Goal: Task Accomplishment & Management: Manage account settings

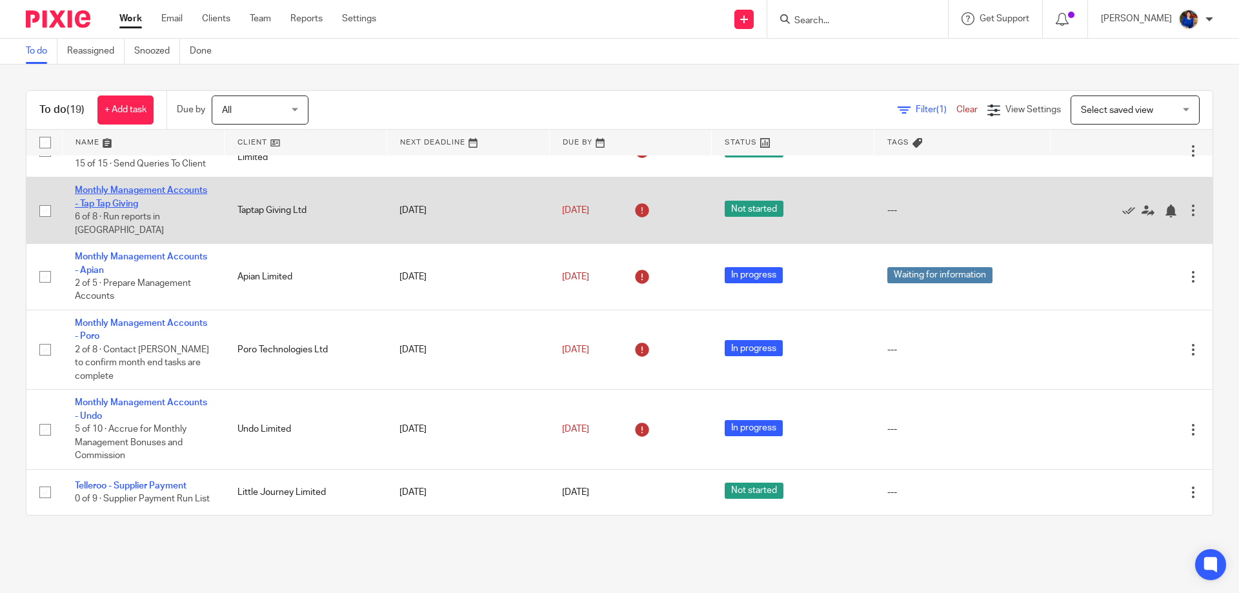
scroll to position [452, 0]
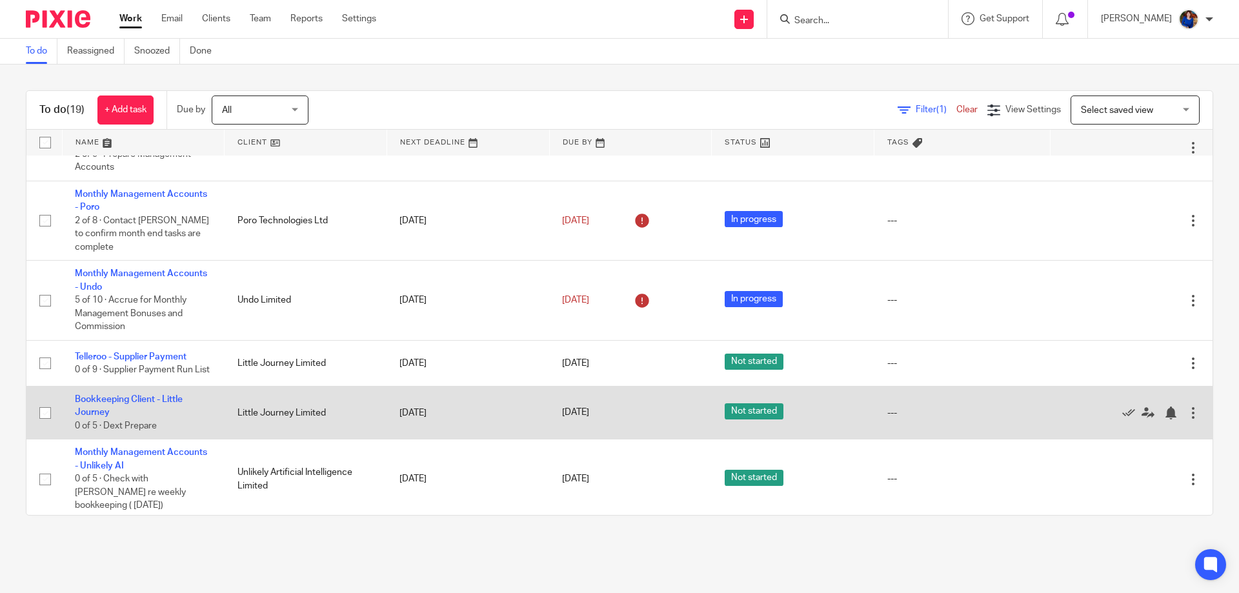
click at [161, 387] on td "Bookkeeping Client - Little Journey 0 of 5 · Dext Prepare" at bounding box center [143, 413] width 163 height 53
click at [161, 395] on link "Bookkeeping Client - Little Journey" at bounding box center [129, 406] width 108 height 22
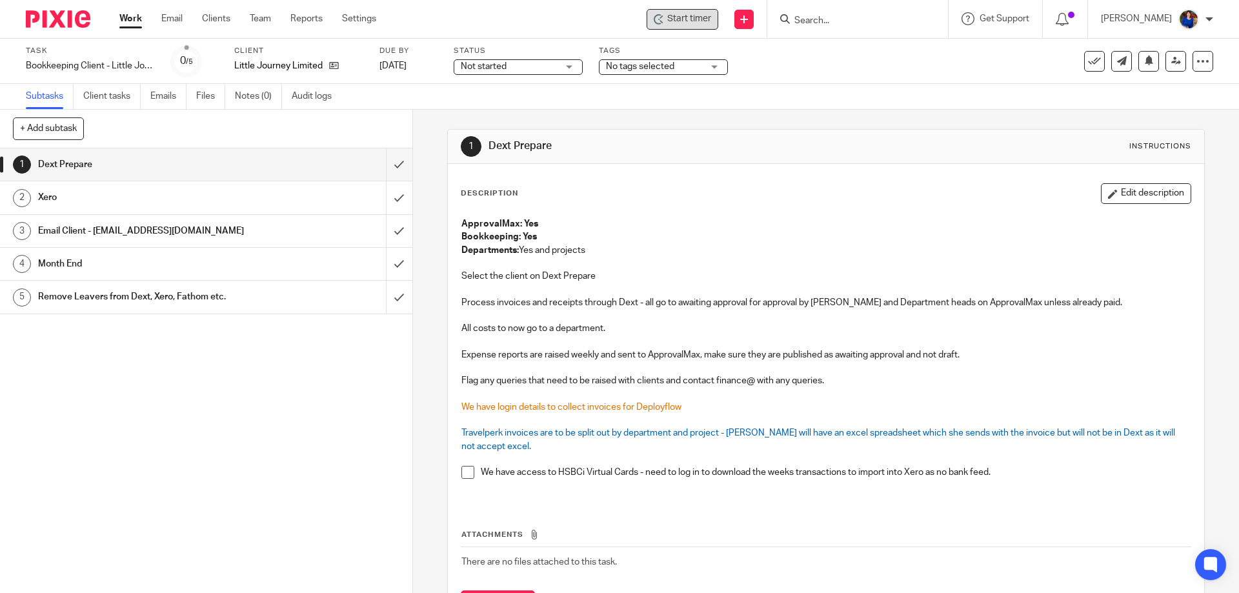
click at [687, 20] on span "Start timer" at bounding box center [689, 19] width 44 height 14
click at [675, 21] on span "Start timer" at bounding box center [689, 19] width 44 height 14
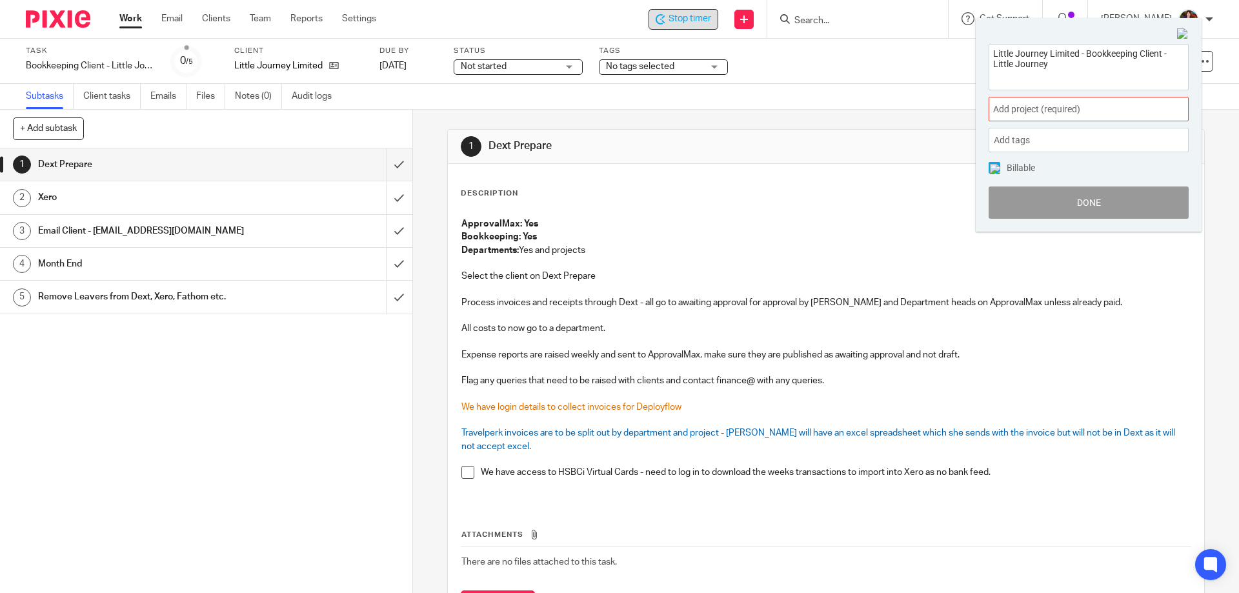
click at [1104, 108] on span "Add project (required) :" at bounding box center [1074, 110] width 163 height 14
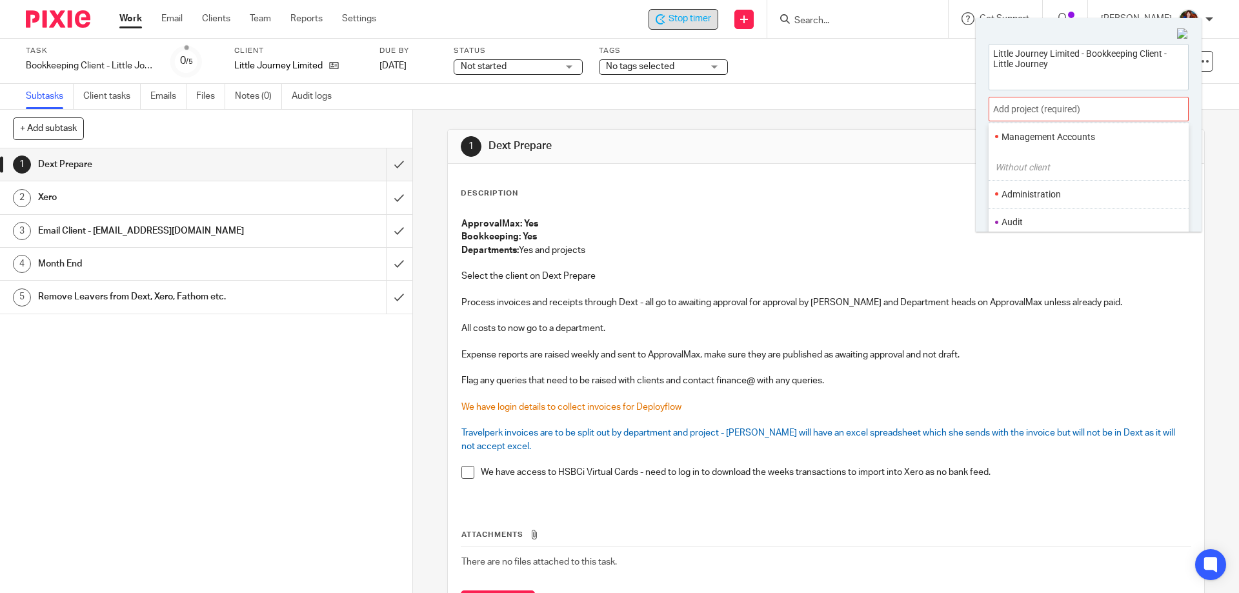
scroll to position [65, 0]
drag, startPoint x: 1066, startPoint y: 139, endPoint x: 1056, endPoint y: 141, distance: 9.9
click at [1064, 141] on li "Bookkeeping" at bounding box center [1086, 140] width 168 height 14
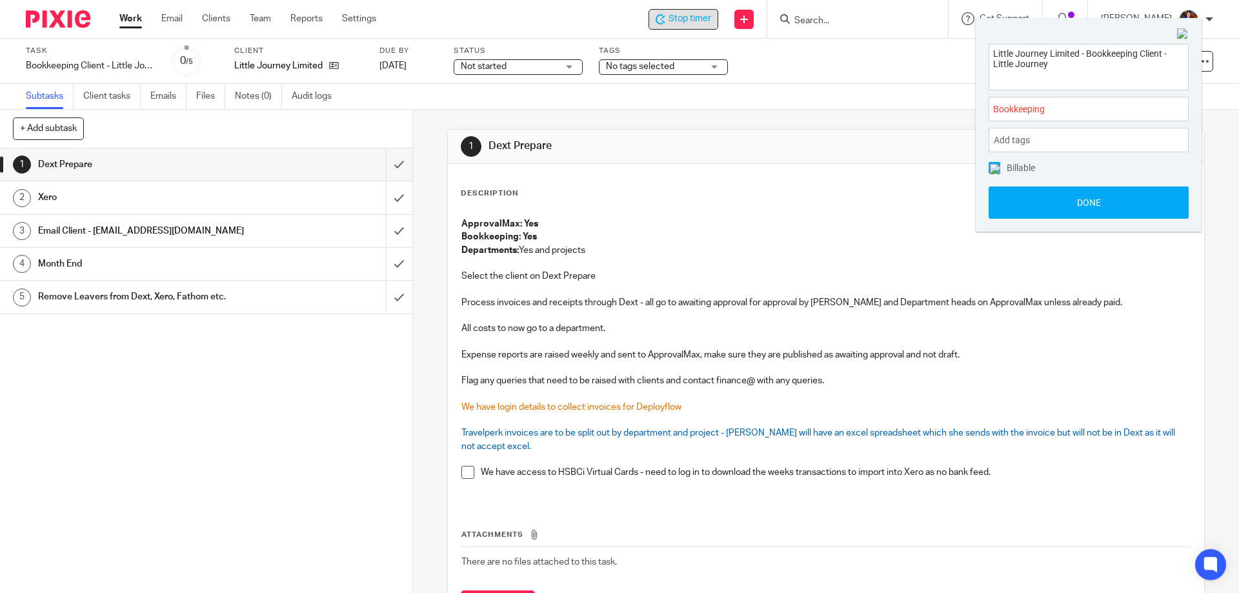
click at [995, 167] on img at bounding box center [995, 169] width 10 height 10
click at [1016, 203] on button "Done" at bounding box center [1089, 203] width 200 height 32
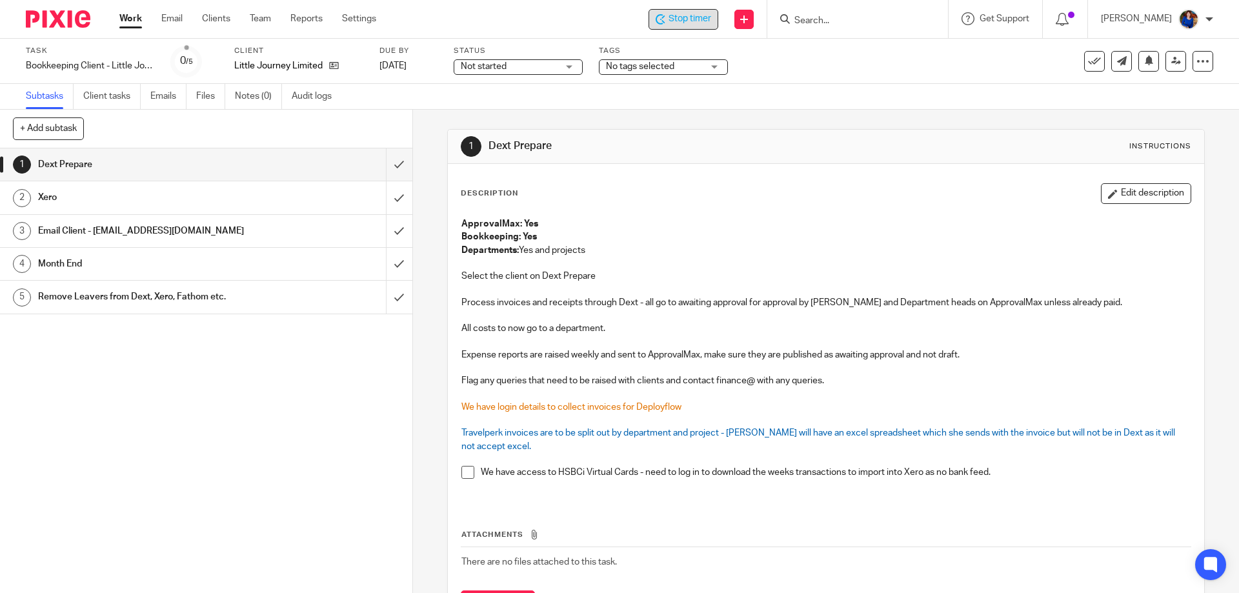
click at [677, 22] on span "Stop timer" at bounding box center [690, 19] width 43 height 14
click at [680, 6] on div "Start timer Send new email Create task Add client Get Support Contact via email…" at bounding box center [818, 19] width 844 height 38
click at [685, 18] on span "Start timer" at bounding box center [689, 19] width 44 height 14
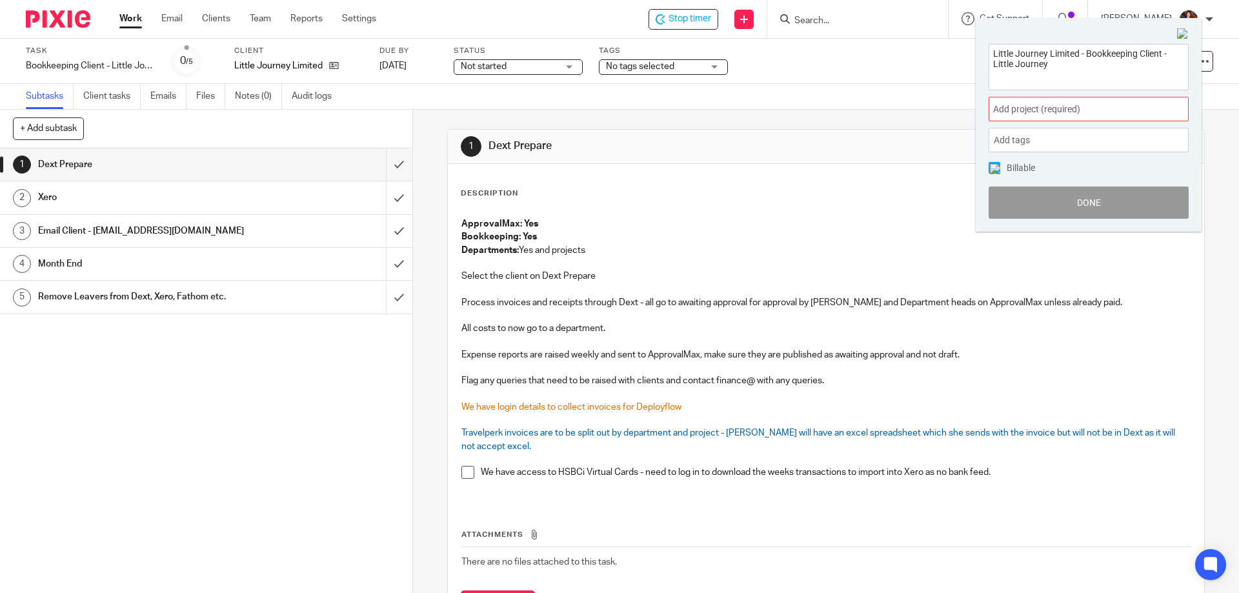
click at [1092, 112] on span "Add project (required) :" at bounding box center [1074, 110] width 163 height 14
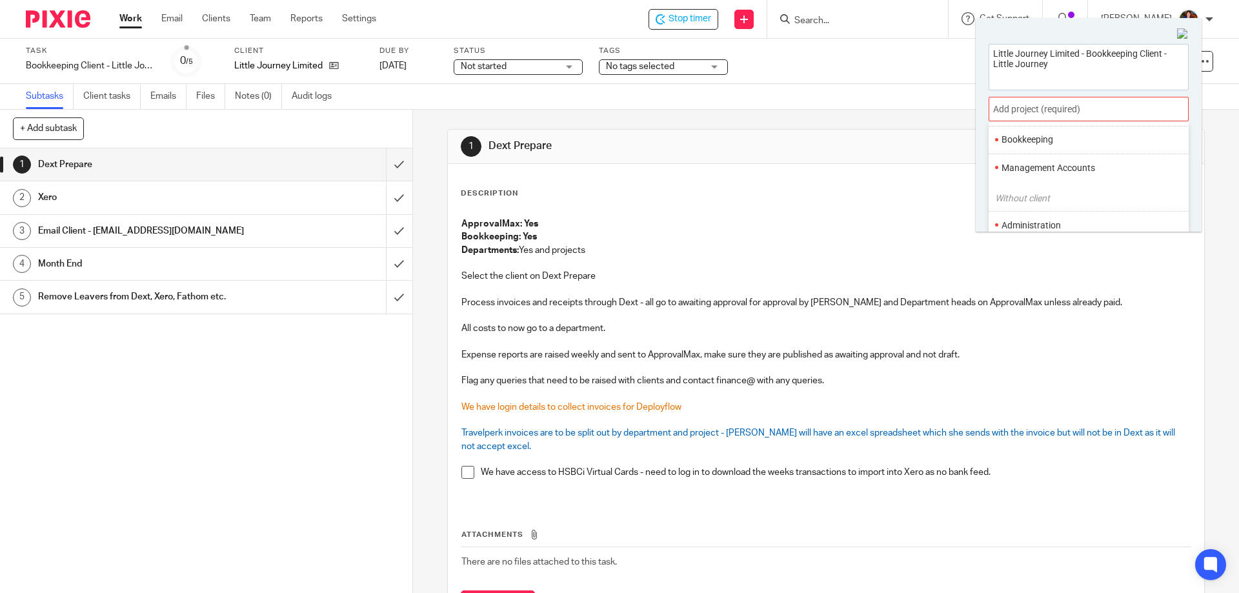
drag, startPoint x: 1078, startPoint y: 141, endPoint x: 1044, endPoint y: 148, distance: 34.4
click at [1077, 141] on li "Bookkeeping" at bounding box center [1086, 140] width 168 height 14
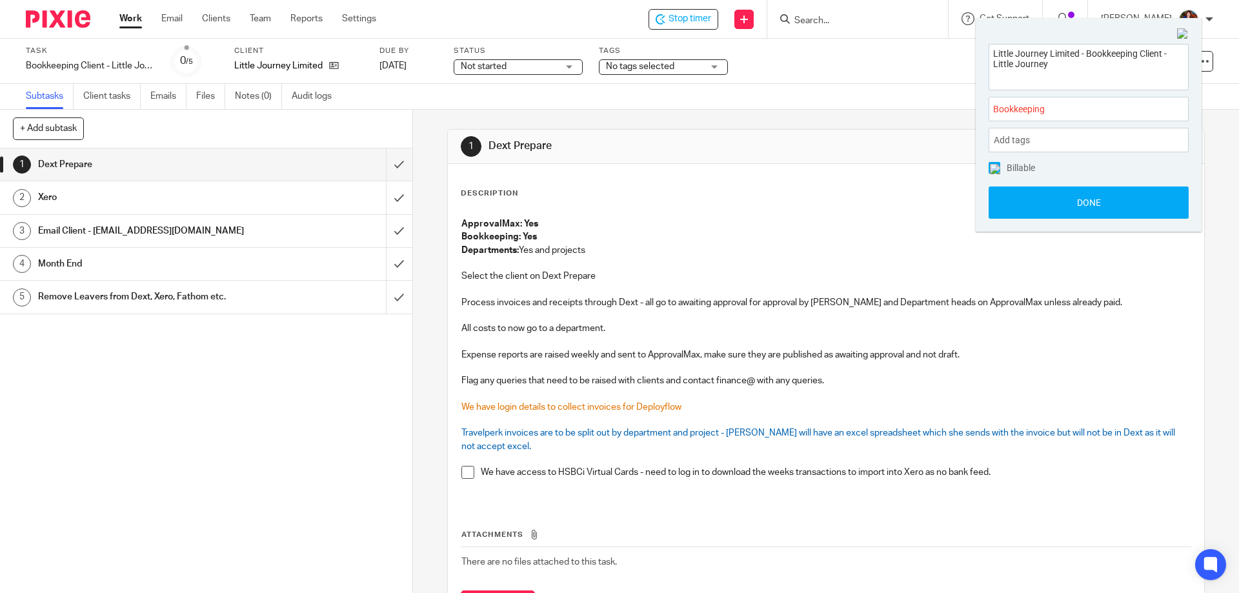
click at [995, 169] on img at bounding box center [995, 169] width 10 height 10
click at [1023, 204] on button "Done" at bounding box center [1089, 203] width 200 height 32
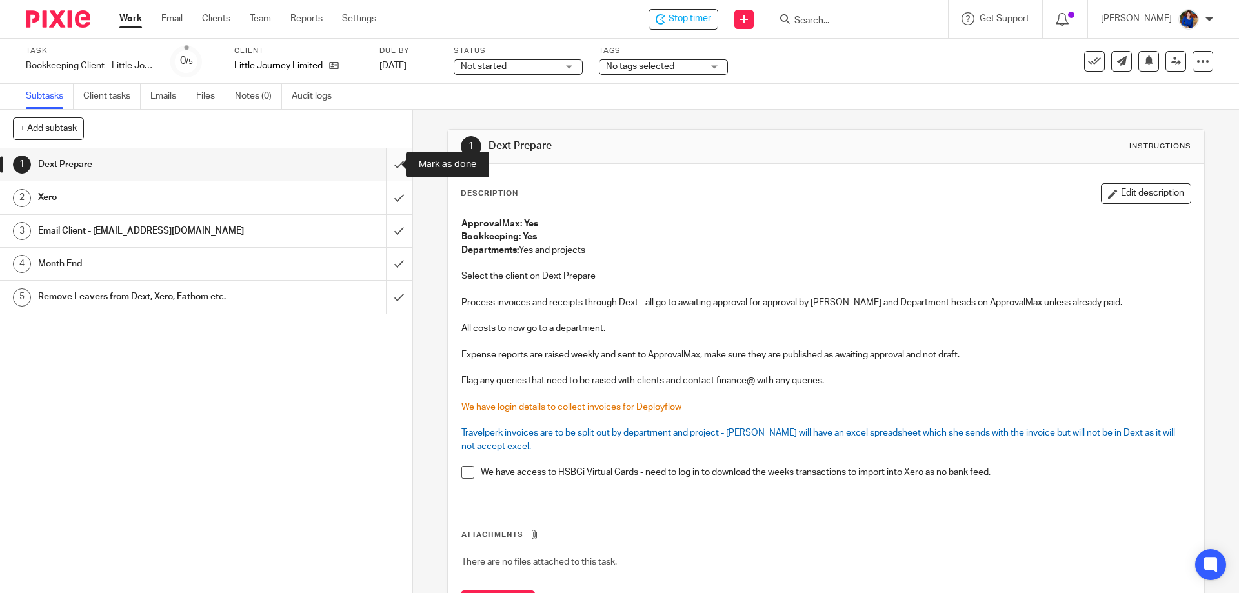
click at [388, 165] on input "submit" at bounding box center [206, 164] width 412 height 32
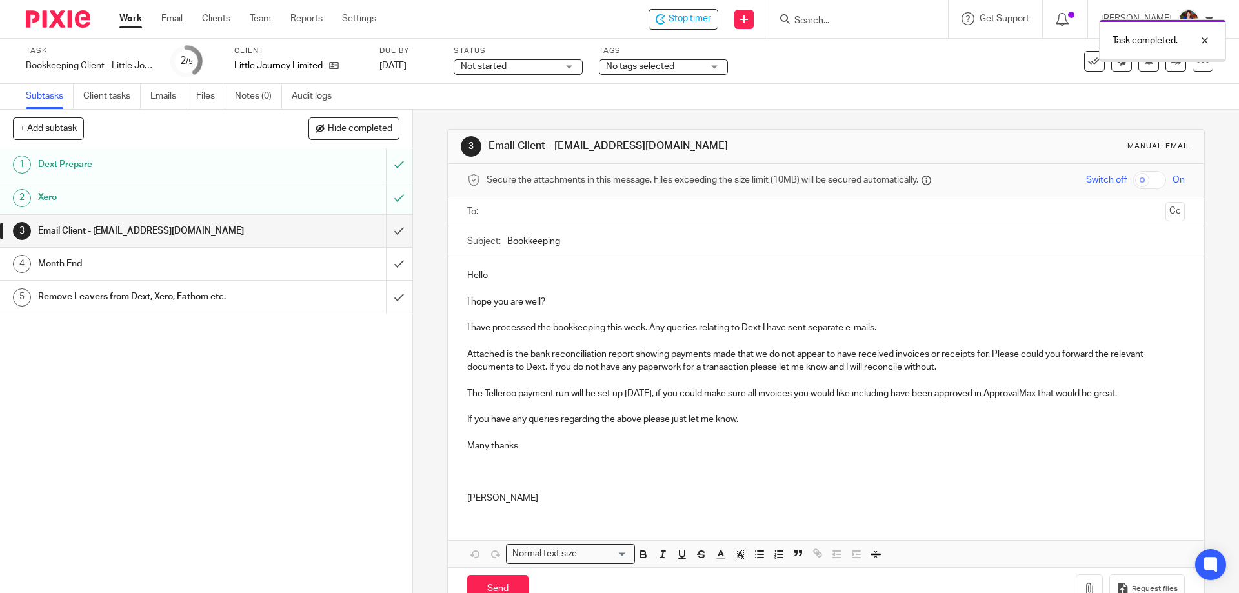
click at [509, 216] on input "text" at bounding box center [825, 212] width 669 height 15
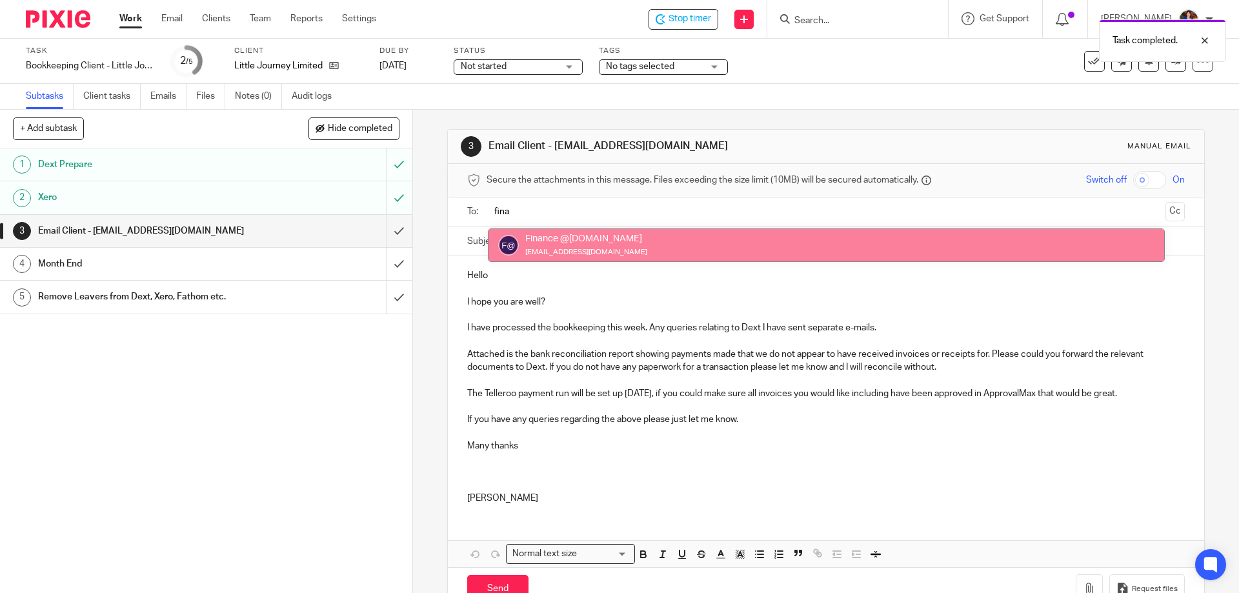
type input "fina"
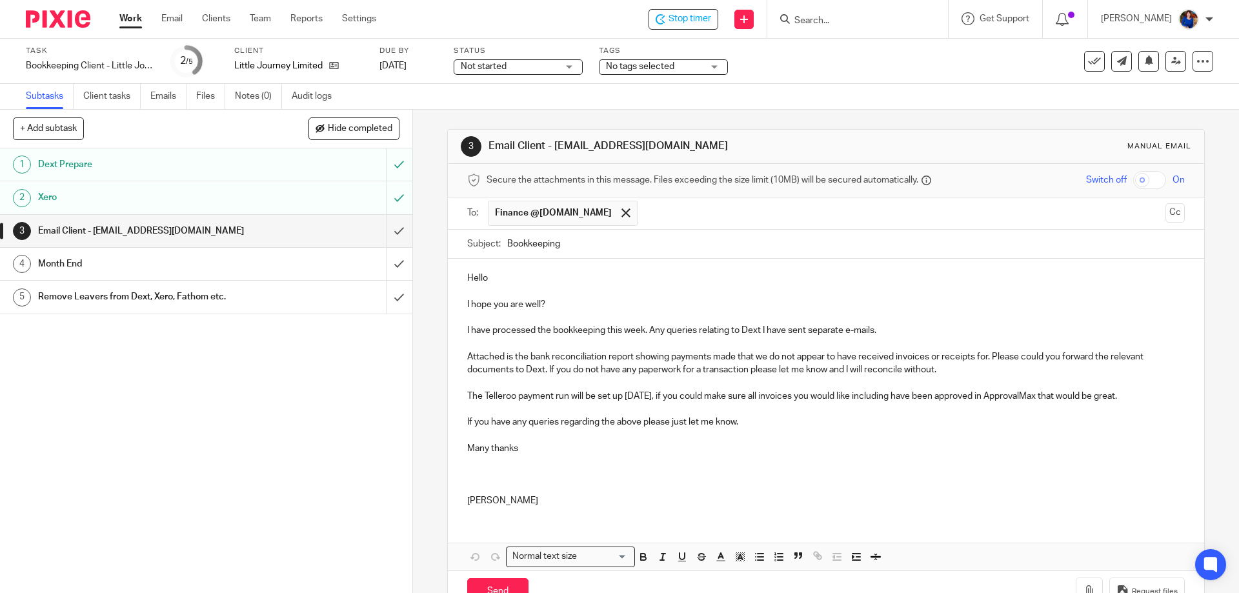
click at [882, 329] on p "I have processed the bookkeeping this week. Any queries relating to Dext I have…" at bounding box center [825, 330] width 717 height 13
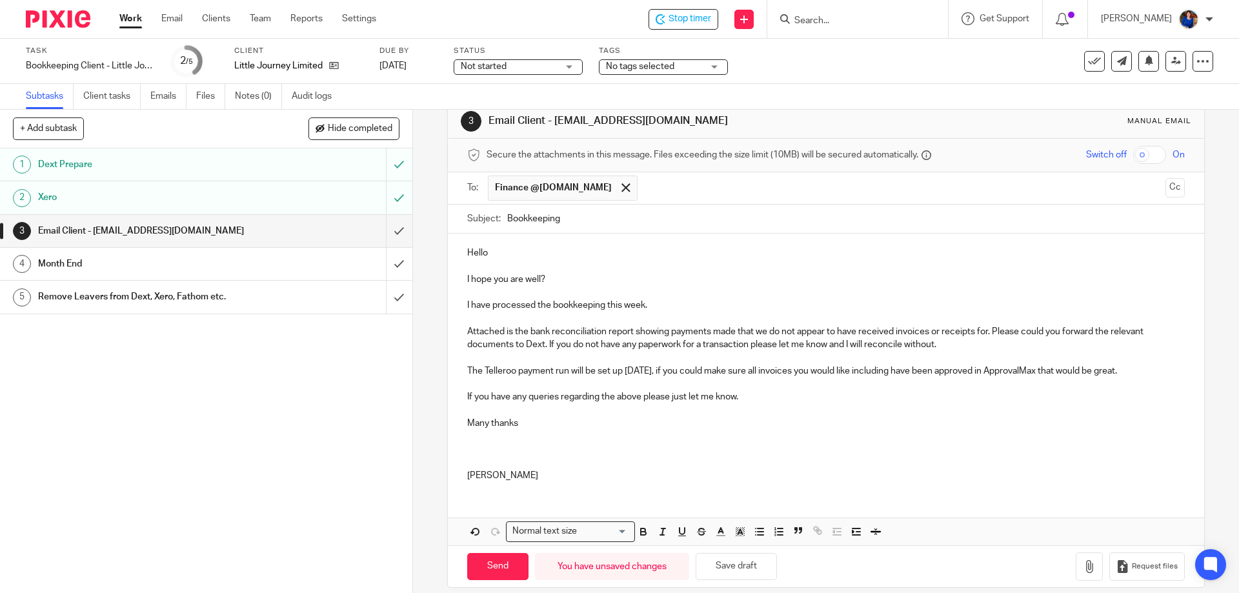
scroll to position [39, 0]
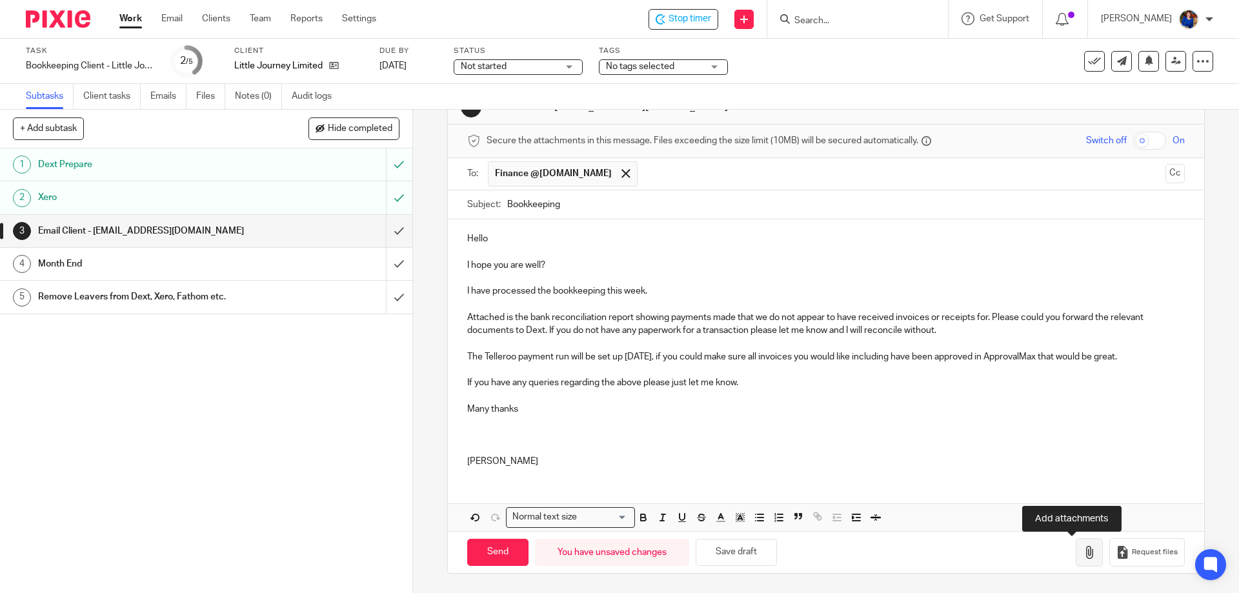
click at [1083, 552] on icon "button" at bounding box center [1089, 552] width 13 height 13
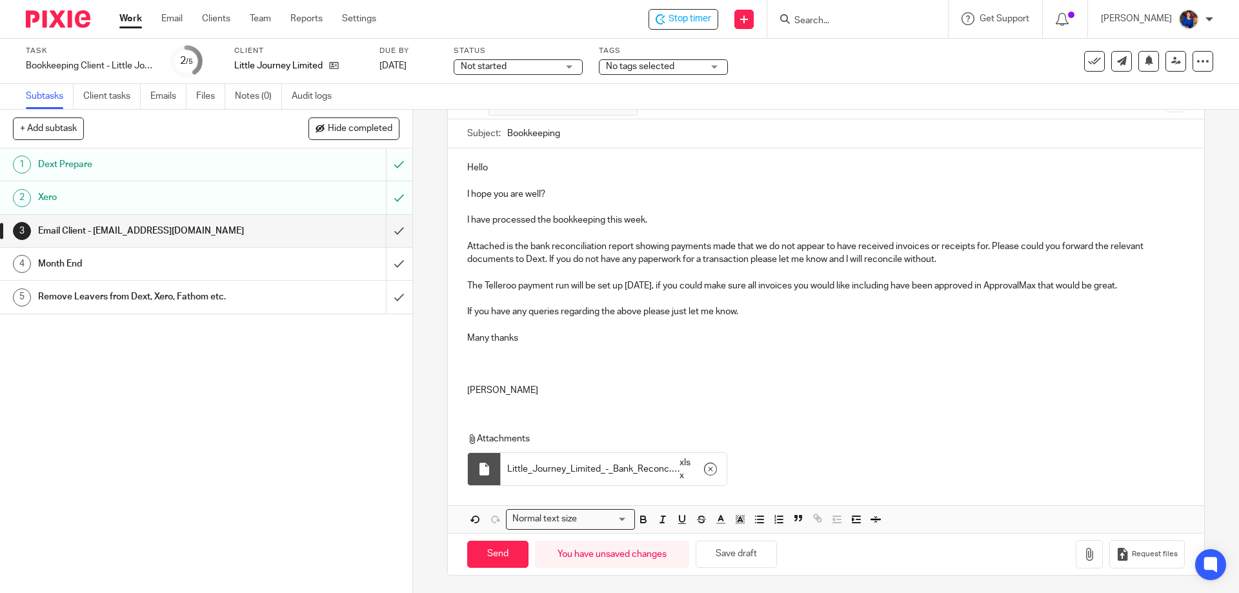
scroll to position [112, 0]
click at [496, 551] on input "Send" at bounding box center [497, 553] width 61 height 28
type input "Sent"
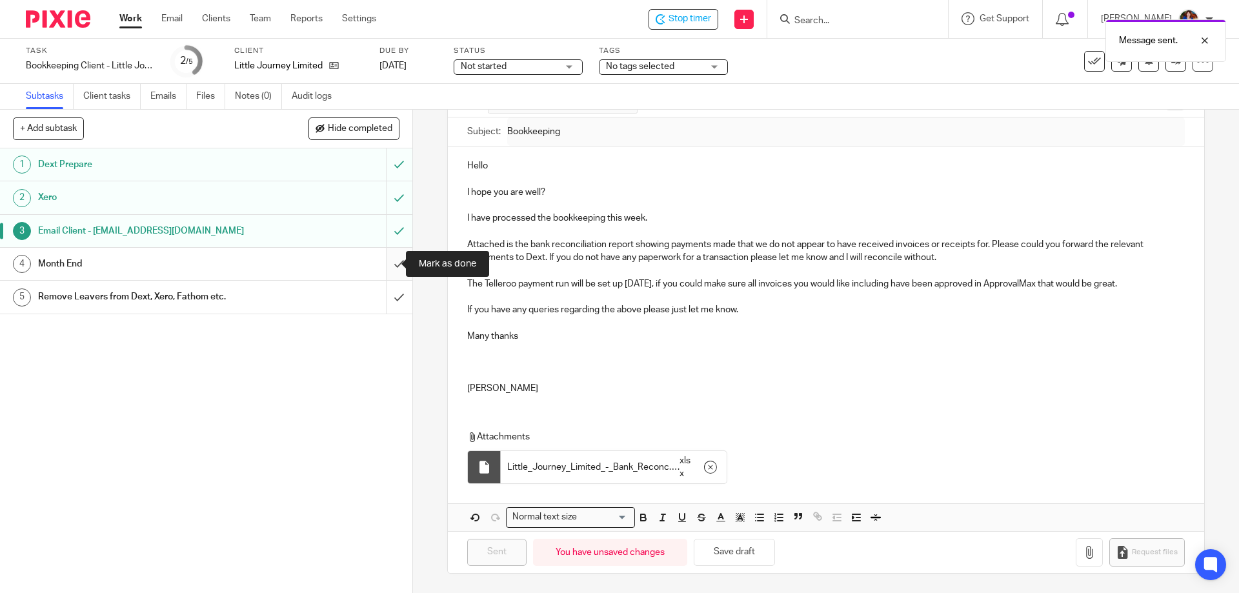
click at [387, 261] on input "submit" at bounding box center [206, 264] width 412 height 32
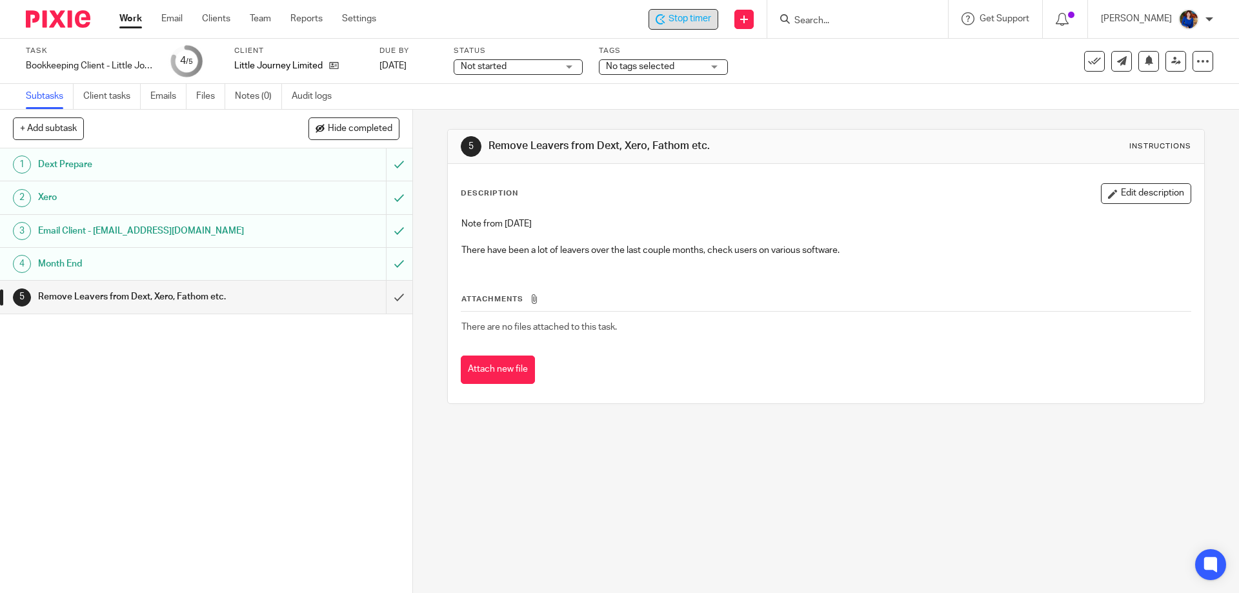
click at [692, 17] on span "Stop timer" at bounding box center [690, 19] width 43 height 14
click at [1088, 62] on icon at bounding box center [1094, 61] width 13 height 13
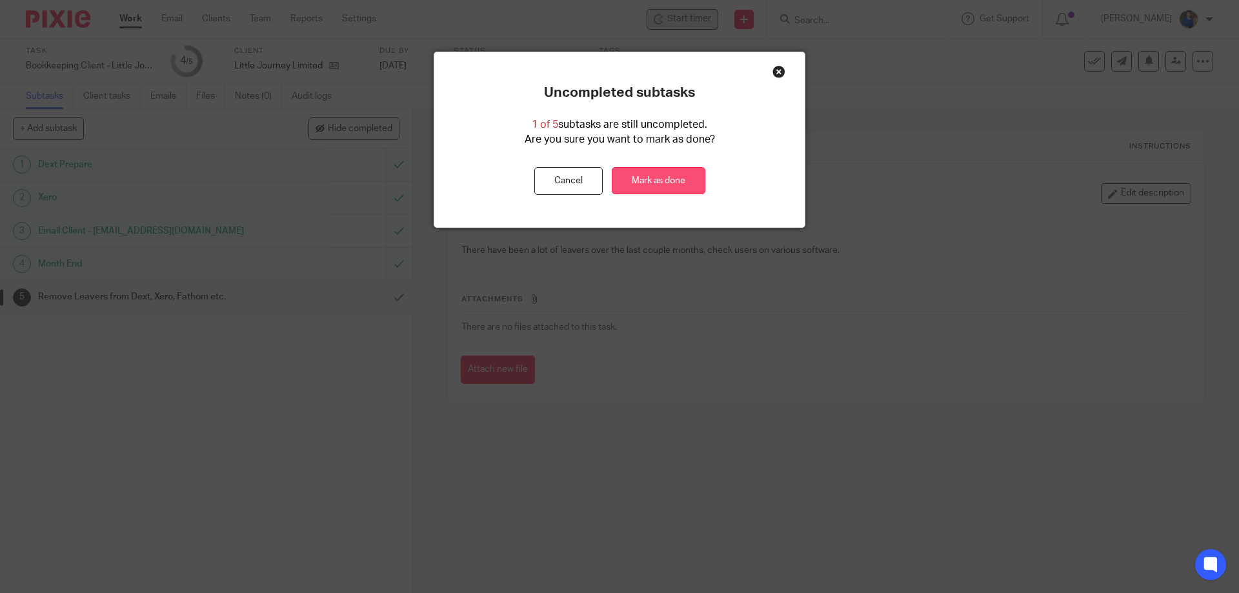
click at [664, 177] on link "Mark as done" at bounding box center [659, 181] width 94 height 28
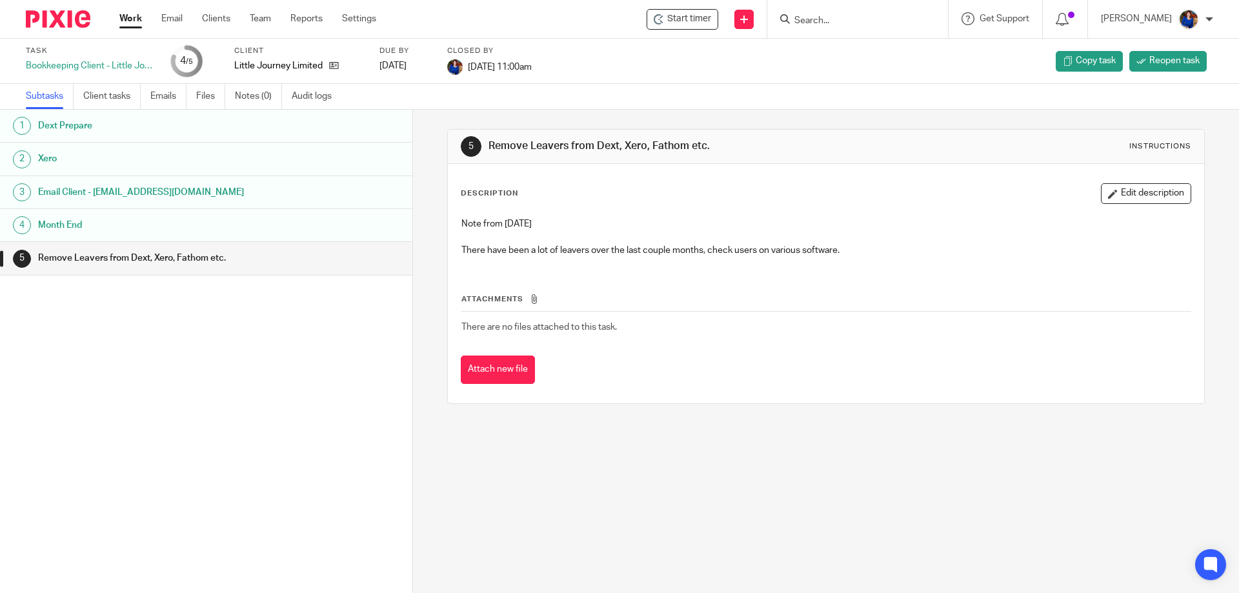
drag, startPoint x: 130, startPoint y: 18, endPoint x: 159, endPoint y: 19, distance: 28.4
click at [130, 19] on link "Work" at bounding box center [130, 18] width 23 height 13
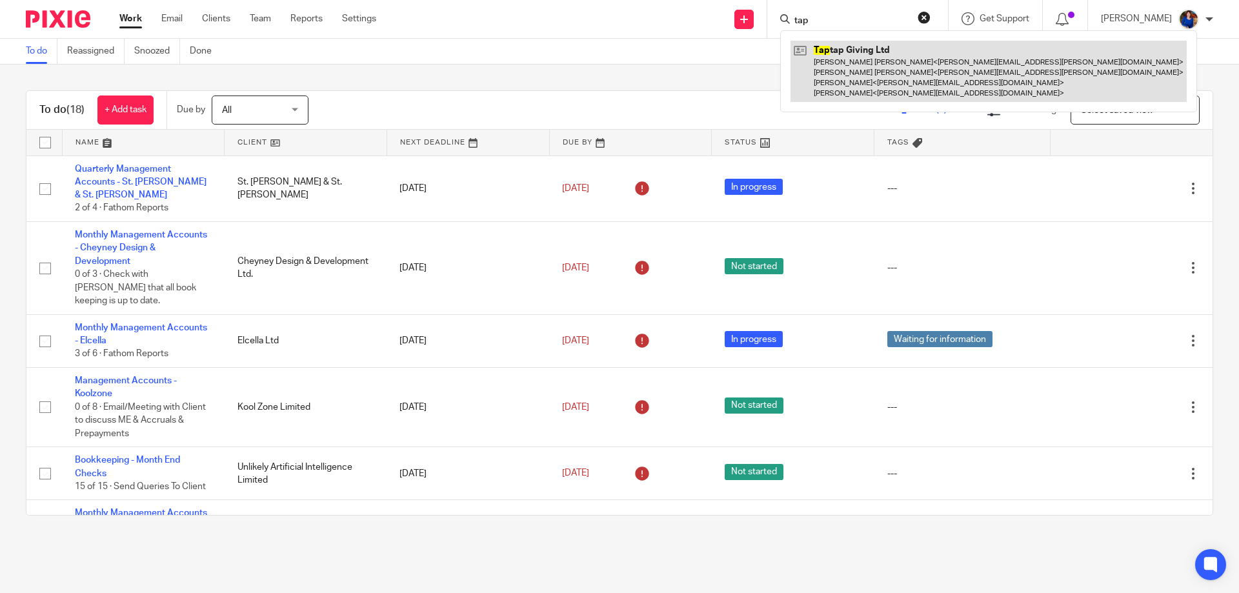
type input "tap"
click at [867, 60] on link at bounding box center [989, 71] width 396 height 61
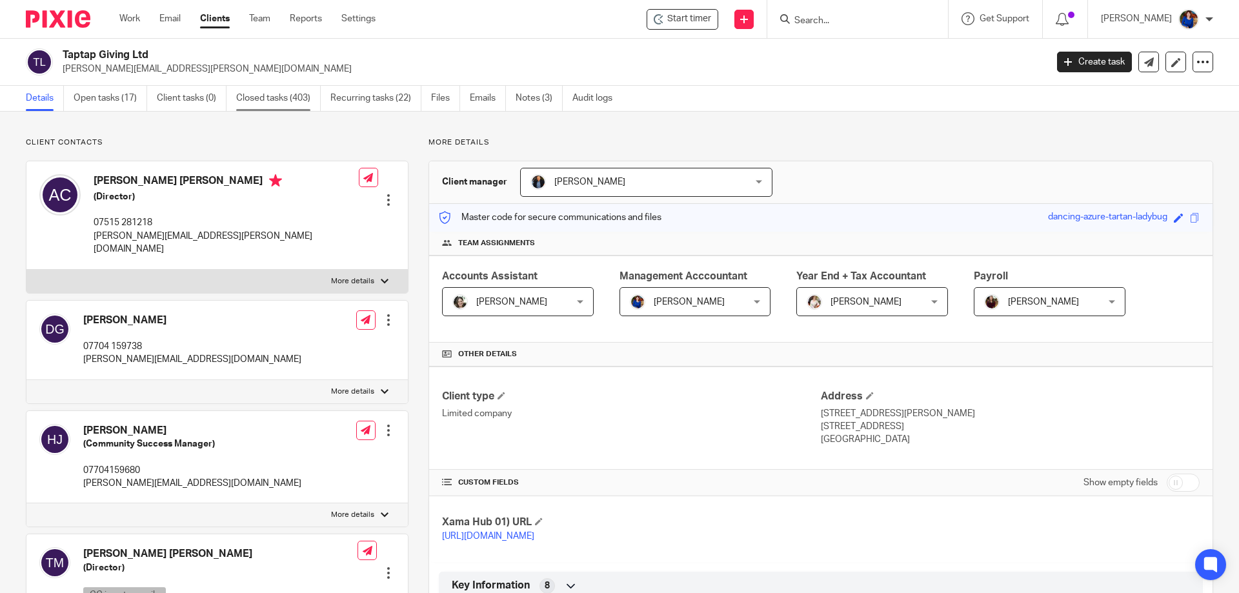
click at [265, 101] on link "Closed tasks (403)" at bounding box center [278, 98] width 85 height 25
click at [118, 102] on link "Open tasks (17)" at bounding box center [111, 98] width 74 height 25
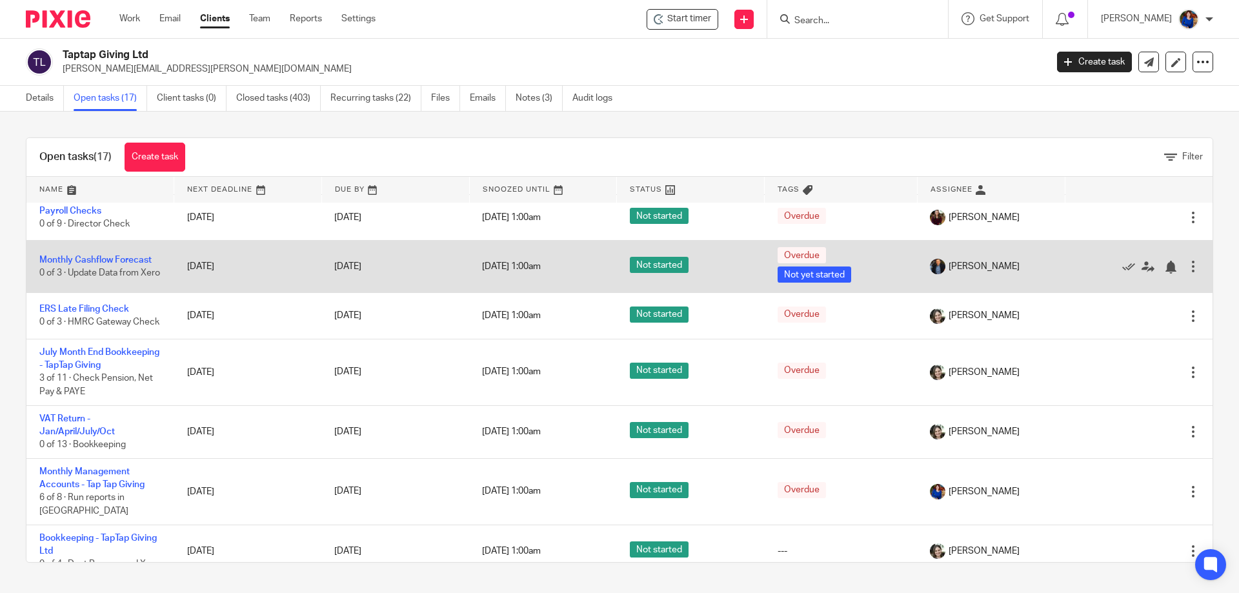
scroll to position [623, 0]
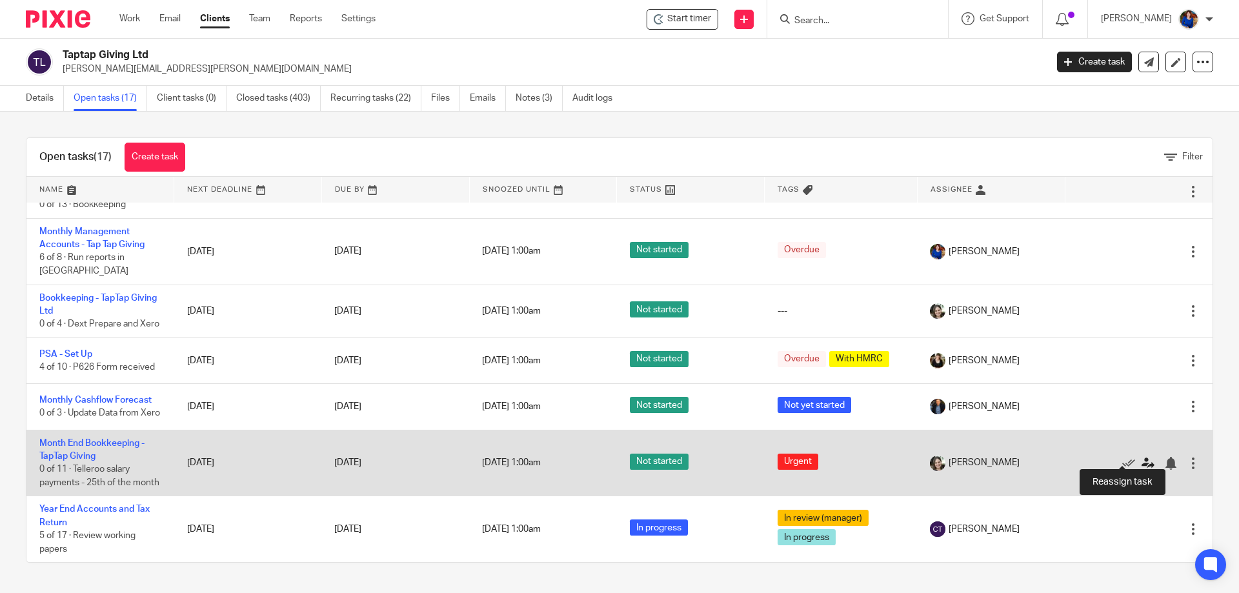
click at [1142, 457] on icon at bounding box center [1148, 463] width 13 height 13
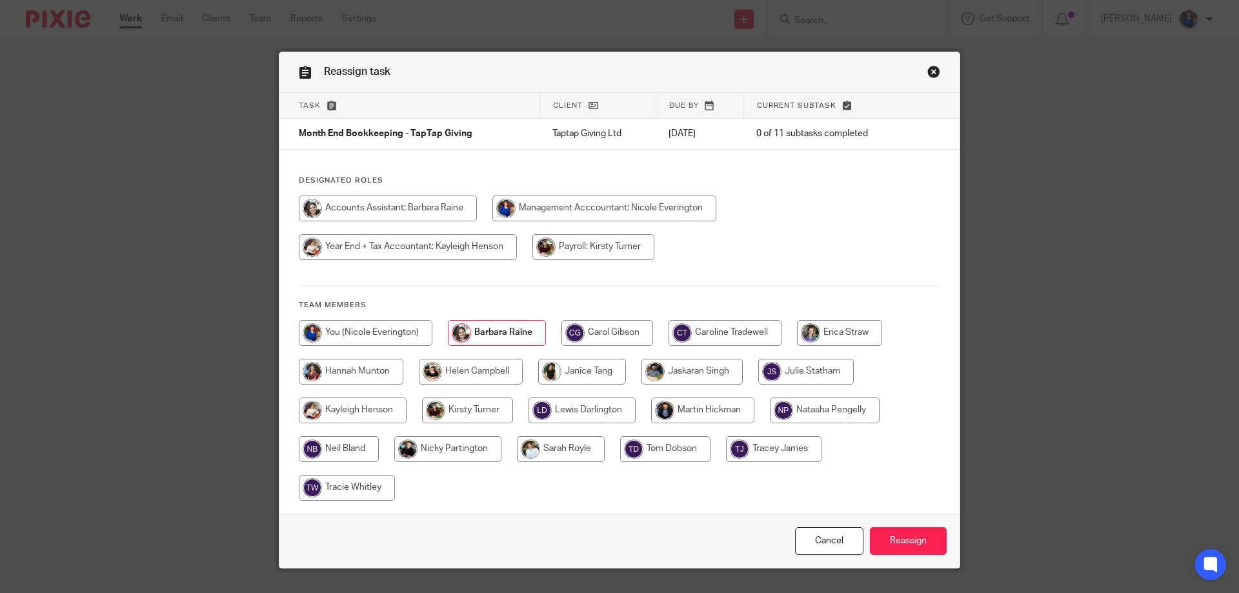
click at [384, 341] on input "radio" at bounding box center [366, 333] width 134 height 26
radio input "true"
click at [888, 546] on input "Reassign" at bounding box center [908, 541] width 77 height 28
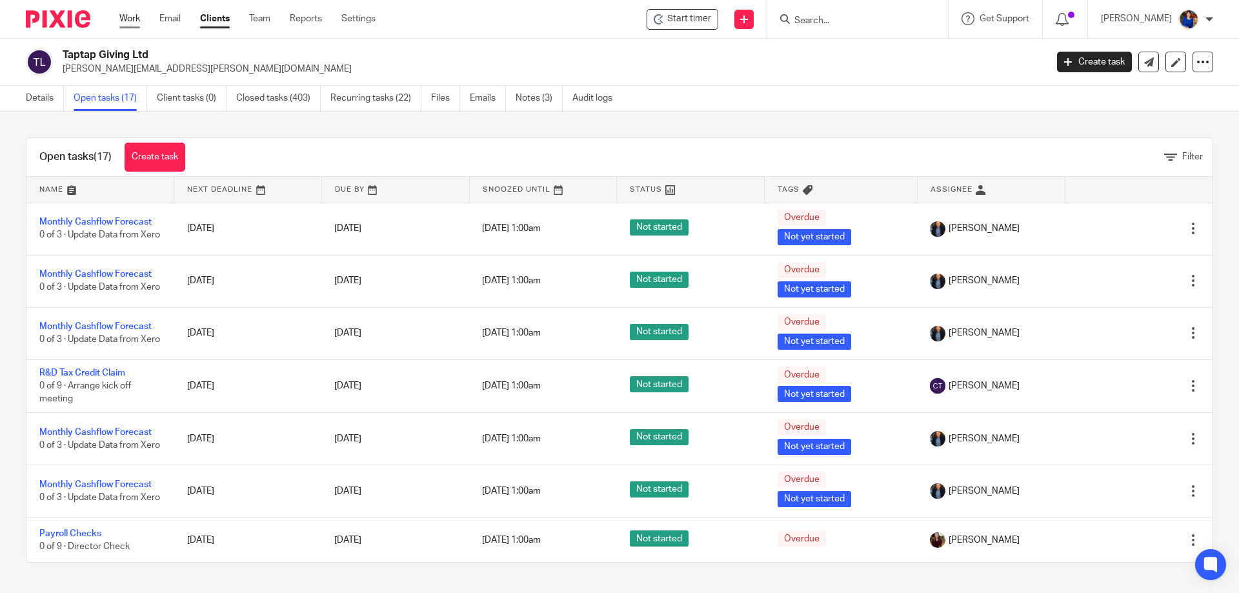
click at [128, 22] on link "Work" at bounding box center [129, 18] width 21 height 13
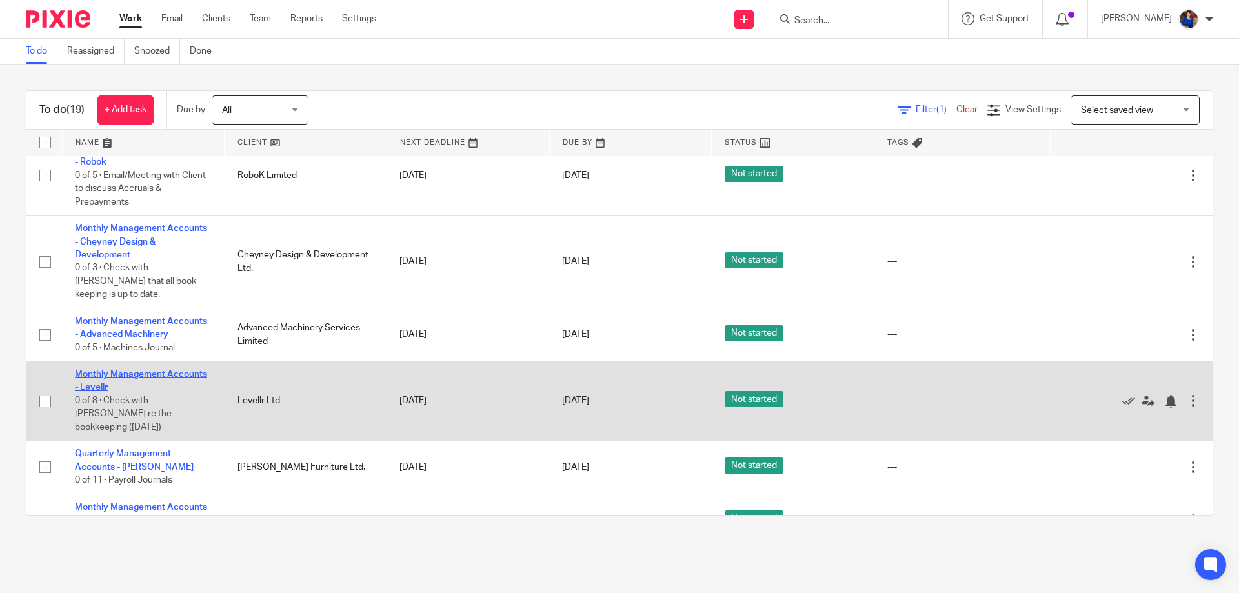
scroll to position [874, 0]
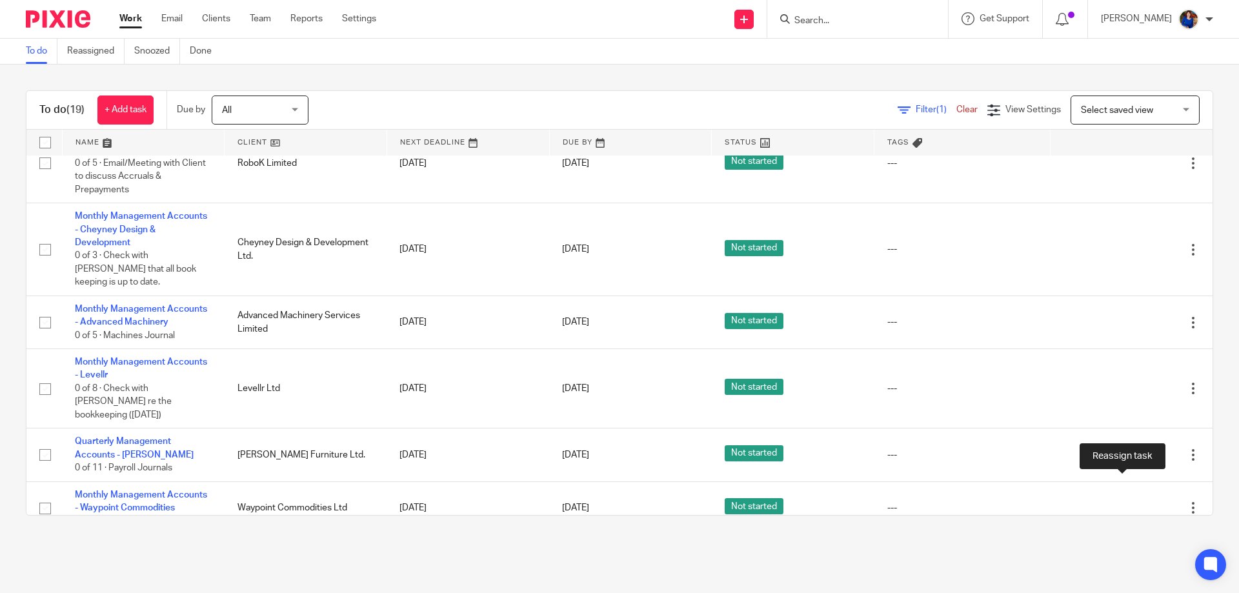
click at [1142, 562] on icon at bounding box center [1148, 568] width 13 height 13
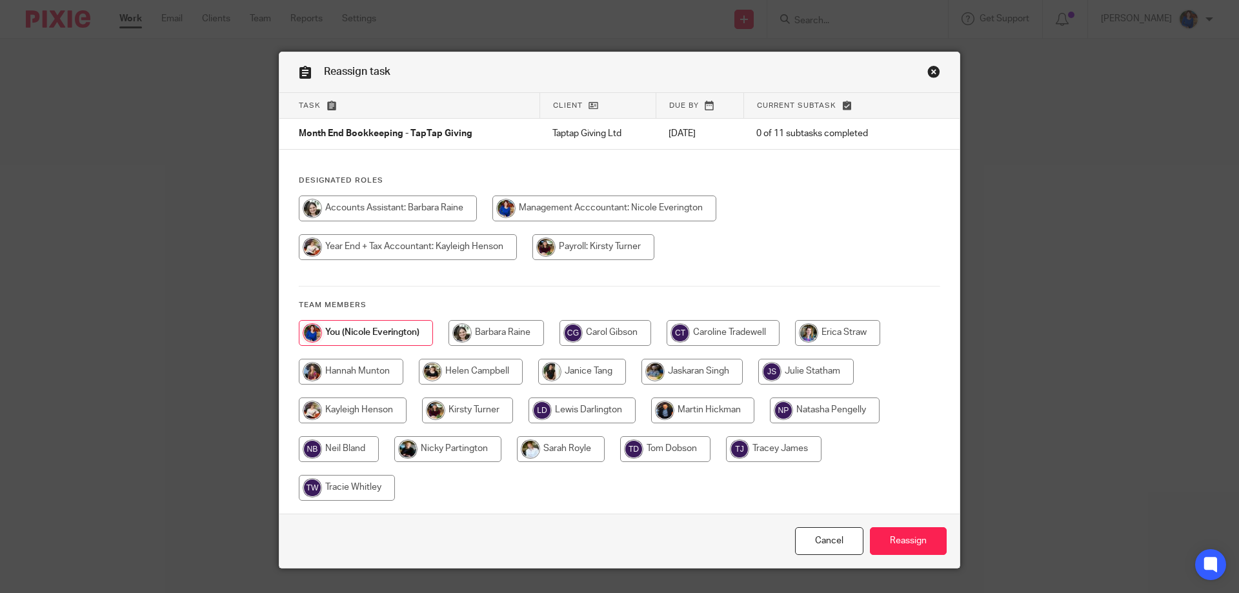
click at [511, 327] on input "radio" at bounding box center [497, 333] width 96 height 26
radio input "true"
click at [922, 543] on input "Reassign" at bounding box center [908, 541] width 77 height 28
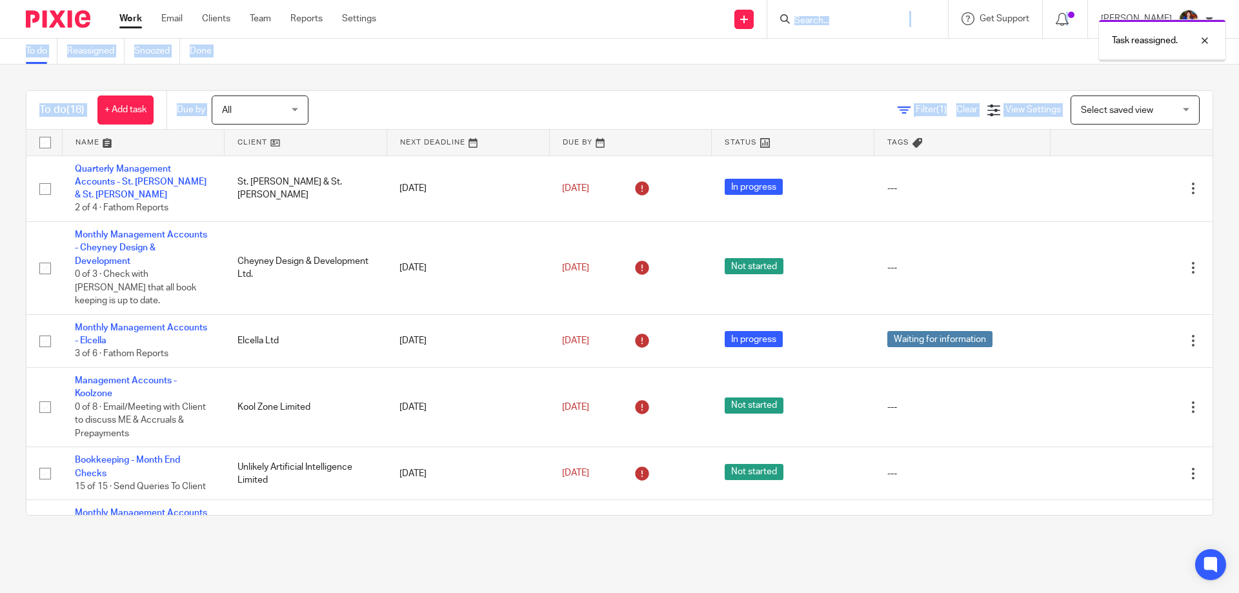
click at [821, 12] on body "Work Email Clients Team Reports Settings Work Email Clients Team Reports Settin…" at bounding box center [619, 296] width 1239 height 593
click at [829, 12] on form at bounding box center [861, 19] width 137 height 16
click at [631, 25] on div "Task reassigned." at bounding box center [923, 37] width 607 height 49
click at [857, 17] on div "Task reassigned." at bounding box center [923, 37] width 607 height 49
drag, startPoint x: 856, startPoint y: 17, endPoint x: 852, endPoint y: 10, distance: 8.1
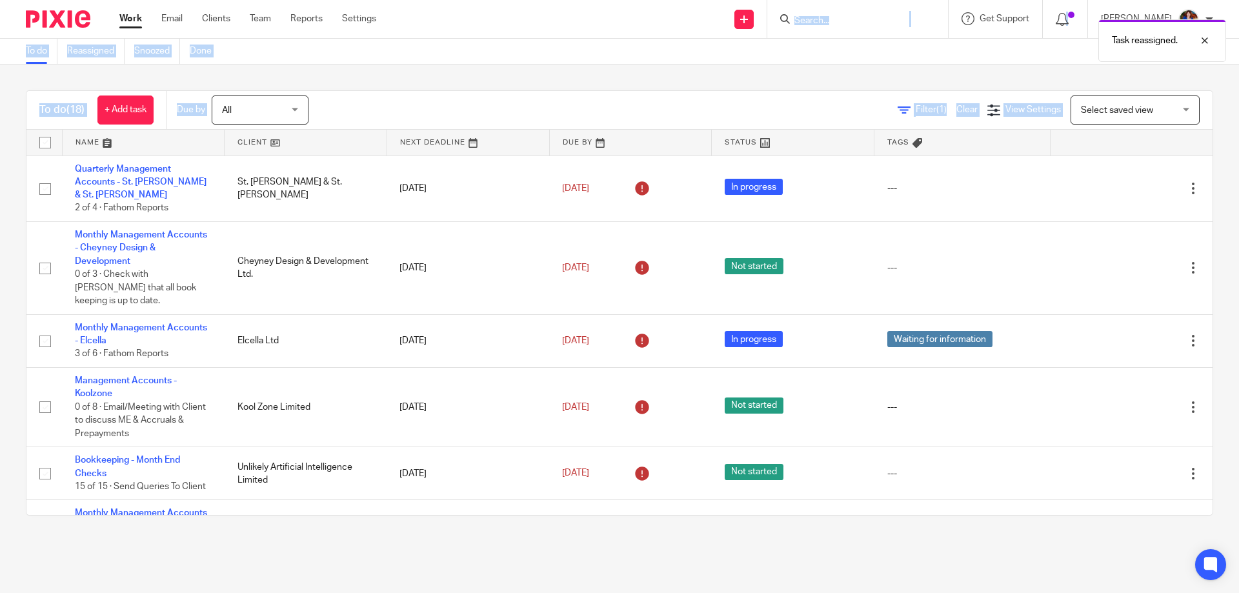
click at [856, 17] on div "Task reassigned." at bounding box center [923, 37] width 607 height 49
click at [879, 14] on form at bounding box center [861, 19] width 137 height 16
click at [862, 20] on input "Search" at bounding box center [851, 21] width 116 height 12
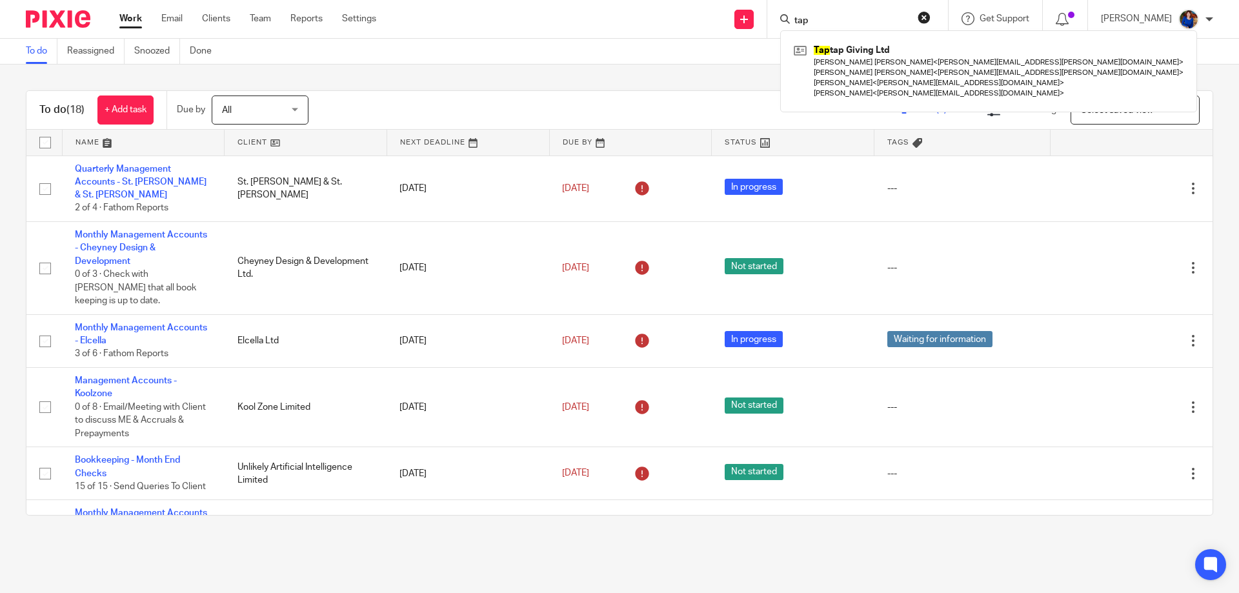
type input "tap"
click button "submit" at bounding box center [0, 0] width 0 height 0
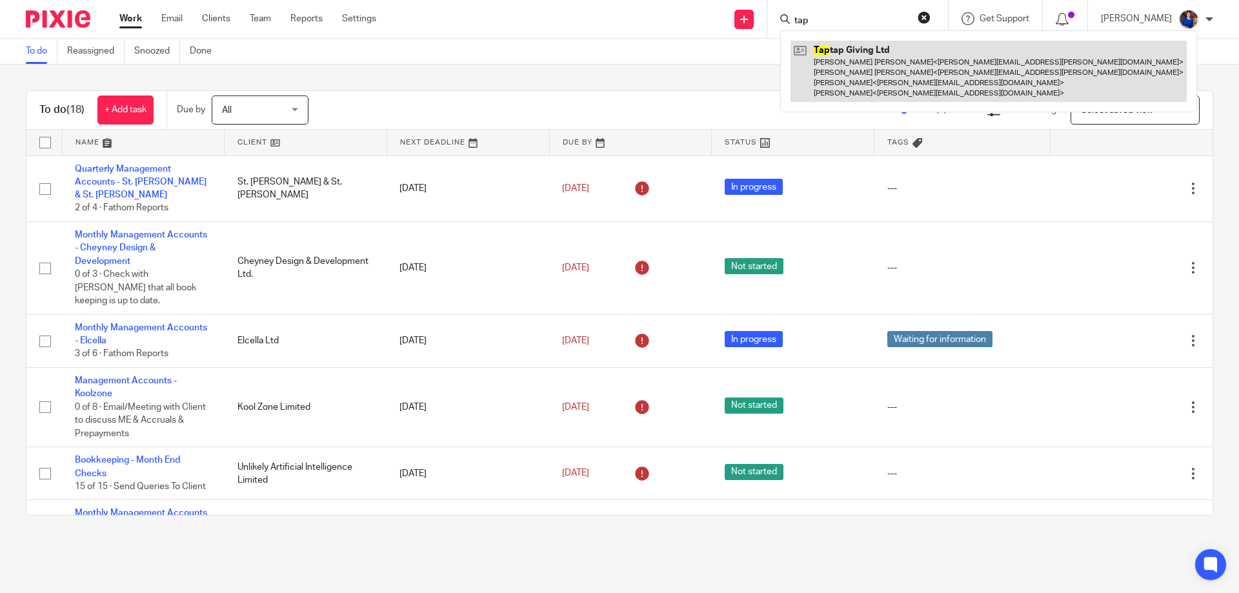
click at [874, 60] on link at bounding box center [989, 71] width 396 height 61
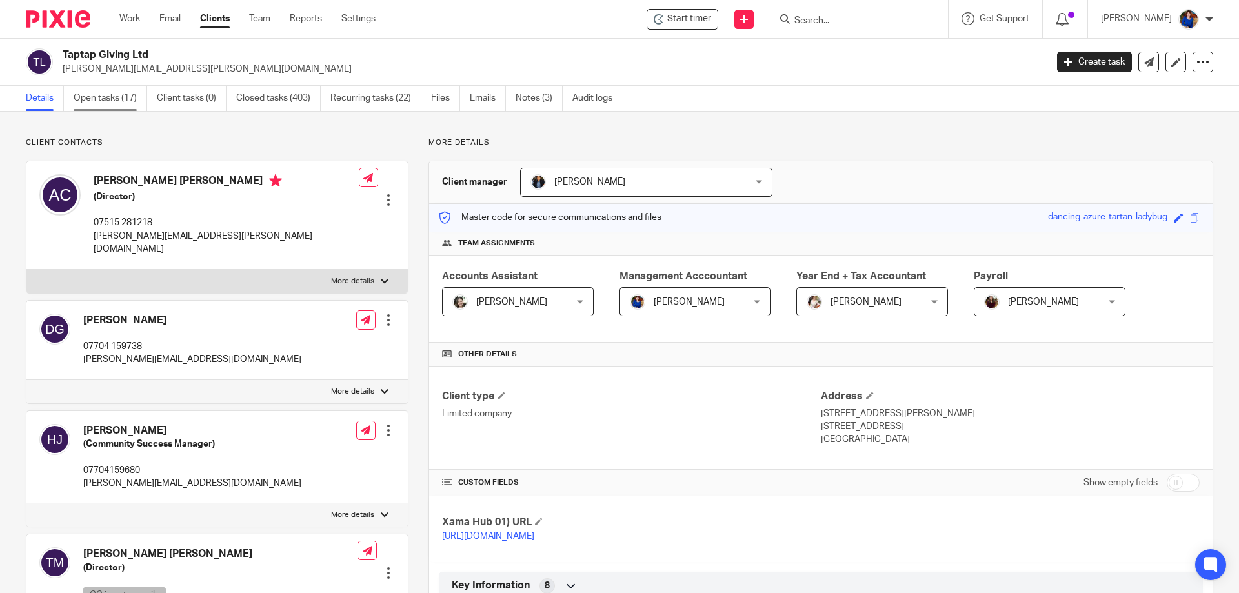
click at [112, 97] on link "Open tasks (17)" at bounding box center [111, 98] width 74 height 25
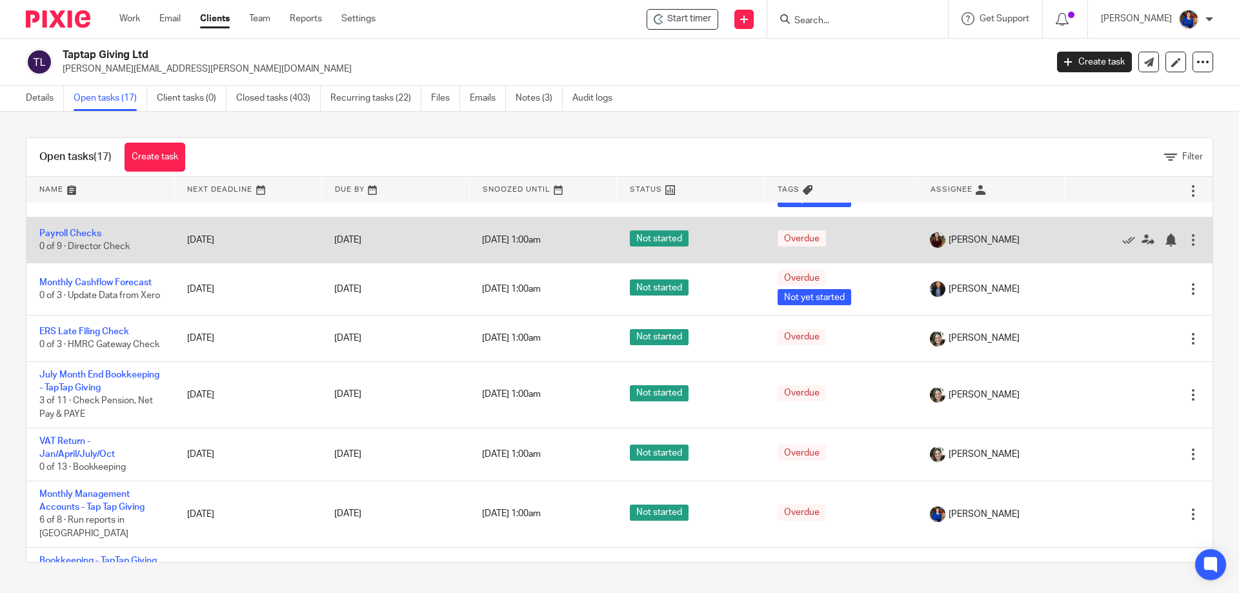
scroll to position [323, 0]
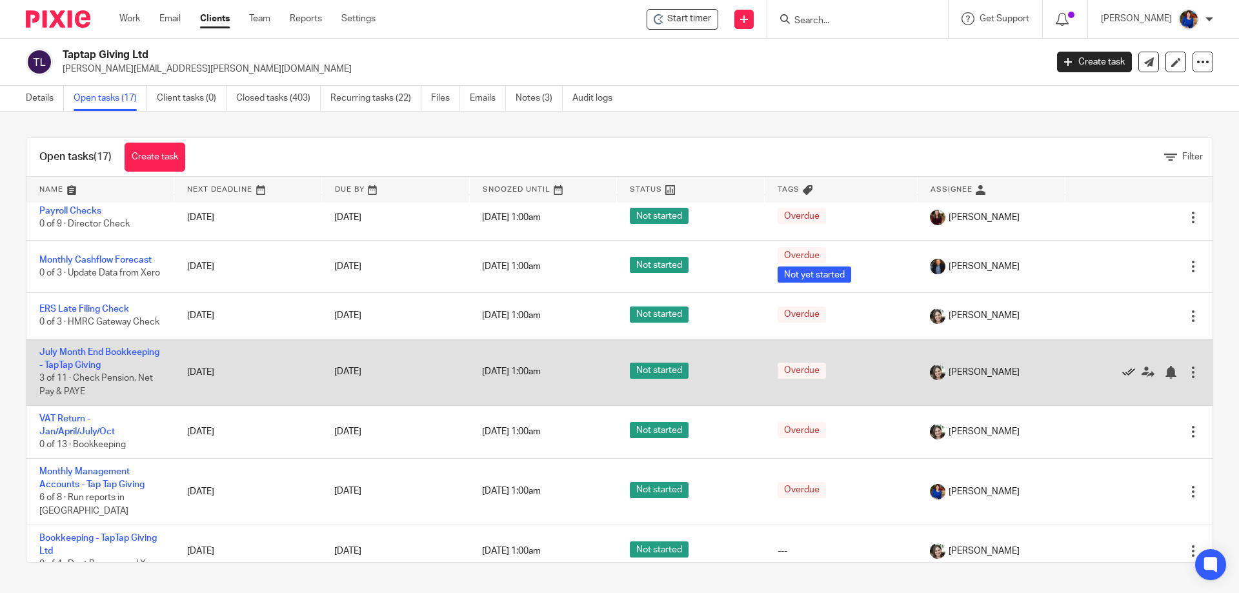
click at [1122, 379] on icon at bounding box center [1128, 372] width 13 height 13
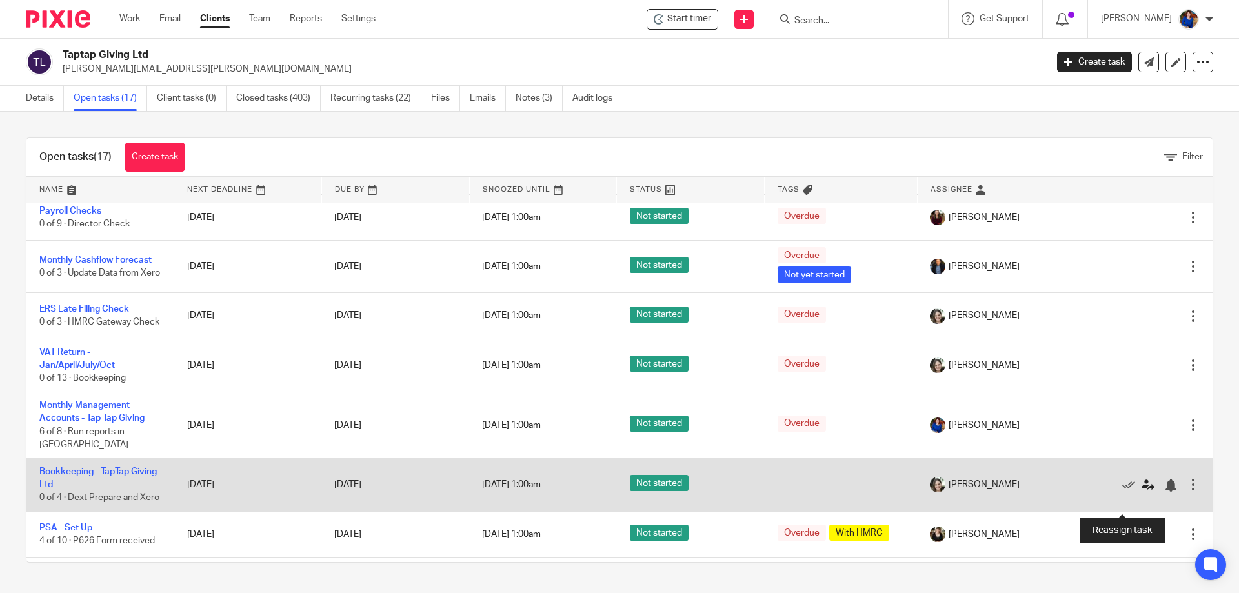
click at [1142, 492] on icon at bounding box center [1148, 485] width 13 height 13
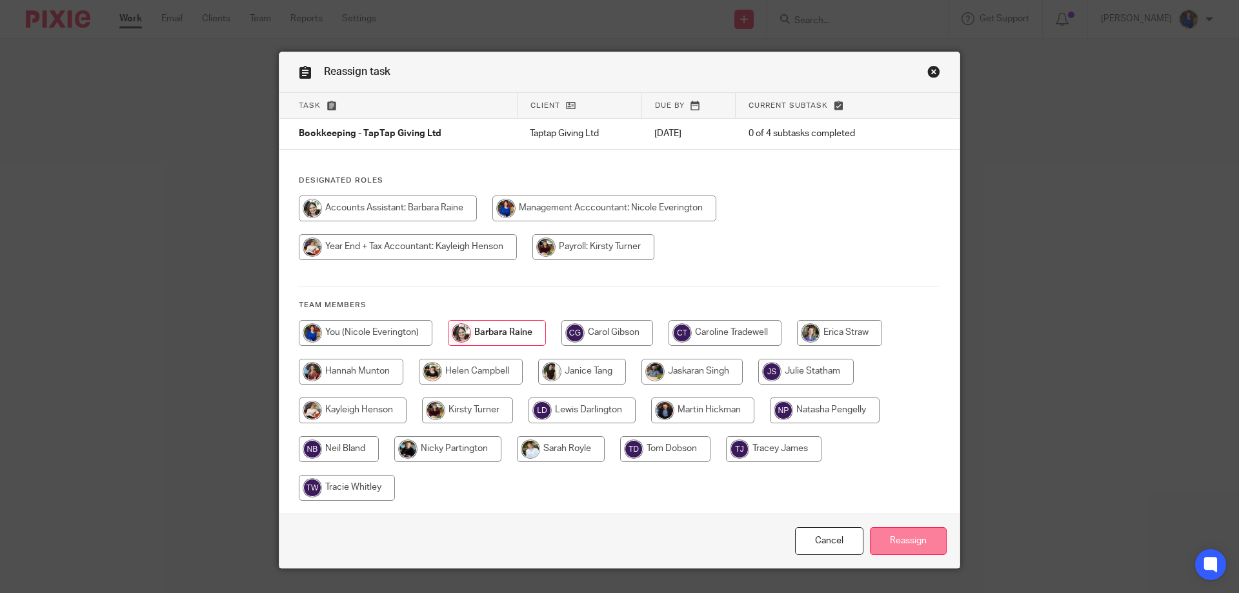
click at [902, 543] on input "Reassign" at bounding box center [908, 541] width 77 height 28
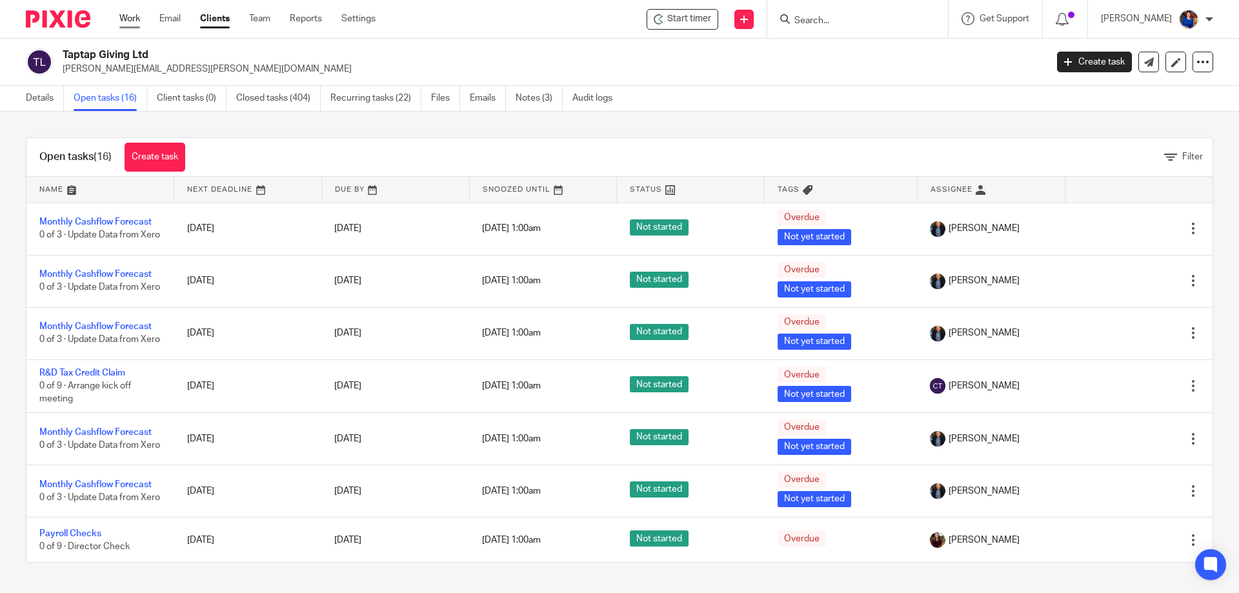
click at [130, 20] on link "Work" at bounding box center [129, 18] width 21 height 13
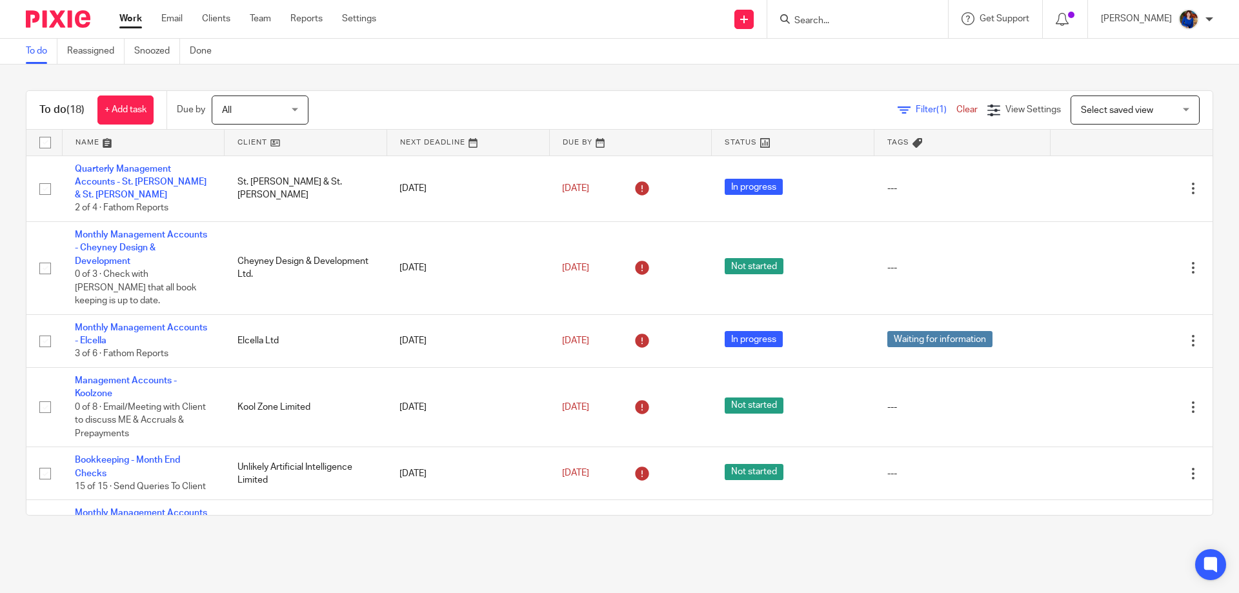
click at [827, 19] on input "Search" at bounding box center [851, 21] width 116 height 12
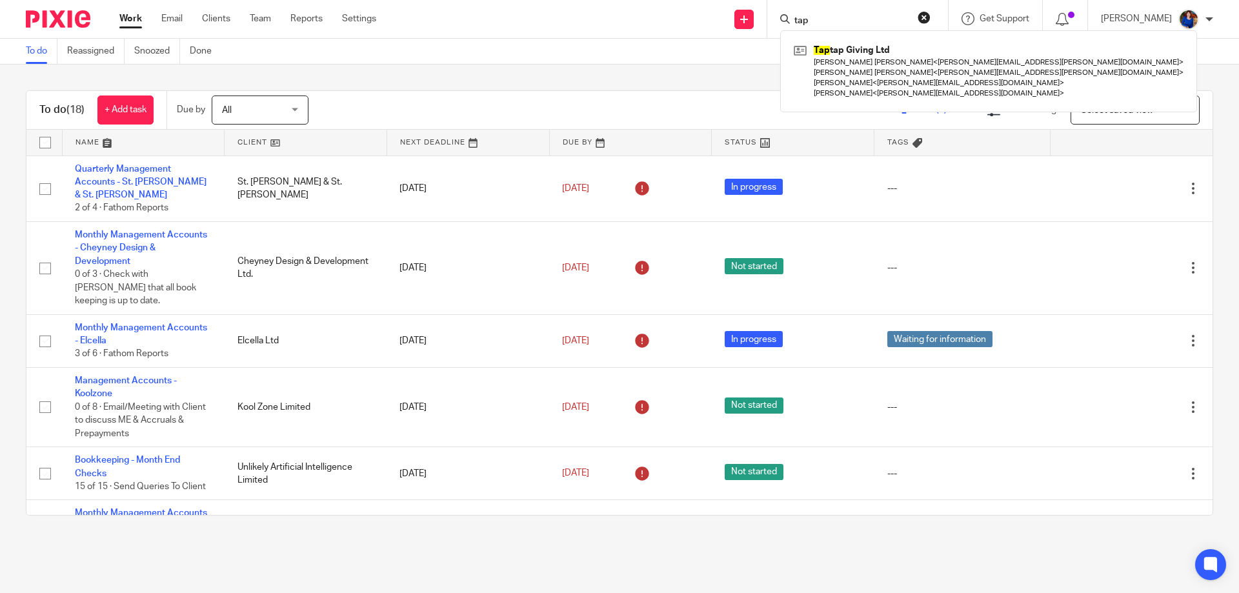
type input "tap"
click button "submit" at bounding box center [0, 0] width 0 height 0
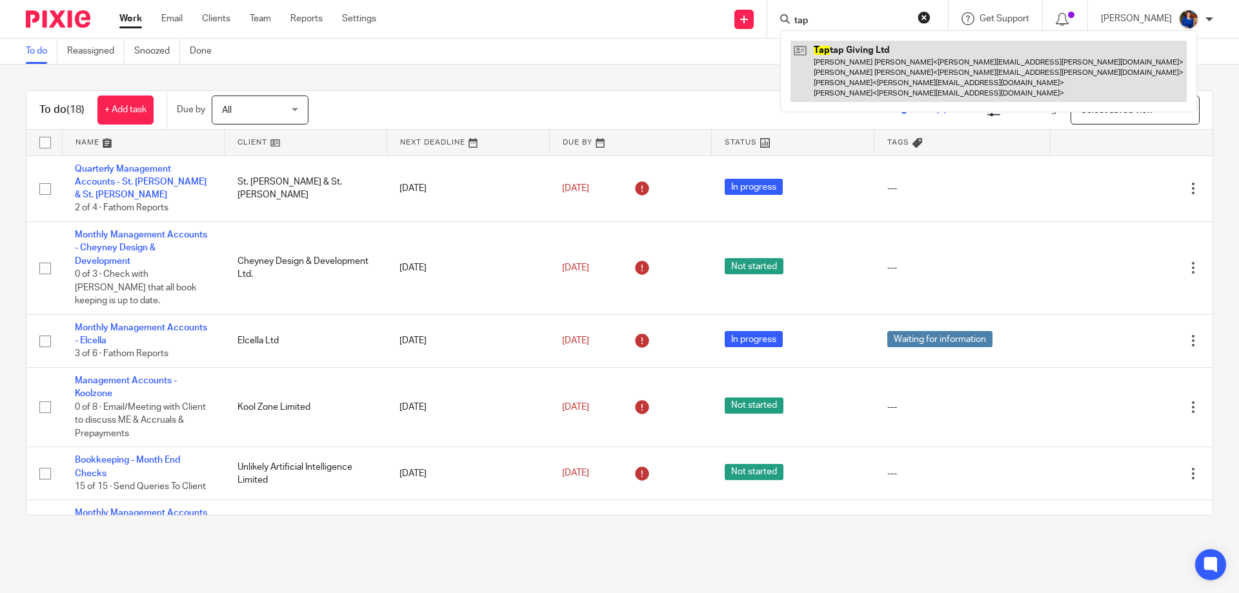
click at [920, 62] on link at bounding box center [989, 71] width 396 height 61
click at [913, 67] on link at bounding box center [989, 71] width 396 height 61
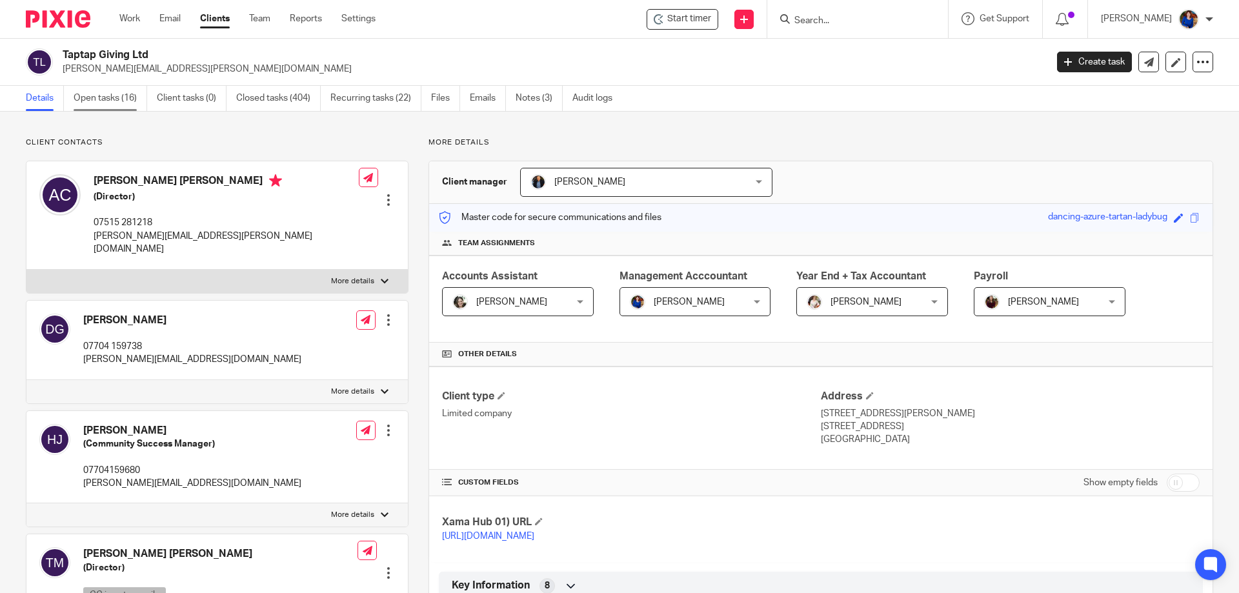
click at [115, 99] on link "Open tasks (16)" at bounding box center [111, 98] width 74 height 25
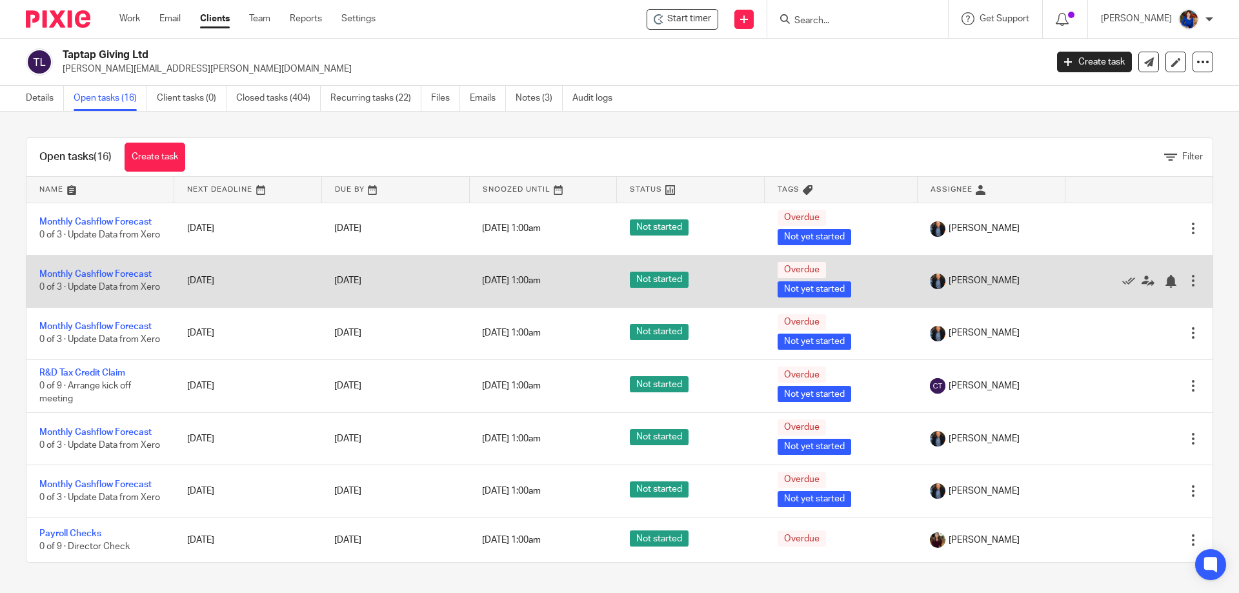
scroll to position [345, 0]
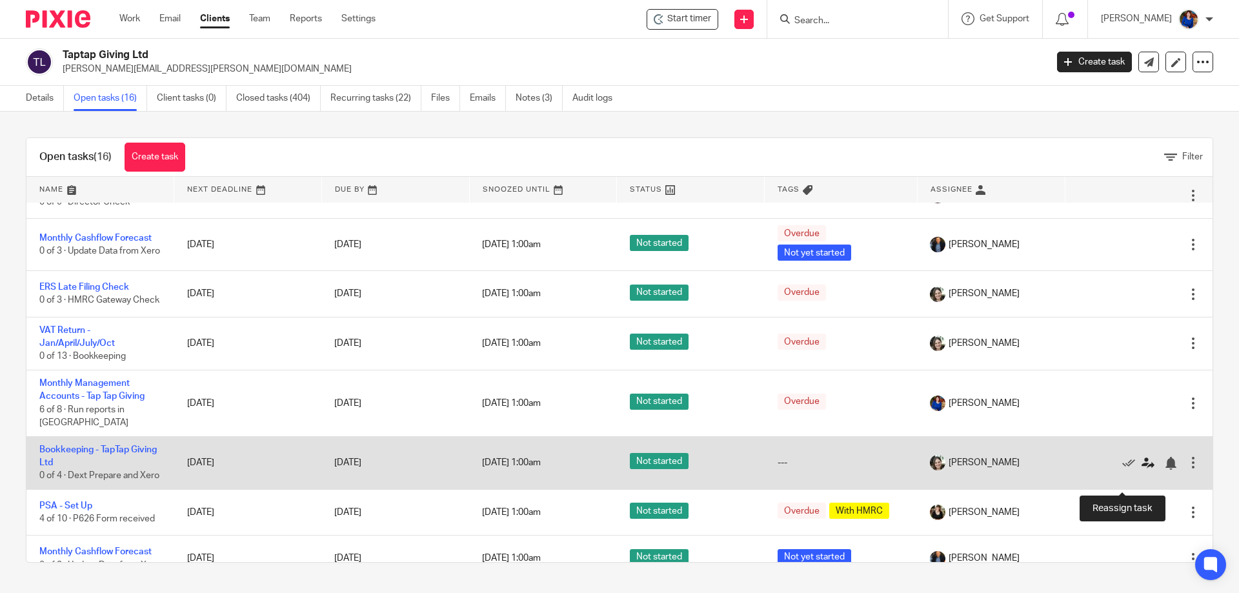
click at [1142, 470] on icon at bounding box center [1148, 463] width 13 height 13
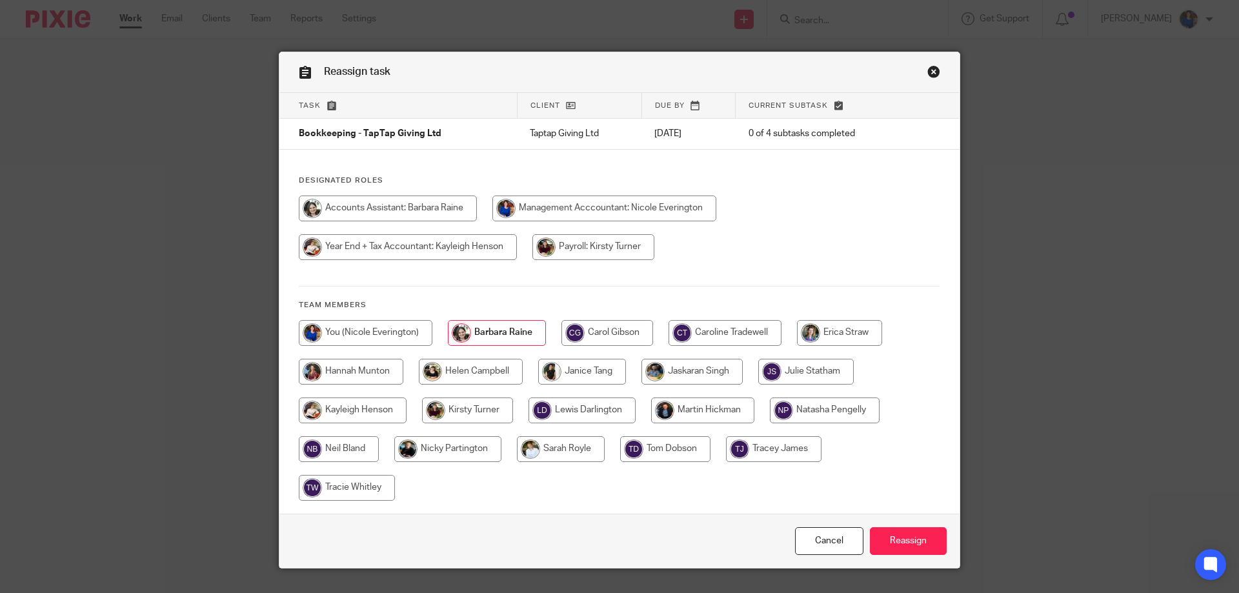
click at [367, 322] on input "radio" at bounding box center [366, 333] width 134 height 26
radio input "true"
click at [903, 536] on input "Reassign" at bounding box center [908, 541] width 77 height 28
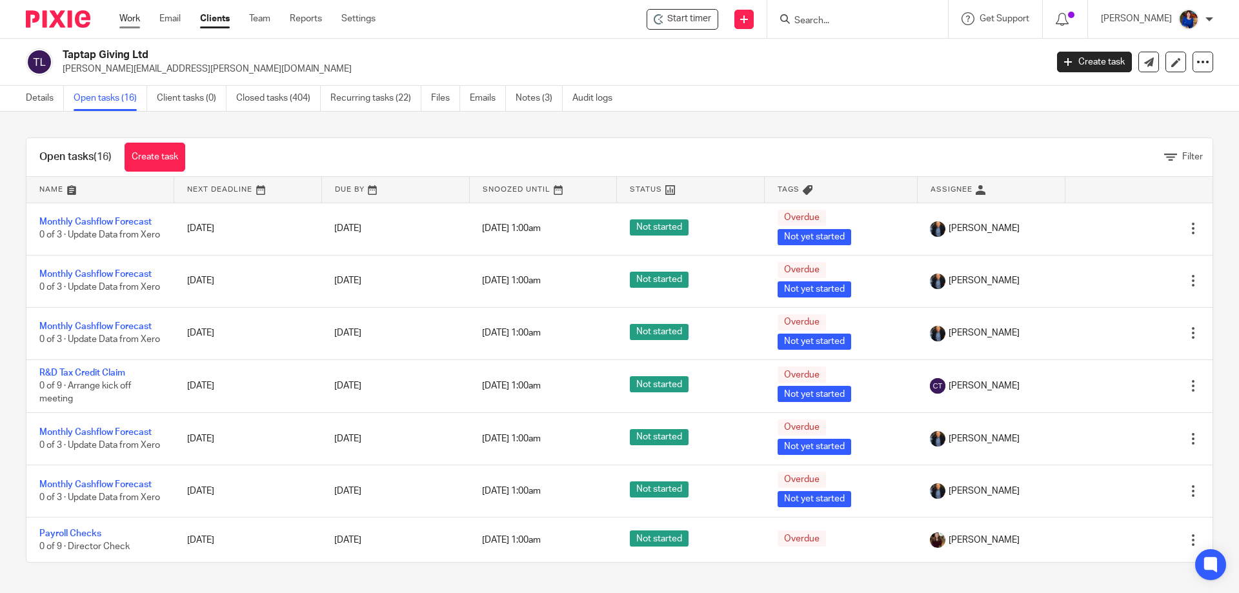
click at [129, 17] on link "Work" at bounding box center [129, 18] width 21 height 13
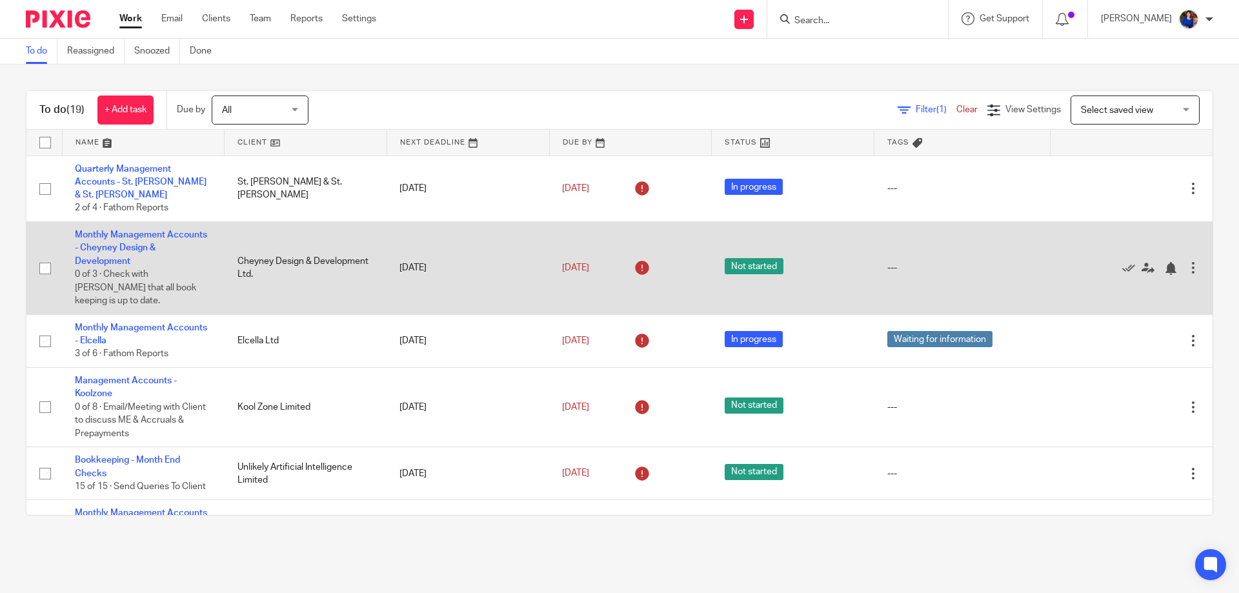
scroll to position [65, 0]
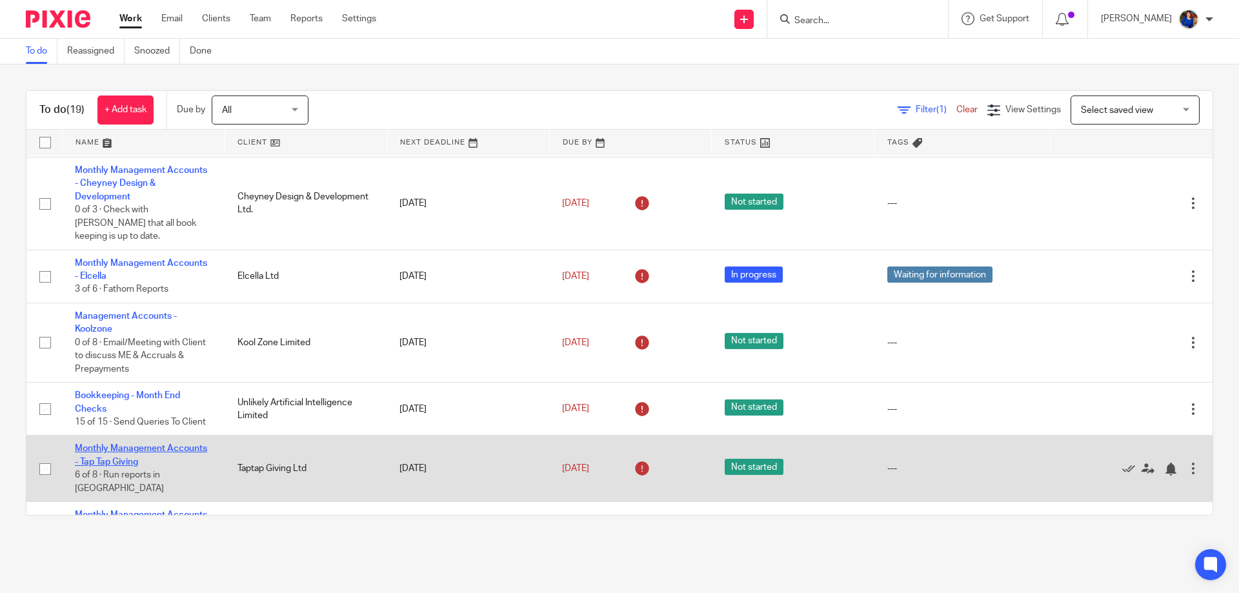
click at [154, 444] on link "Monthly Management Accounts - Tap Tap Giving" at bounding box center [141, 455] width 132 height 22
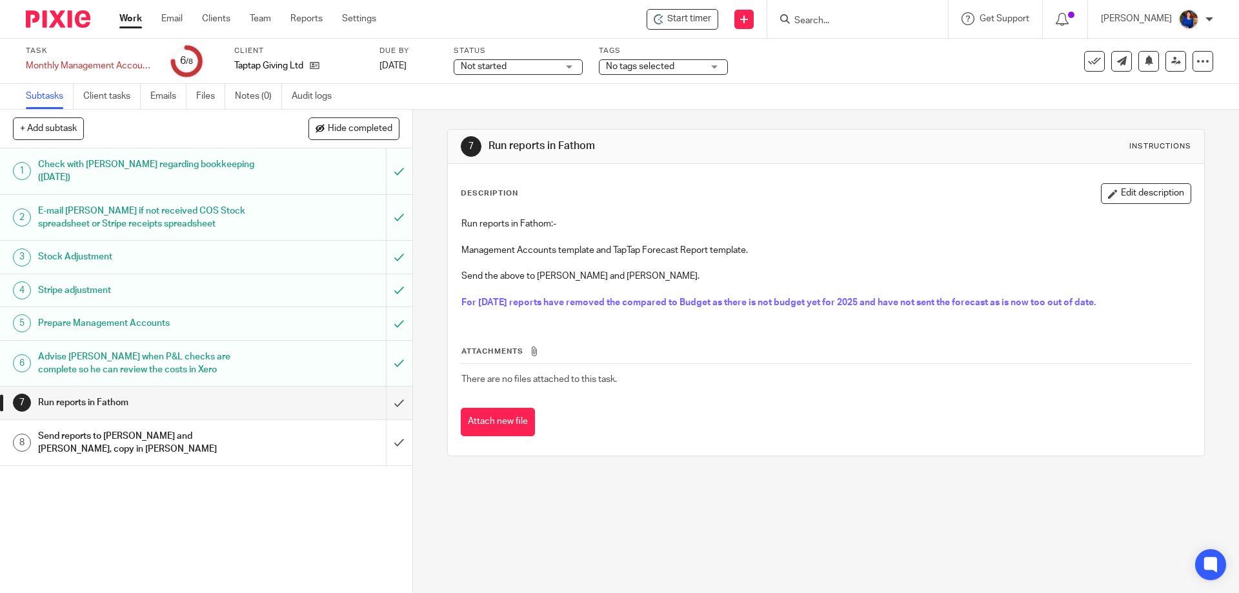
click at [128, 16] on link "Work" at bounding box center [130, 18] width 23 height 13
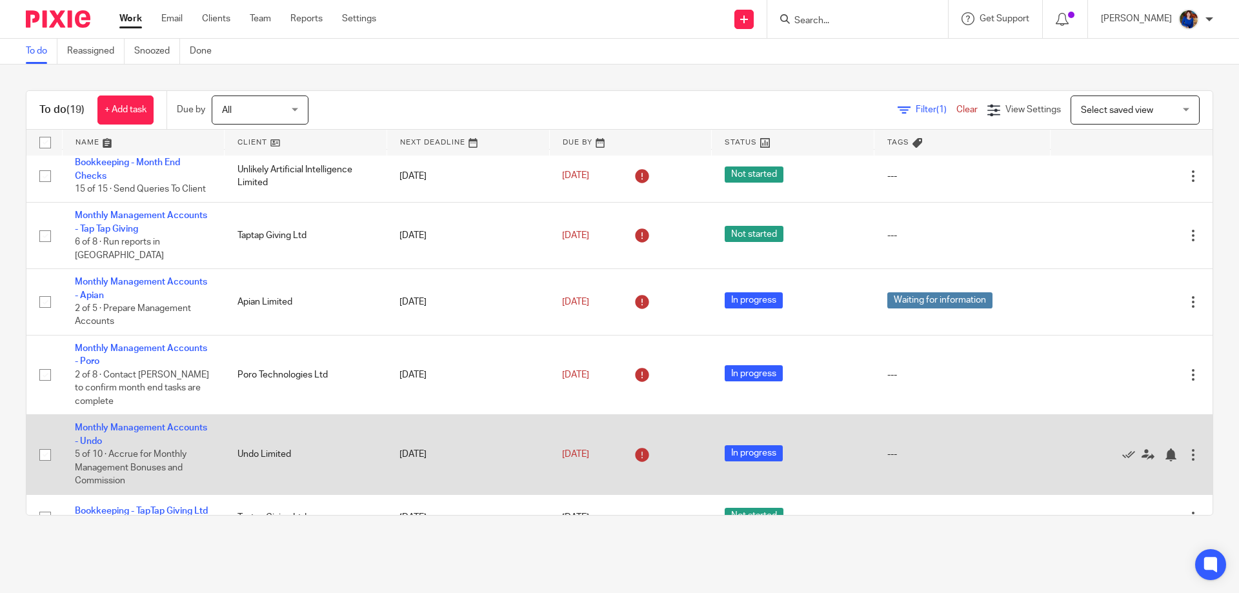
scroll to position [387, 0]
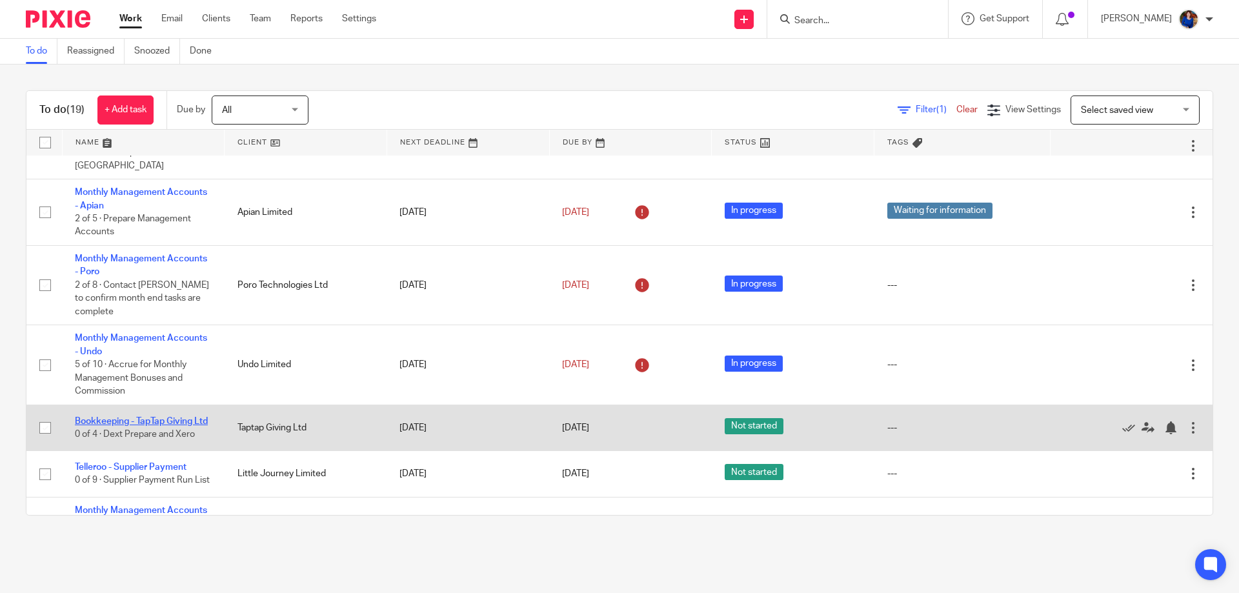
click at [161, 417] on link "Bookkeeping - TapTap Giving Ltd" at bounding box center [141, 421] width 133 height 9
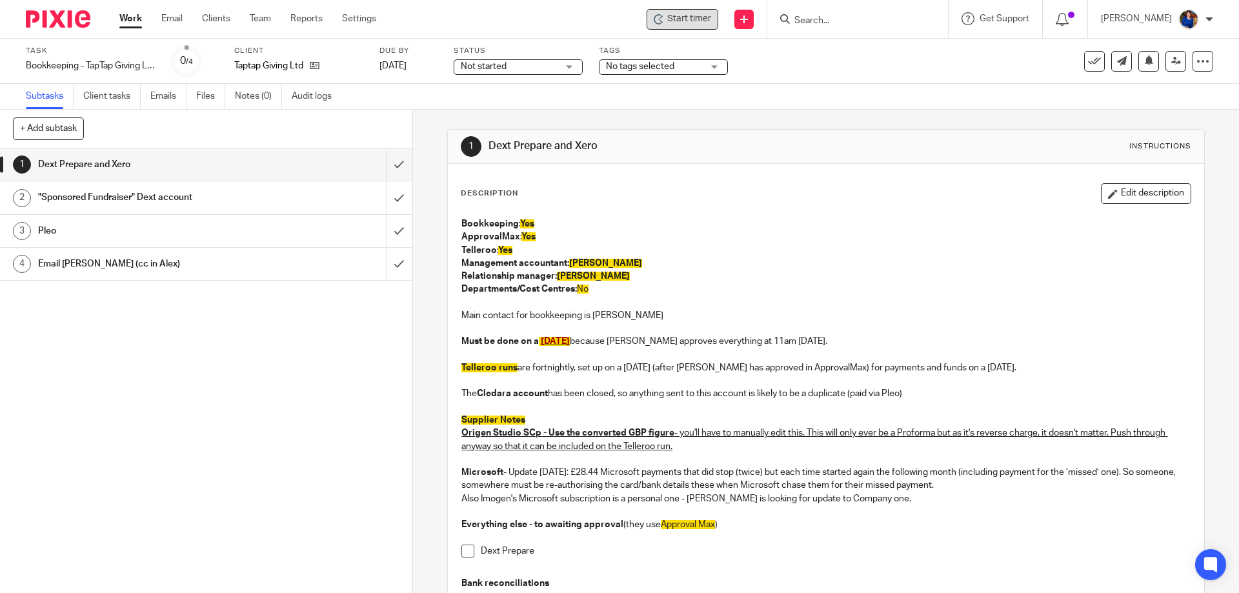
click at [694, 17] on span "Start timer" at bounding box center [689, 19] width 44 height 14
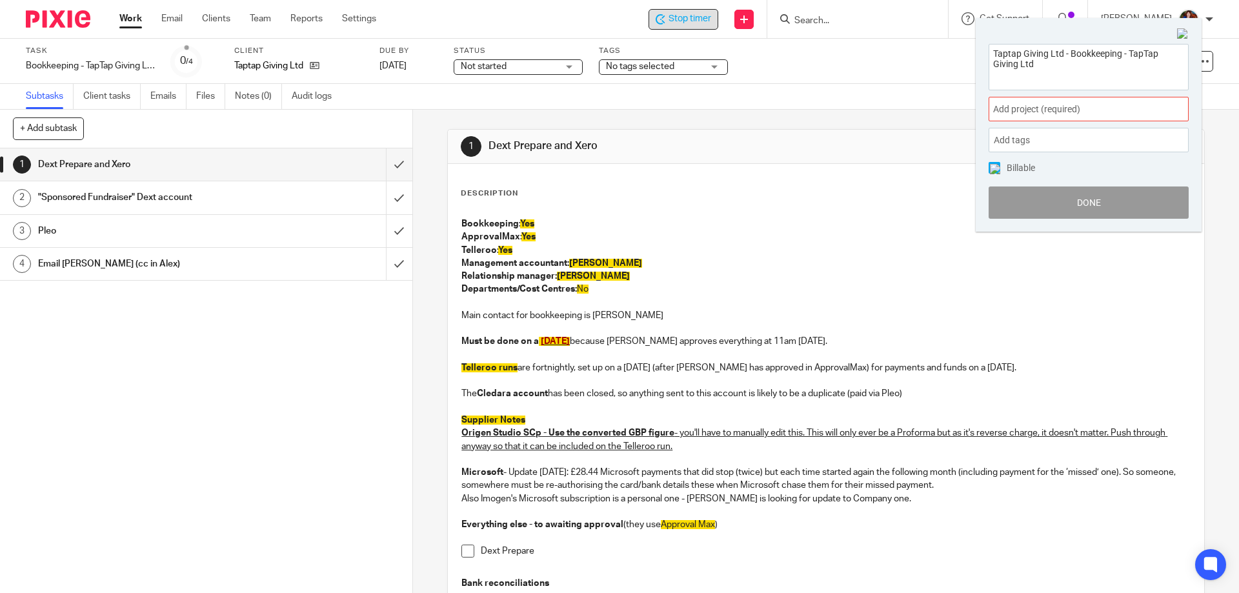
click at [1057, 113] on span "Add project (required) :" at bounding box center [1074, 110] width 163 height 14
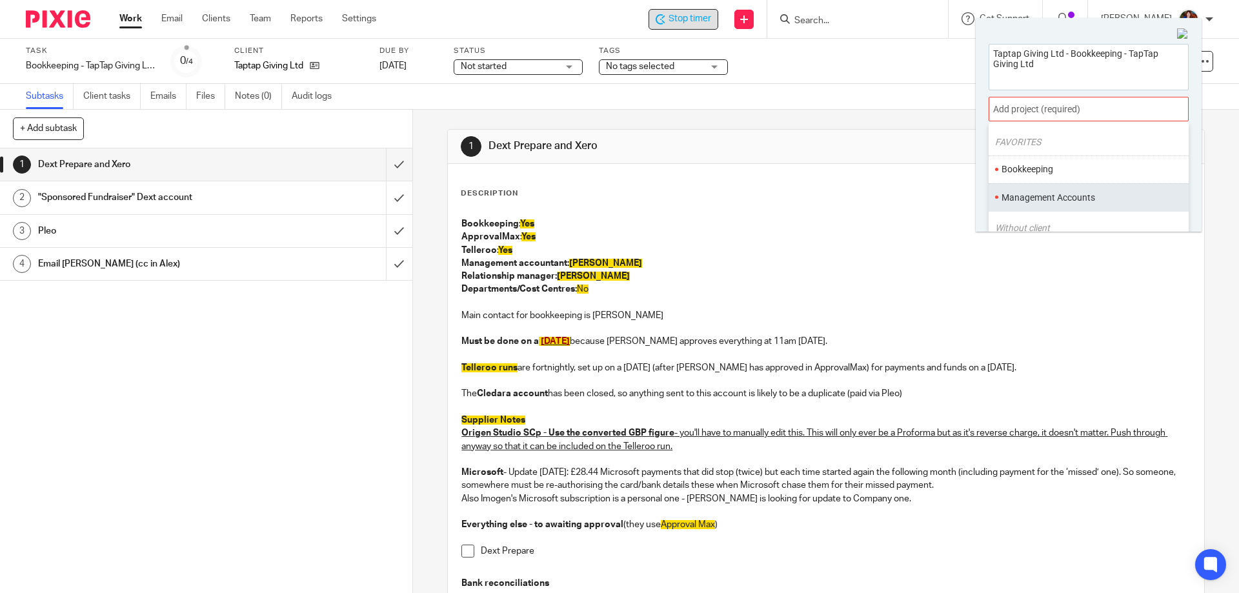
scroll to position [65, 0]
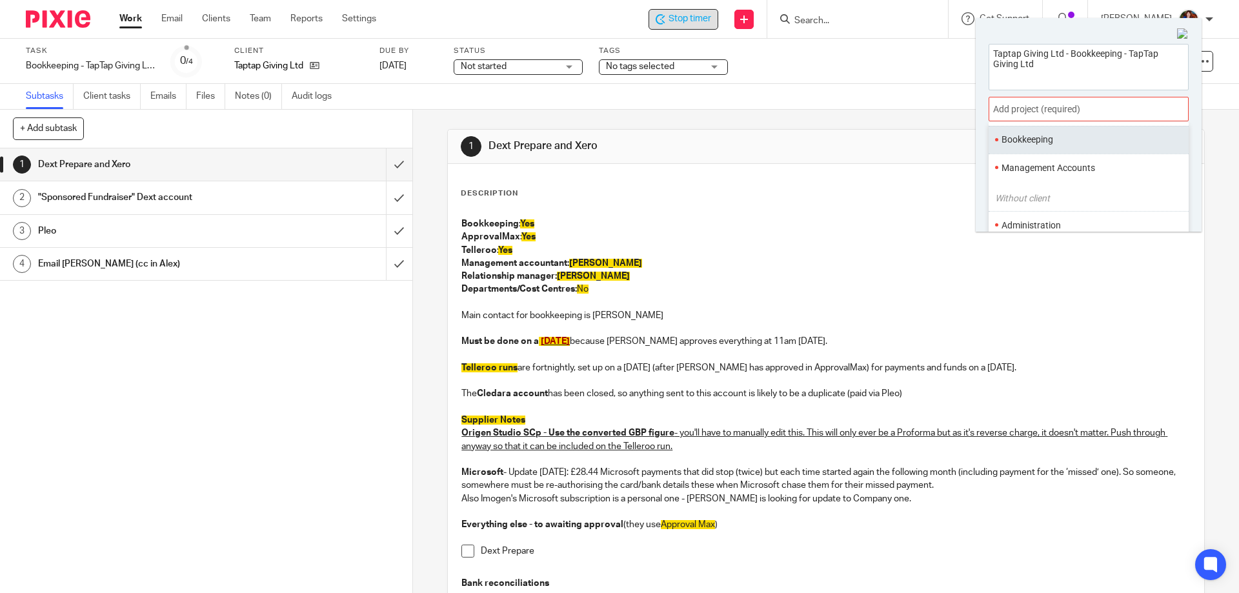
click at [1036, 139] on li "Bookkeeping" at bounding box center [1086, 140] width 168 height 14
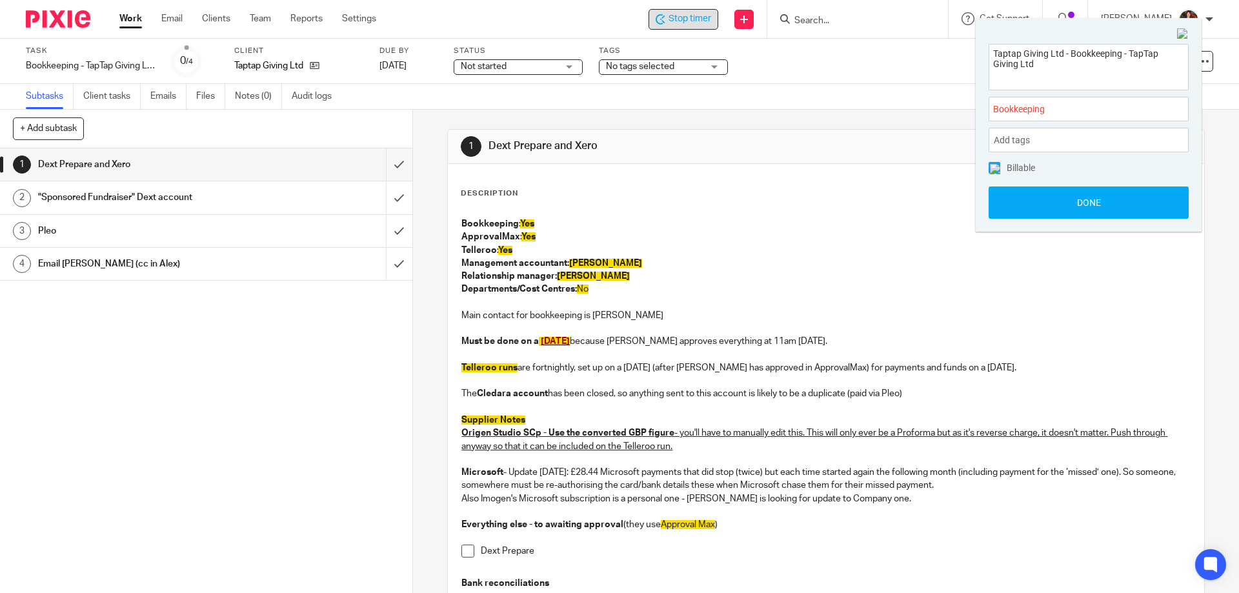
drag, startPoint x: 993, startPoint y: 166, endPoint x: 1009, endPoint y: 187, distance: 26.3
click at [993, 167] on img at bounding box center [995, 169] width 10 height 10
click at [1013, 201] on button "Done" at bounding box center [1089, 203] width 200 height 32
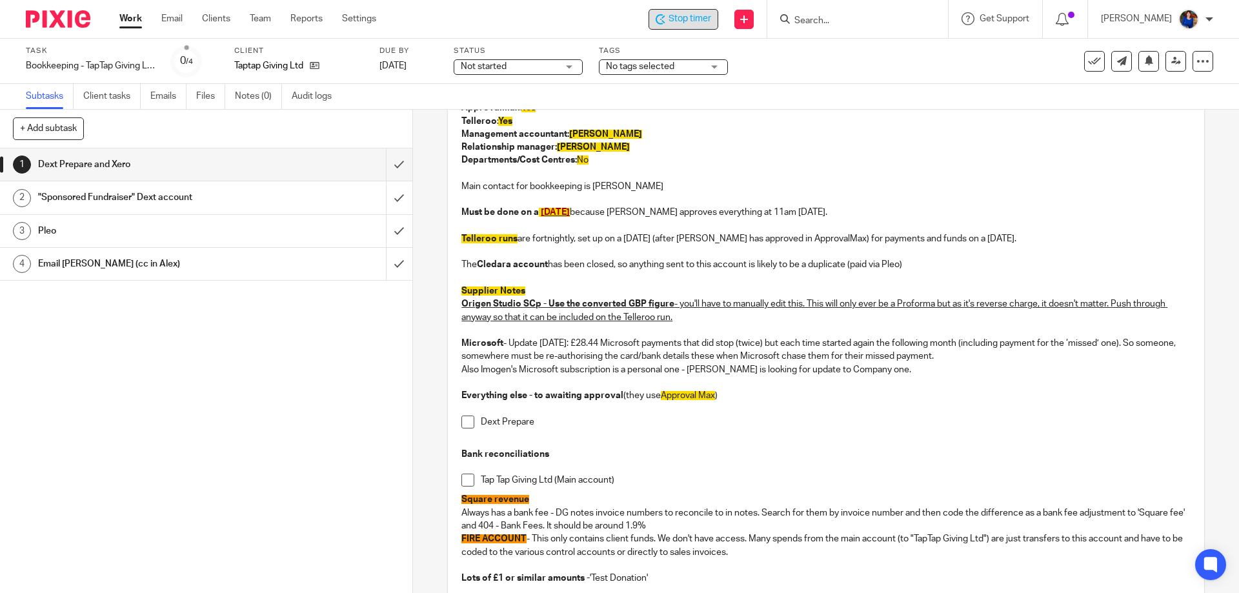
scroll to position [194, 0]
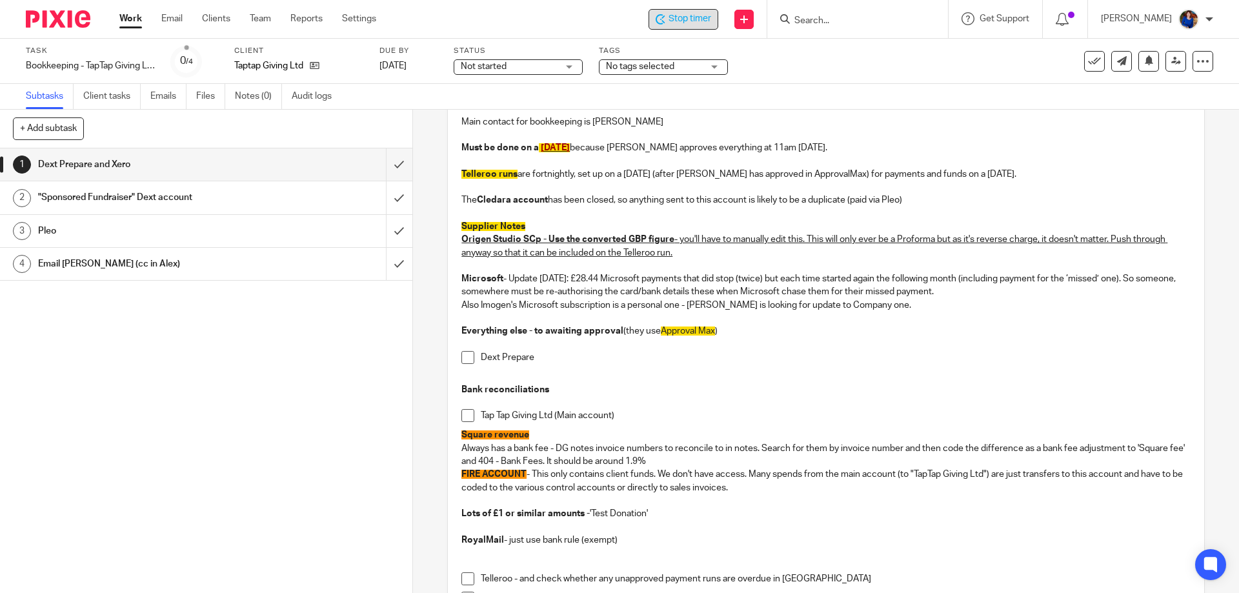
click at [132, 234] on h1 "Pleo" at bounding box center [149, 230] width 223 height 19
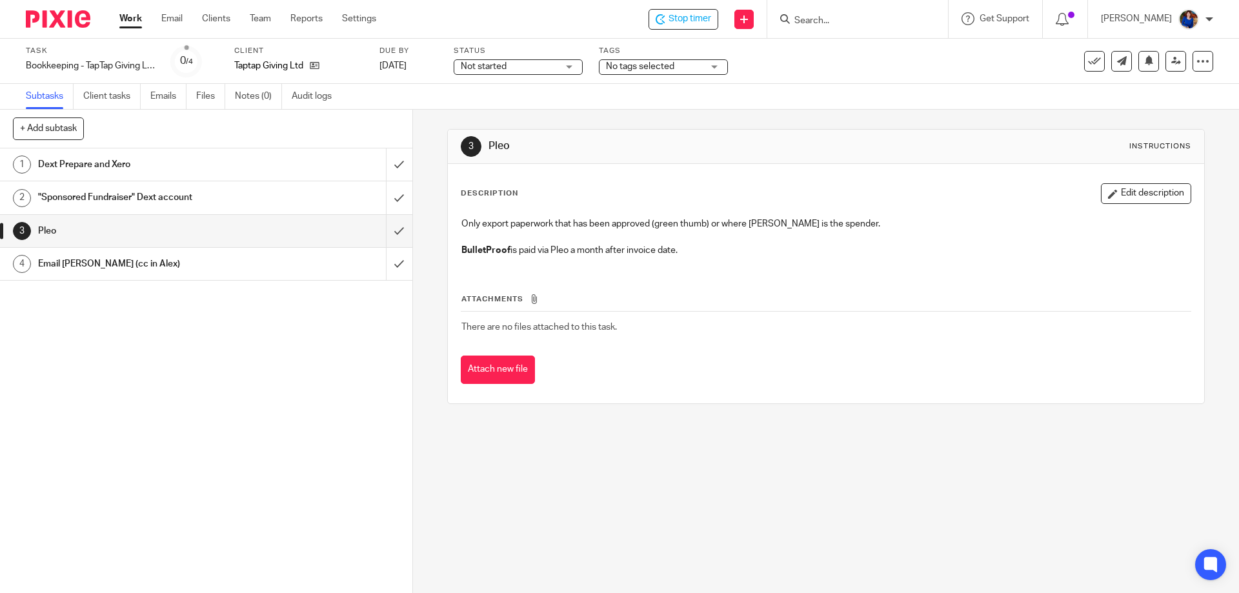
click at [128, 263] on h1 "Email [PERSON_NAME] (cc in Alex)" at bounding box center [149, 263] width 223 height 19
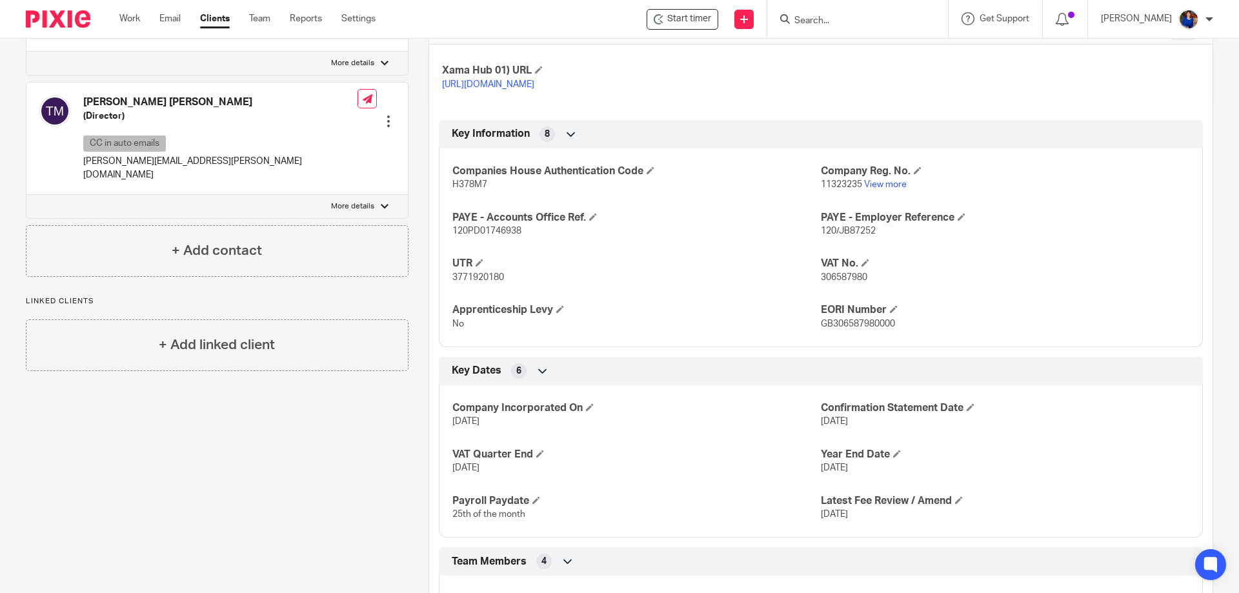
scroll to position [691, 0]
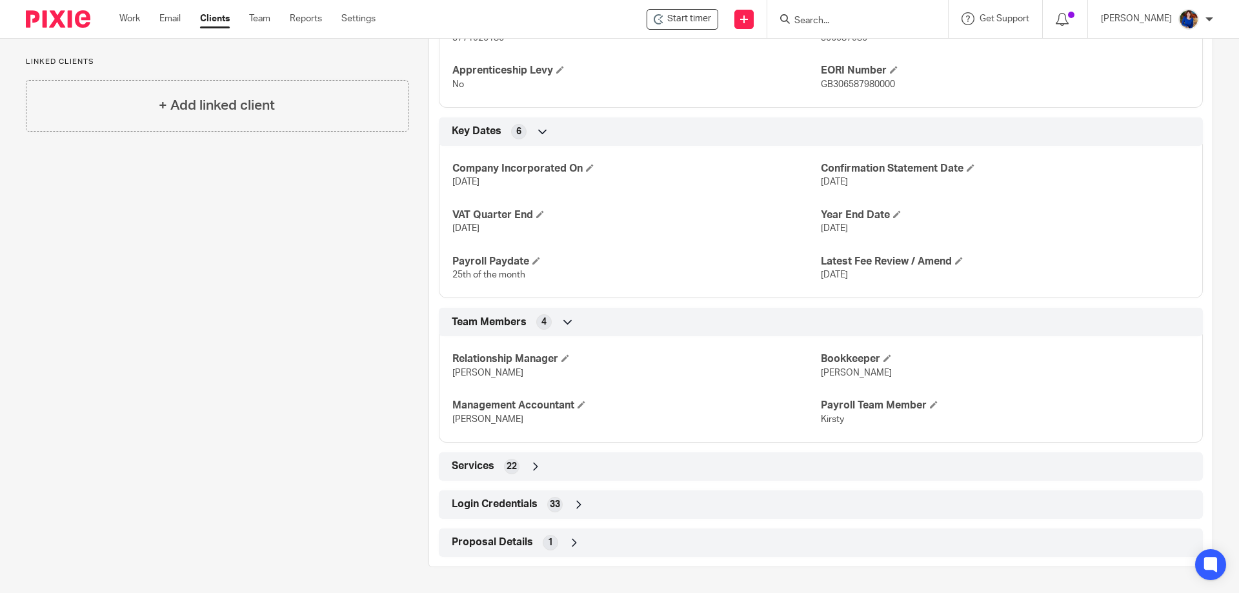
click at [564, 508] on div "Login Credentials 33" at bounding box center [821, 505] width 745 height 22
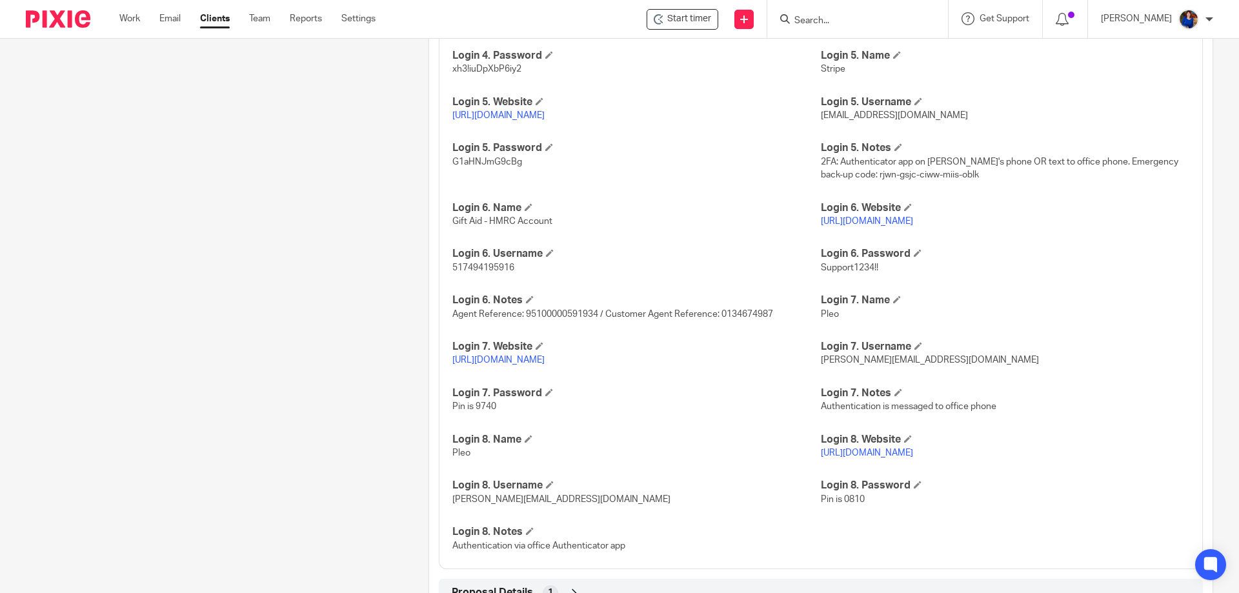
scroll to position [1506, 0]
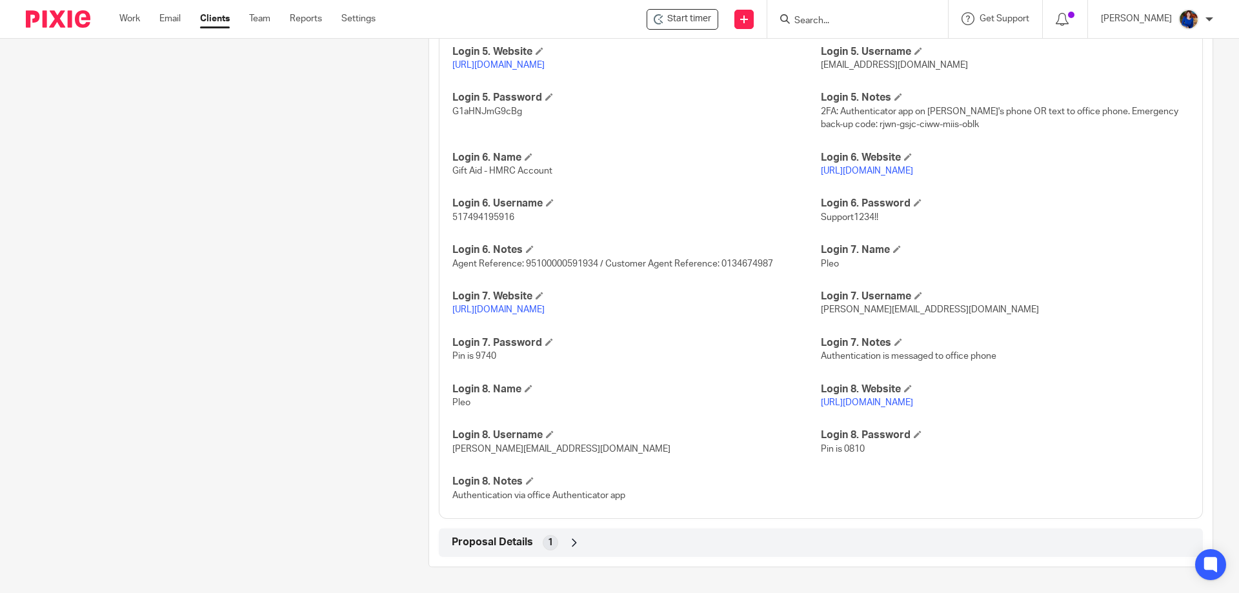
click at [507, 309] on link "https://app.pleo.io" at bounding box center [498, 309] width 92 height 9
click at [514, 313] on link "https://app.pleo.io" at bounding box center [498, 309] width 92 height 9
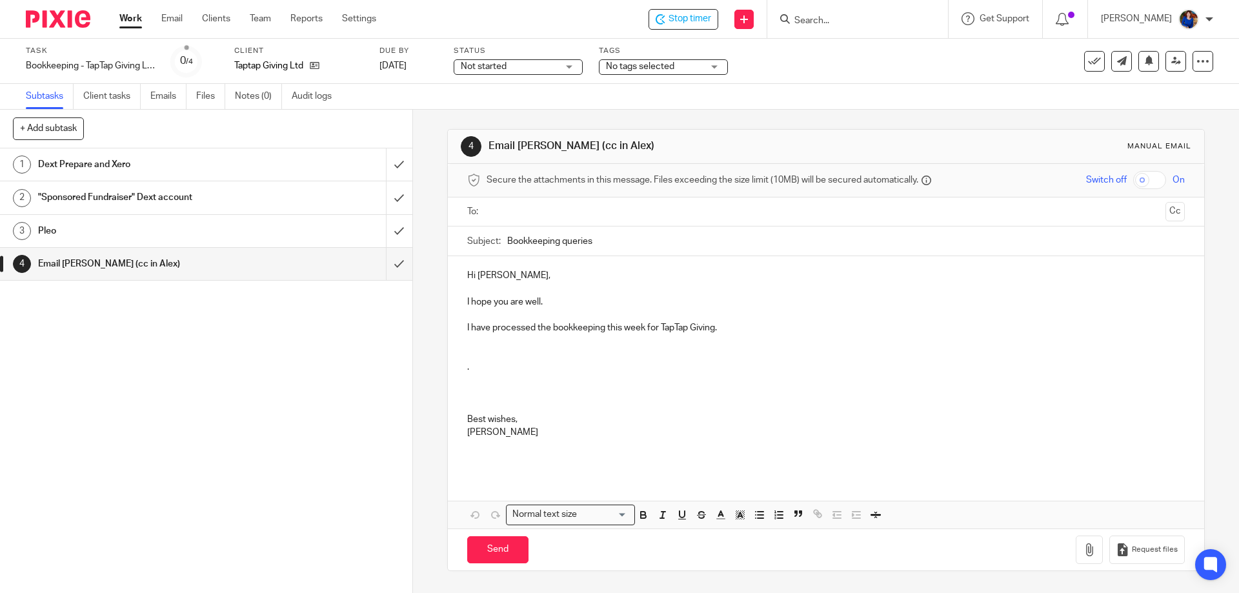
click at [147, 232] on h1 "Pleo" at bounding box center [149, 230] width 223 height 19
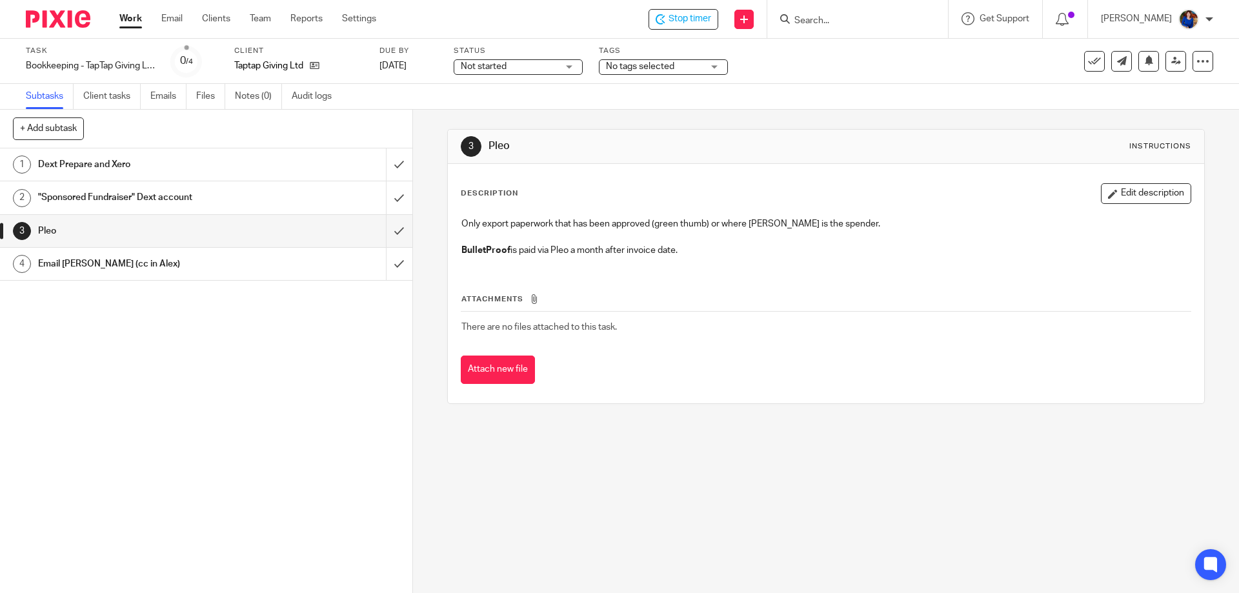
click at [74, 223] on h1 "Pleo" at bounding box center [149, 230] width 223 height 19
click at [161, 267] on h1 "Email [PERSON_NAME] (cc in Alex)" at bounding box center [149, 263] width 223 height 19
click at [101, 266] on h1 "Email [PERSON_NAME] (cc in Alex)" at bounding box center [149, 263] width 223 height 19
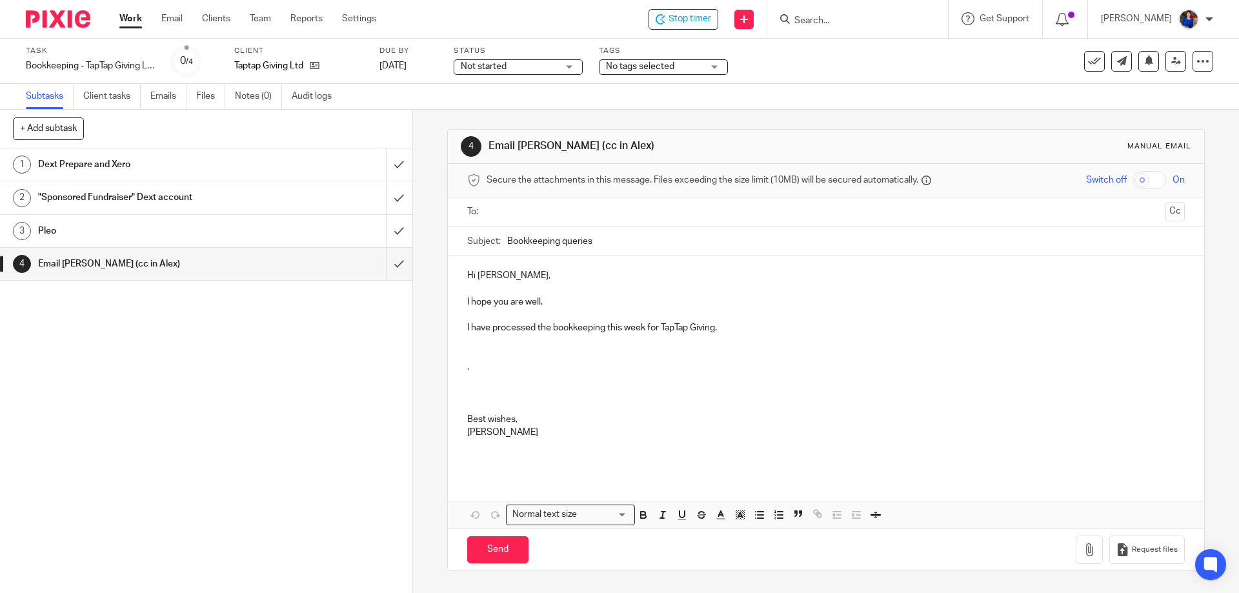
click at [513, 210] on input "text" at bounding box center [825, 212] width 669 height 15
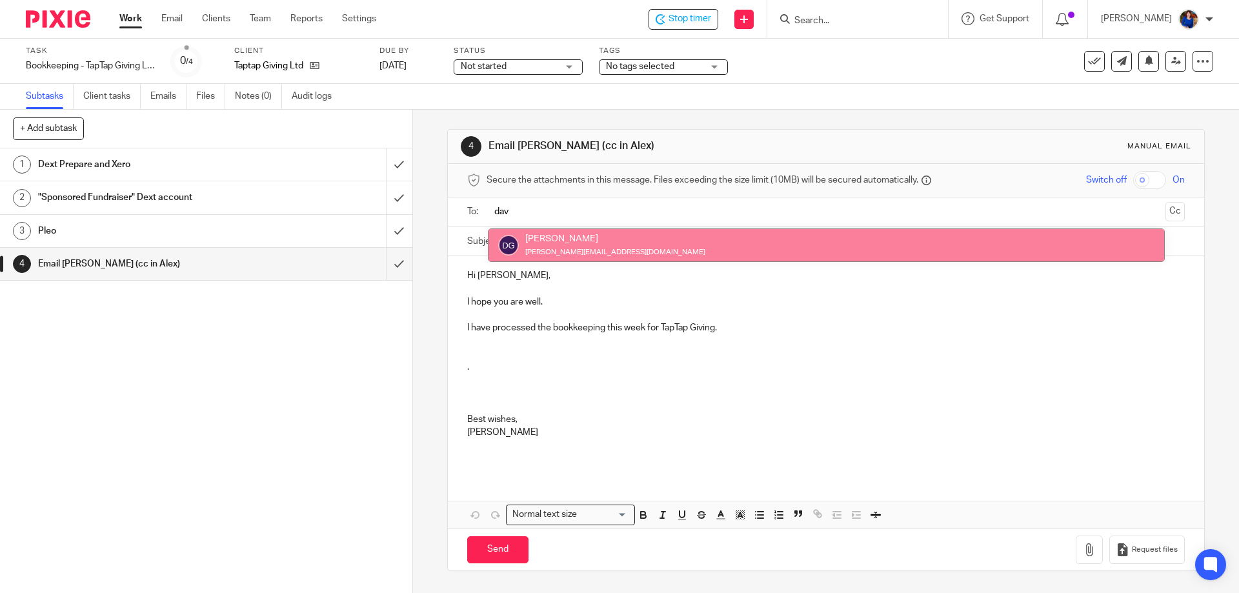
type input "dav"
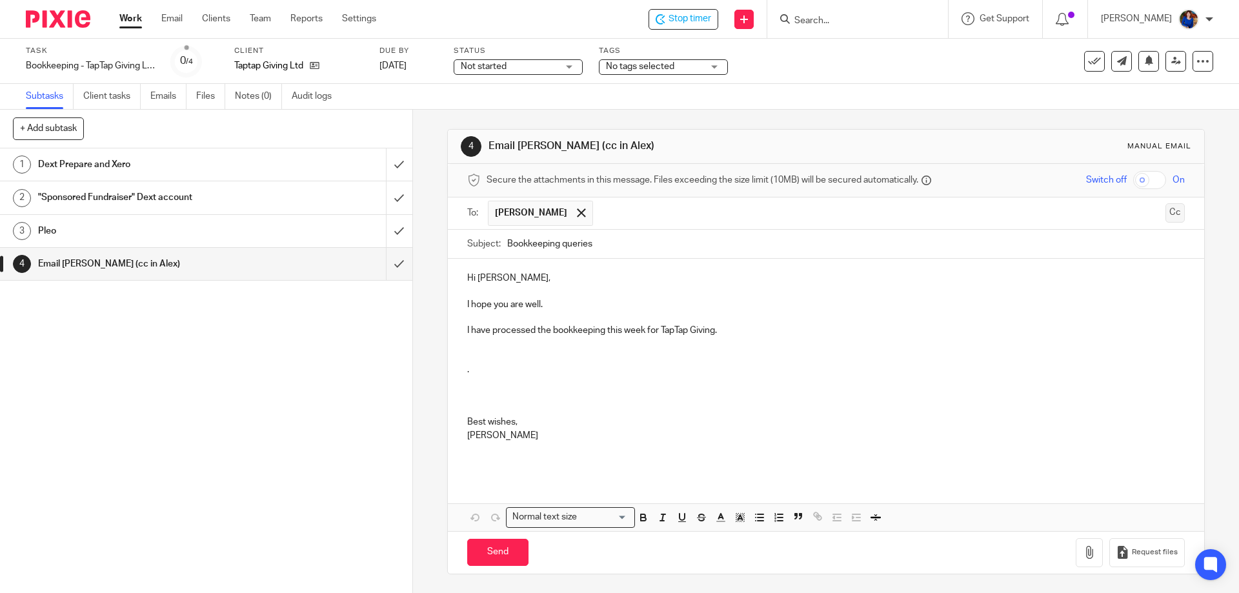
click at [1166, 211] on button "Cc" at bounding box center [1175, 212] width 19 height 19
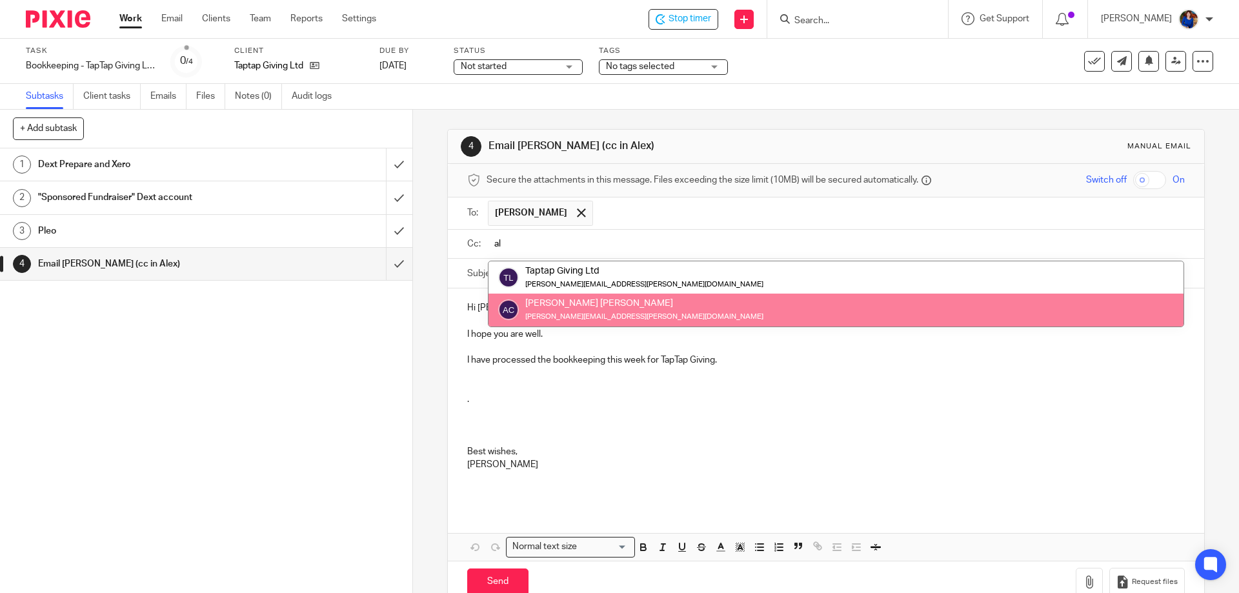
type input "al"
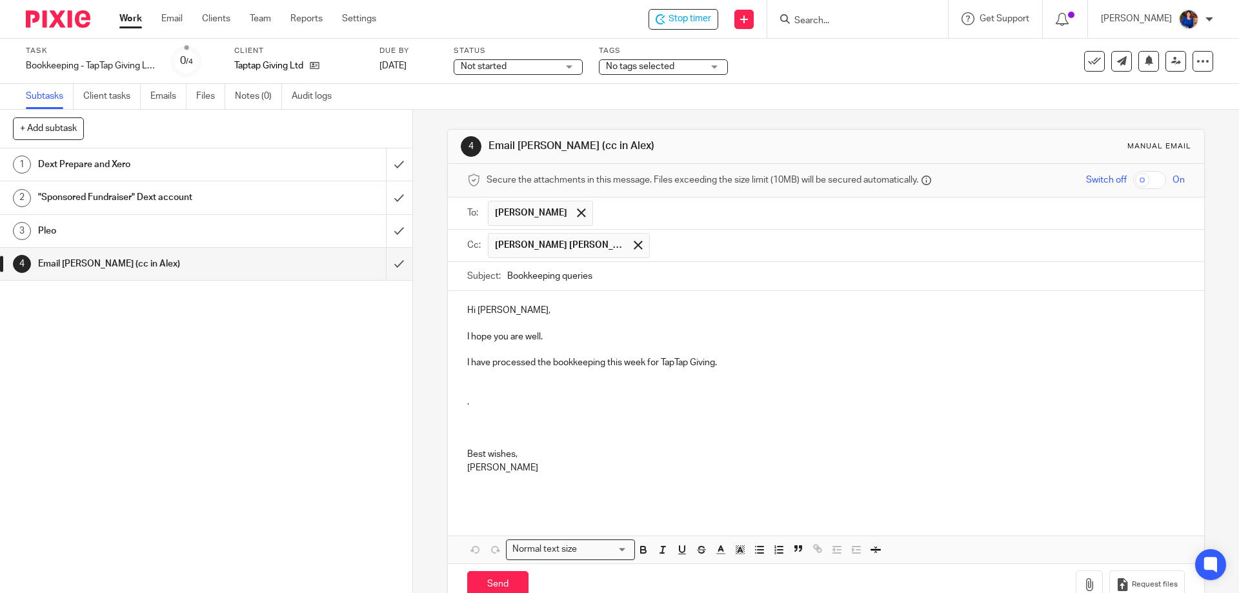
click at [670, 250] on input "text" at bounding box center [917, 245] width 523 height 25
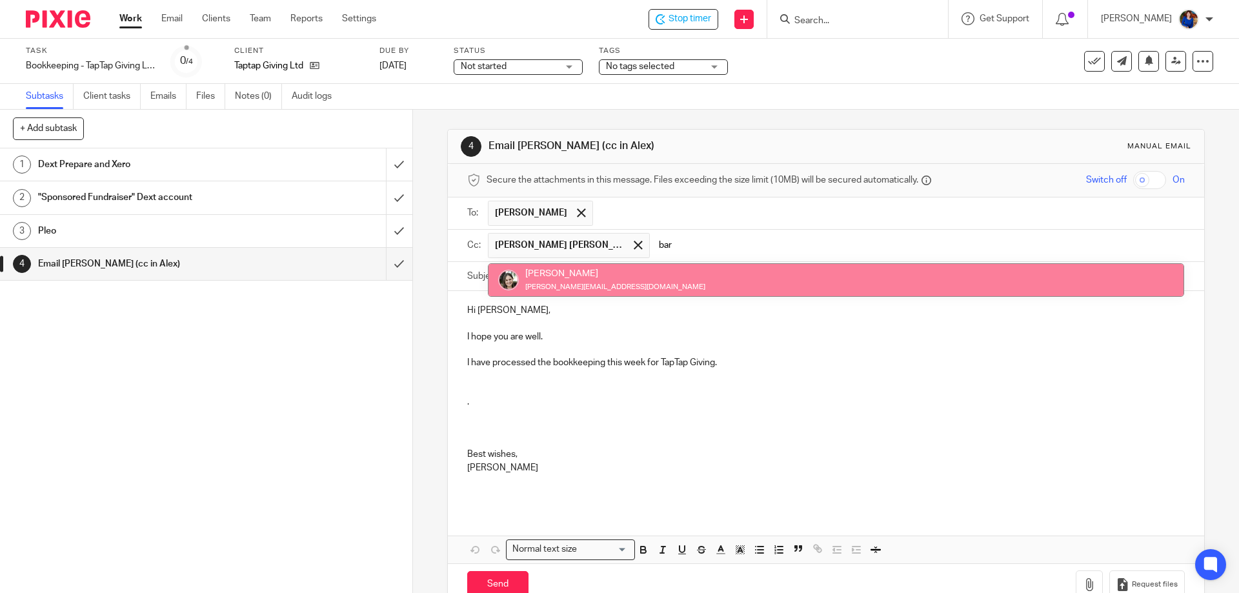
type input "bar"
drag, startPoint x: 631, startPoint y: 279, endPoint x: 624, endPoint y: 279, distance: 7.1
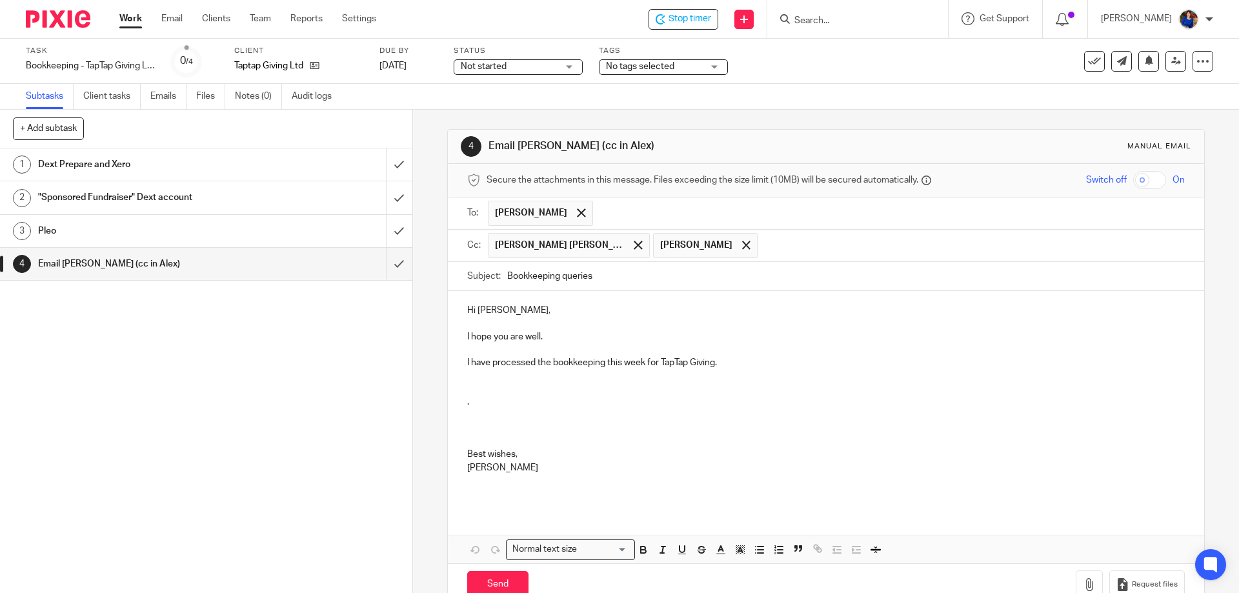
click at [558, 334] on p "I hope you are well." at bounding box center [825, 336] width 717 height 13
click at [736, 356] on div "Hi Dave, I hope you are well and enjoying the lovely weather. I have processed …" at bounding box center [826, 400] width 756 height 219
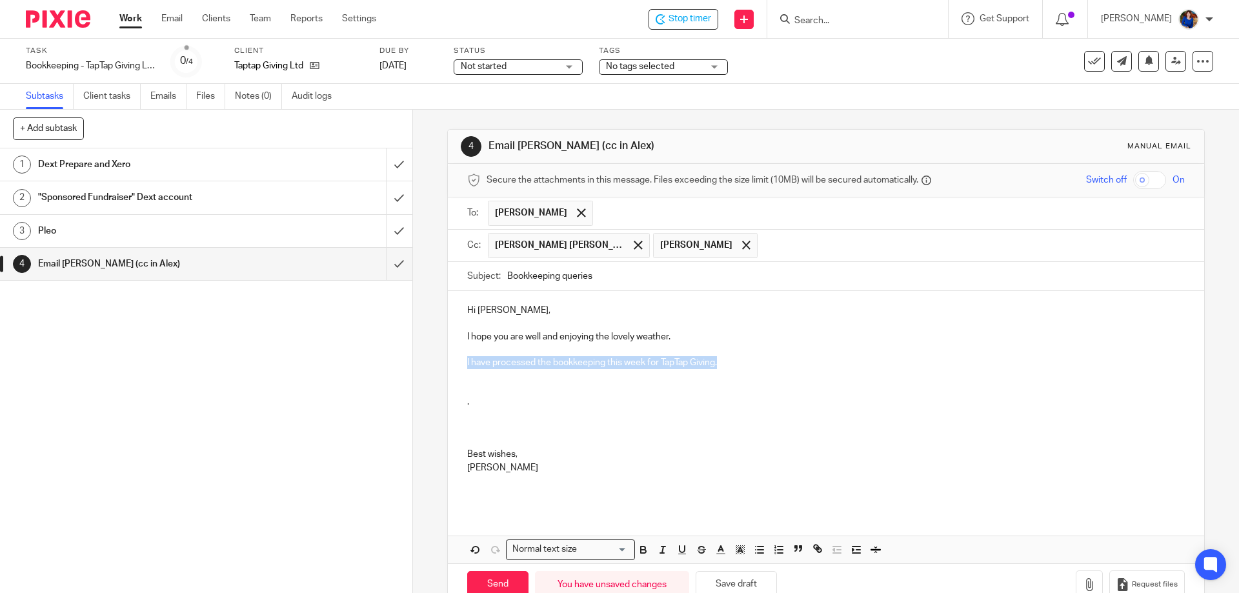
click at [734, 361] on p "I have processed the bookkeeping this week for TapTap Giving." at bounding box center [825, 362] width 717 height 13
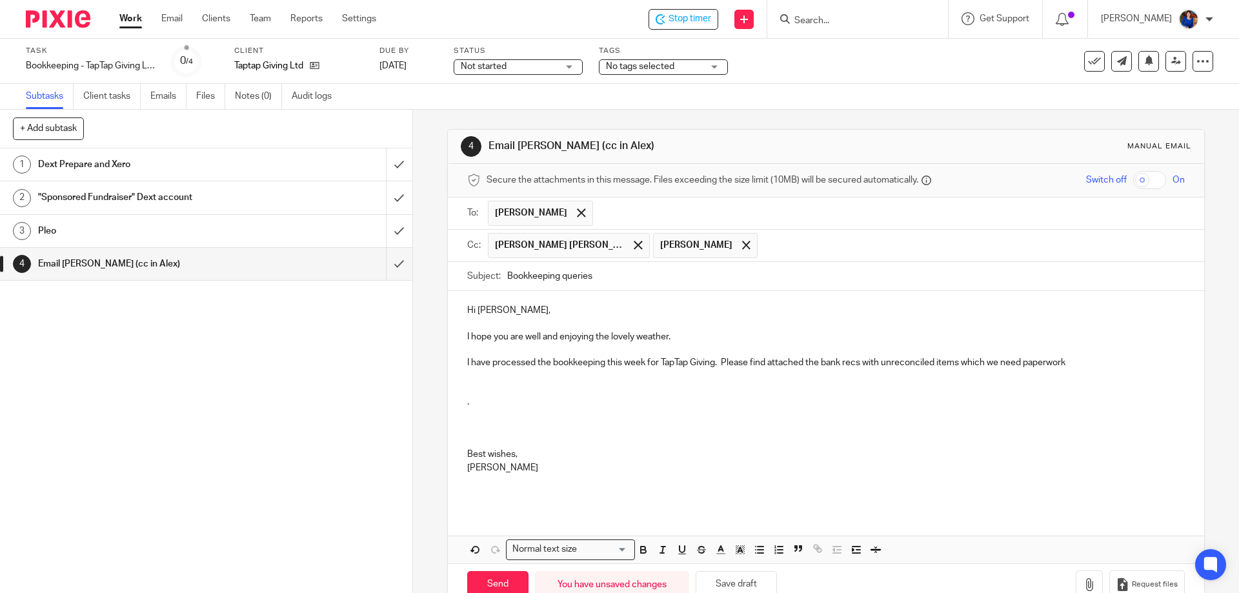
click at [963, 364] on p "I have processed the bookkeeping this week for TapTap Giving. Please find attac…" at bounding box center [825, 362] width 717 height 13
drag, startPoint x: 1083, startPoint y: 360, endPoint x: 1120, endPoint y: 362, distance: 36.8
click at [1084, 361] on p "I have processed the bookkeeping this week for TapTap Giving. Please find attac…" at bounding box center [825, 362] width 717 height 13
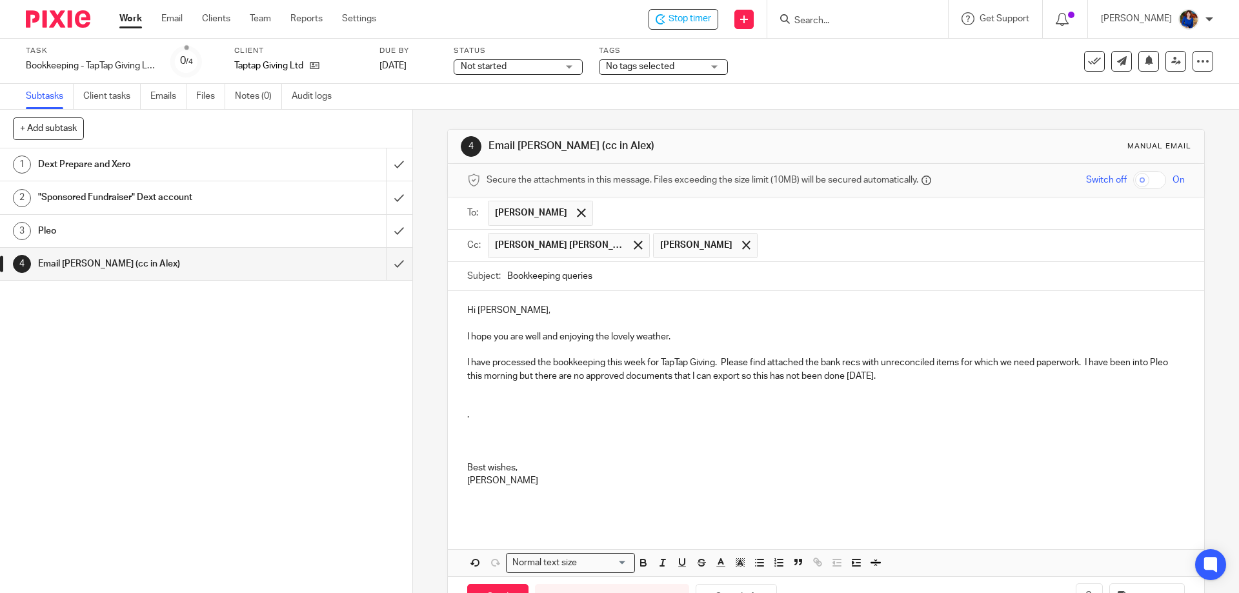
click at [600, 376] on p "I have processed the bookkeeping this week for TapTap Giving. Please find attac…" at bounding box center [825, 369] width 717 height 26
click at [642, 374] on p "I have processed the bookkeeping this week for TapTap Giving. Please find attac…" at bounding box center [825, 369] width 717 height 26
click at [762, 376] on p "I have processed the bookkeeping this week for TapTap Giving. Please find attac…" at bounding box center [825, 369] width 717 height 26
click at [1019, 378] on p "I have processed the bookkeeping this week for TapTap Giving. Please find attac…" at bounding box center [825, 369] width 717 height 26
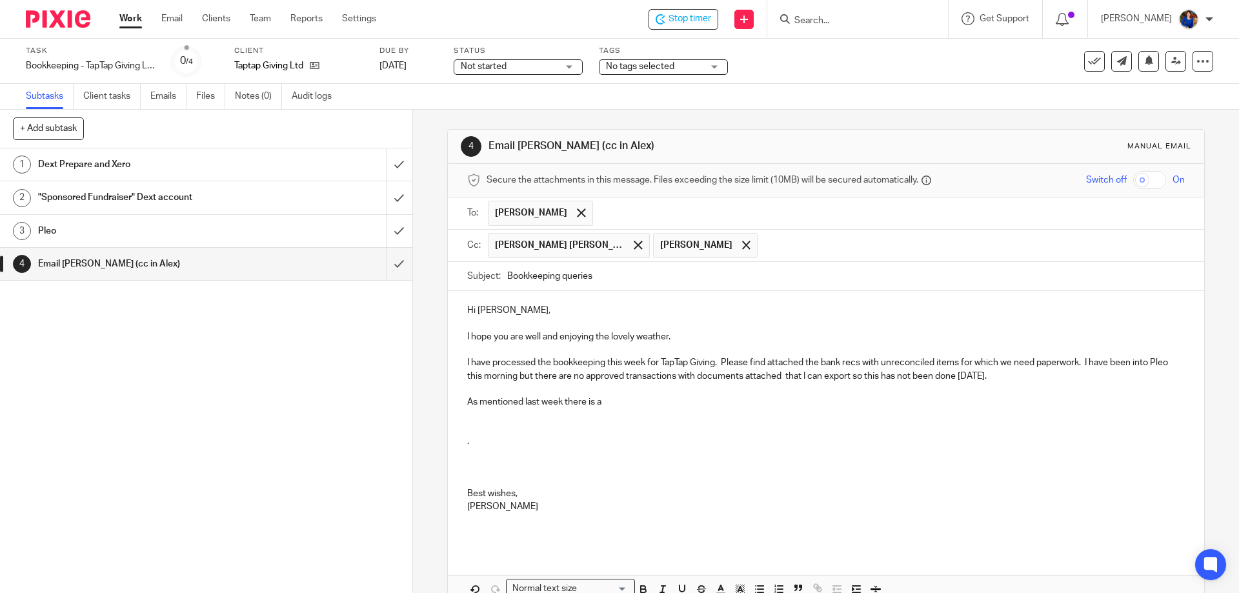
click at [622, 398] on p "As mentioned last week there is a" at bounding box center [825, 402] width 717 height 13
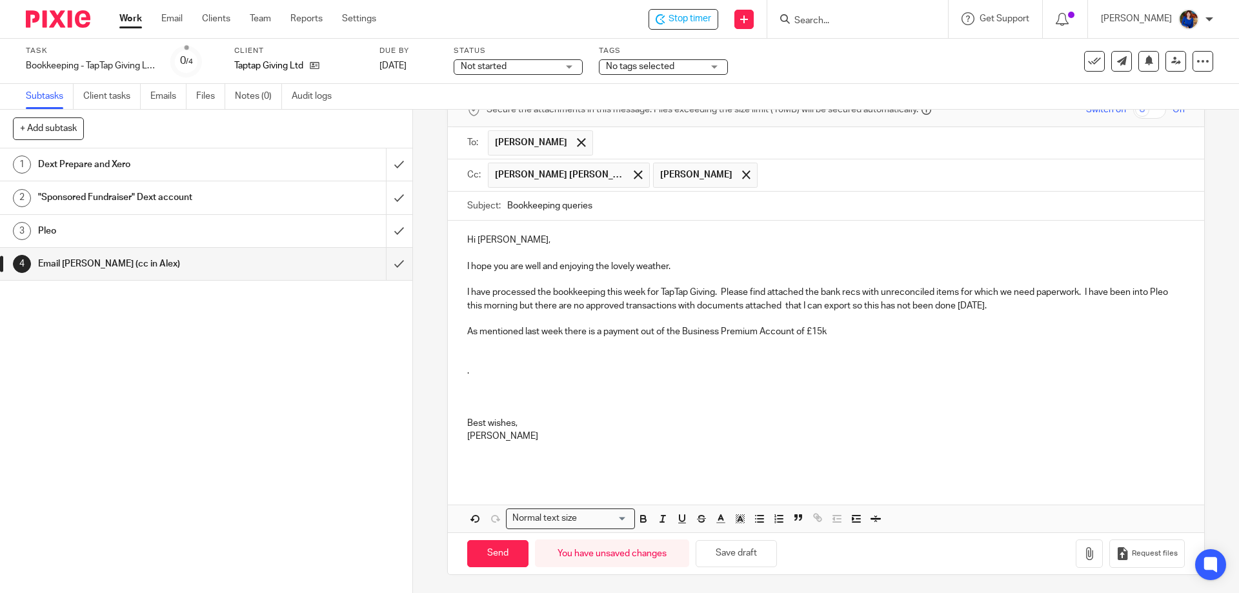
scroll to position [72, 0]
click at [1083, 548] on icon "button" at bounding box center [1089, 552] width 13 height 13
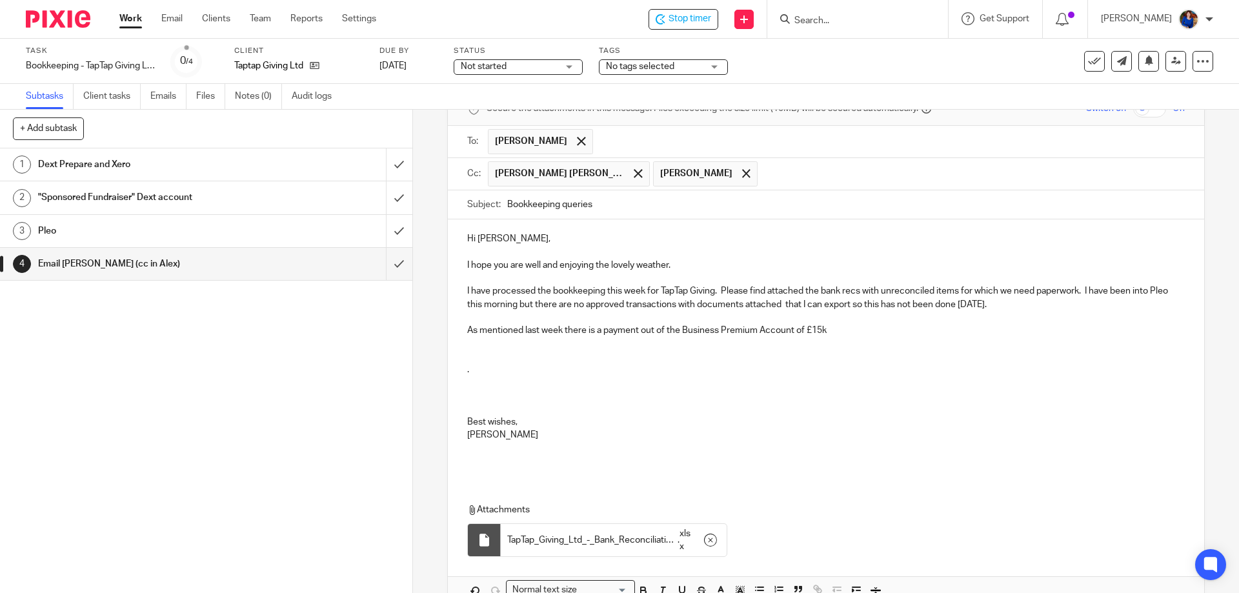
click at [841, 329] on p "As mentioned last week there is a payment out of the Business Premium Account o…" at bounding box center [825, 330] width 717 height 13
click at [561, 330] on p "As mentioned last week there is a payment out of the Business Premium Account o…" at bounding box center [825, 330] width 717 height 13
click at [636, 326] on p "As mentioned last week in may mail to your regarding the management accounts th…" at bounding box center [825, 330] width 717 height 13
click at [786, 330] on p "As mentioned last week in may mail to you regarding the management accounts the…" at bounding box center [825, 330] width 717 height 13
click at [1067, 329] on p "As mentioned last week in may mail to you regarding the management accounts the…" at bounding box center [825, 330] width 717 height 13
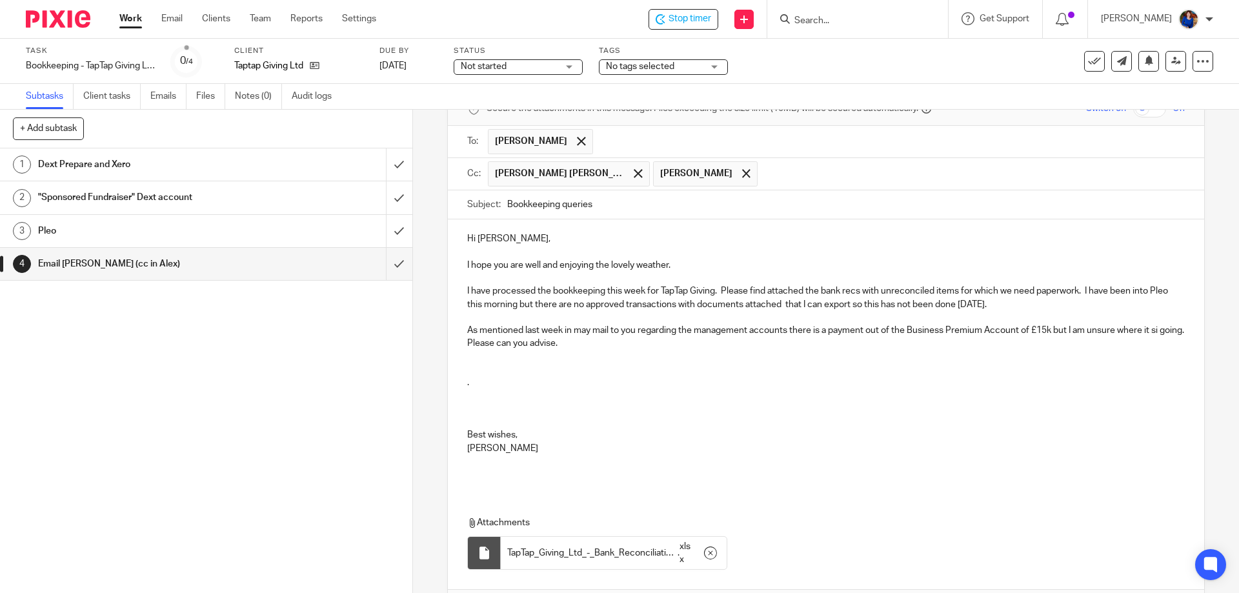
click at [467, 356] on p at bounding box center [825, 363] width 717 height 26
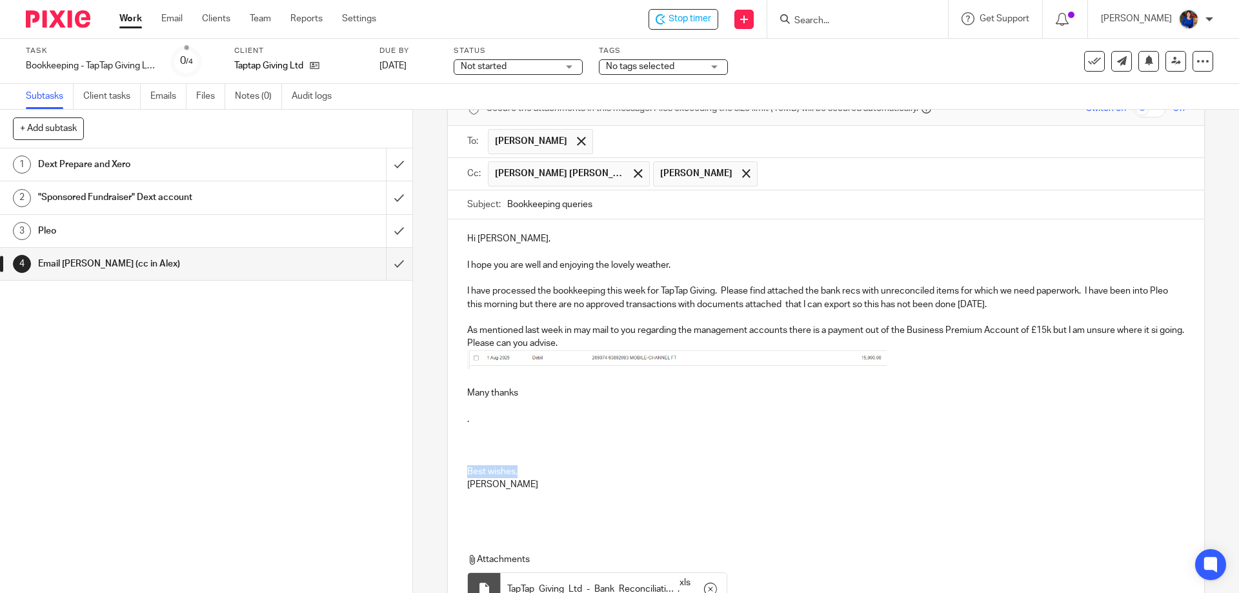
drag, startPoint x: 539, startPoint y: 468, endPoint x: 453, endPoint y: 467, distance: 85.9
click at [453, 467] on div "Hi Dave, I hope you are well and enjoying the lovely weather. I have processed …" at bounding box center [826, 372] width 756 height 307
click at [472, 423] on p "." at bounding box center [825, 419] width 717 height 13
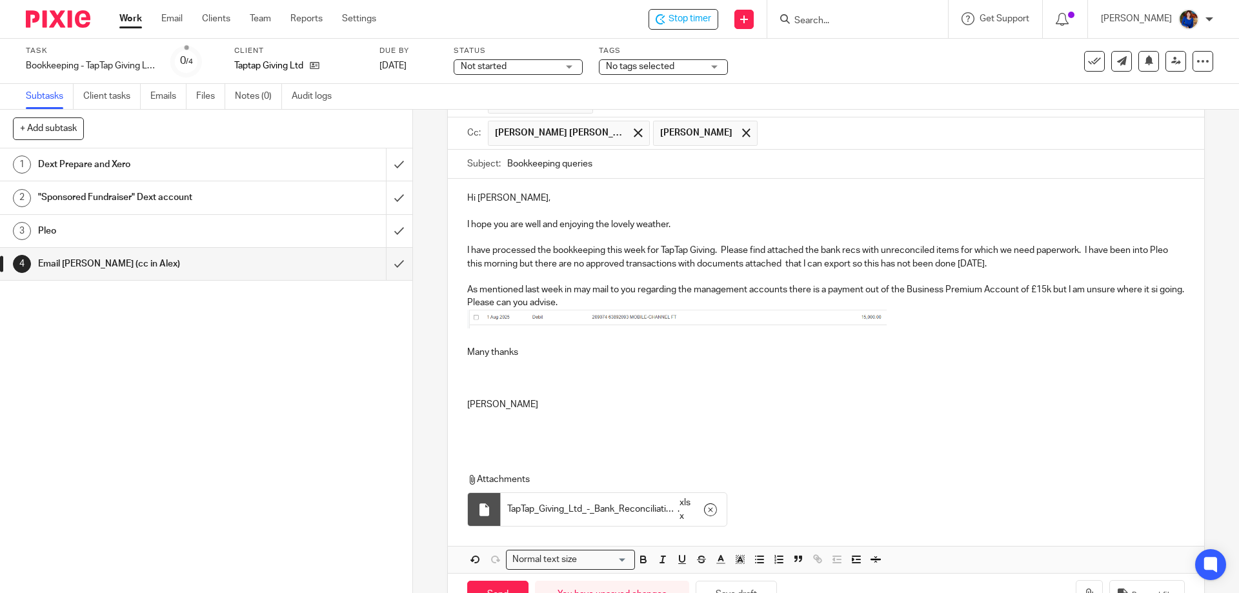
scroll to position [155, 0]
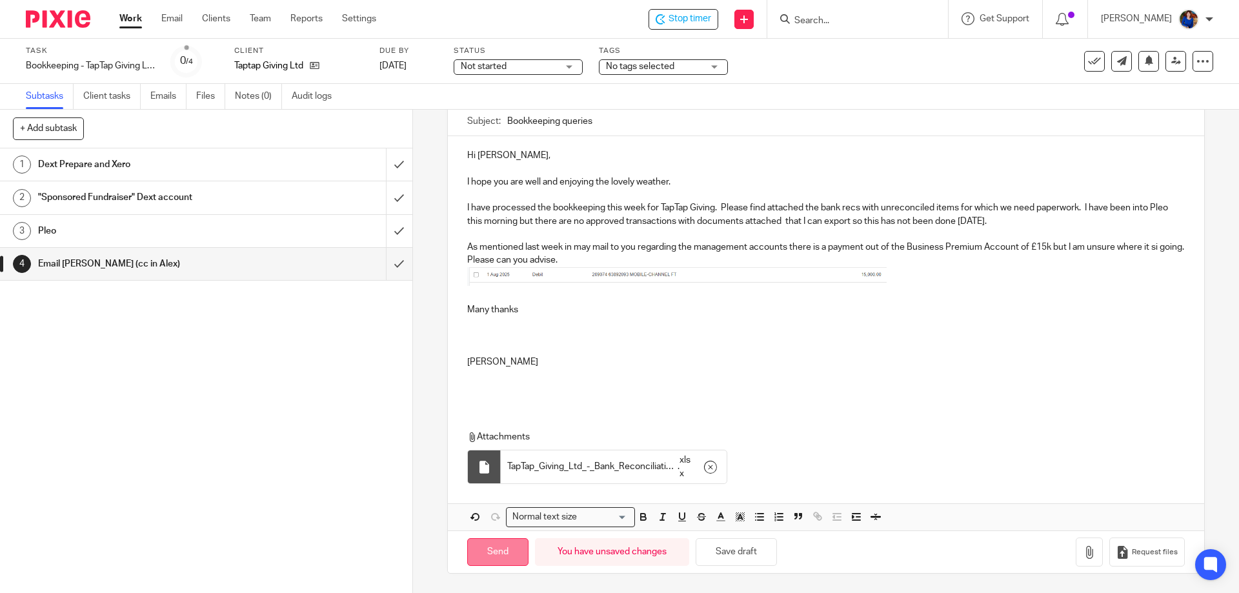
click at [499, 551] on input "Send" at bounding box center [497, 552] width 61 height 28
type input "Sent"
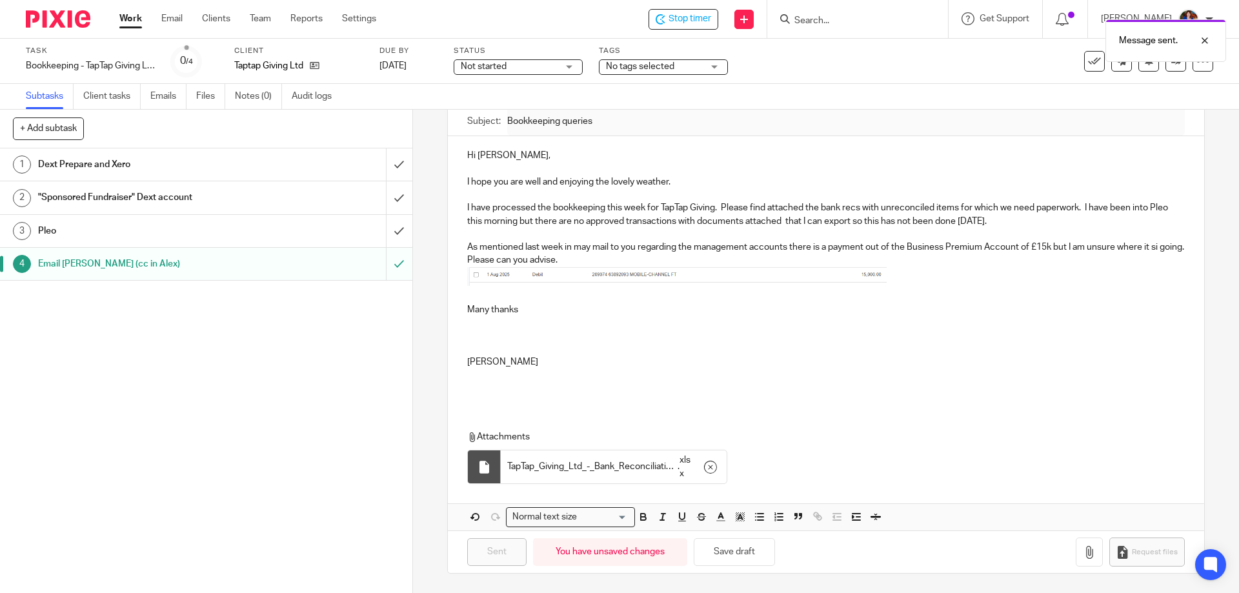
drag, startPoint x: 689, startPoint y: 14, endPoint x: 698, endPoint y: 19, distance: 10.7
click at [689, 15] on div "Message sent." at bounding box center [923, 37] width 607 height 49
click at [694, 19] on div "Message sent." at bounding box center [923, 37] width 607 height 49
click at [678, 15] on span "Stop timer" at bounding box center [690, 19] width 43 height 14
click at [704, 16] on span "Start timer" at bounding box center [689, 19] width 44 height 14
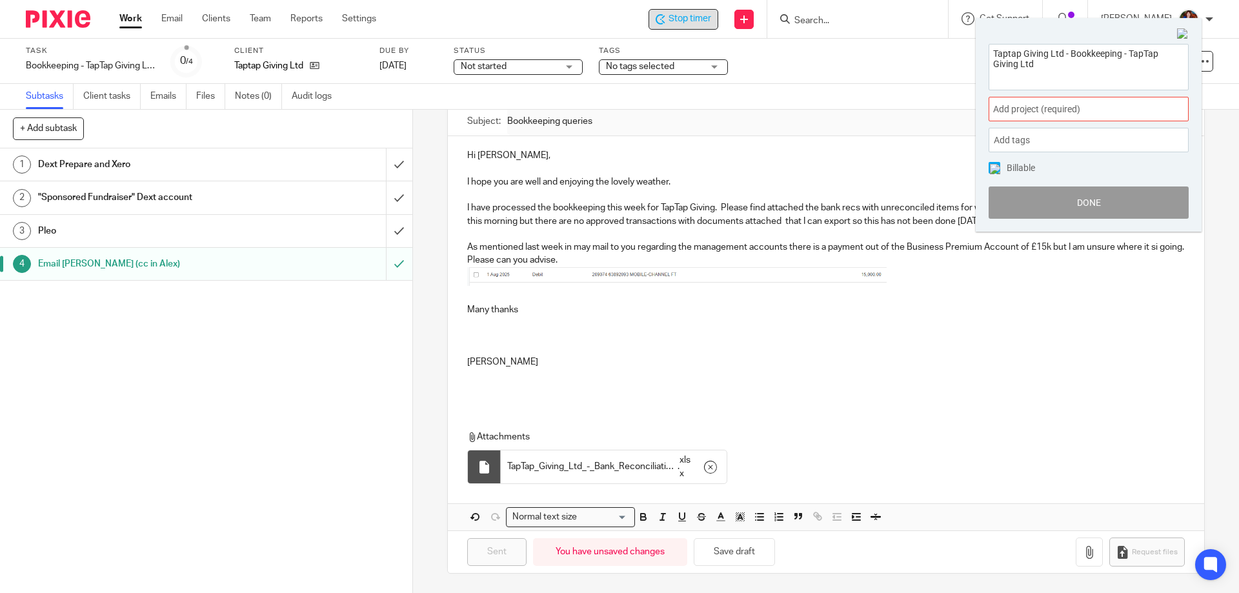
click at [698, 23] on span "Stop timer" at bounding box center [690, 19] width 43 height 14
click at [1188, 35] on img at bounding box center [1183, 34] width 12 height 12
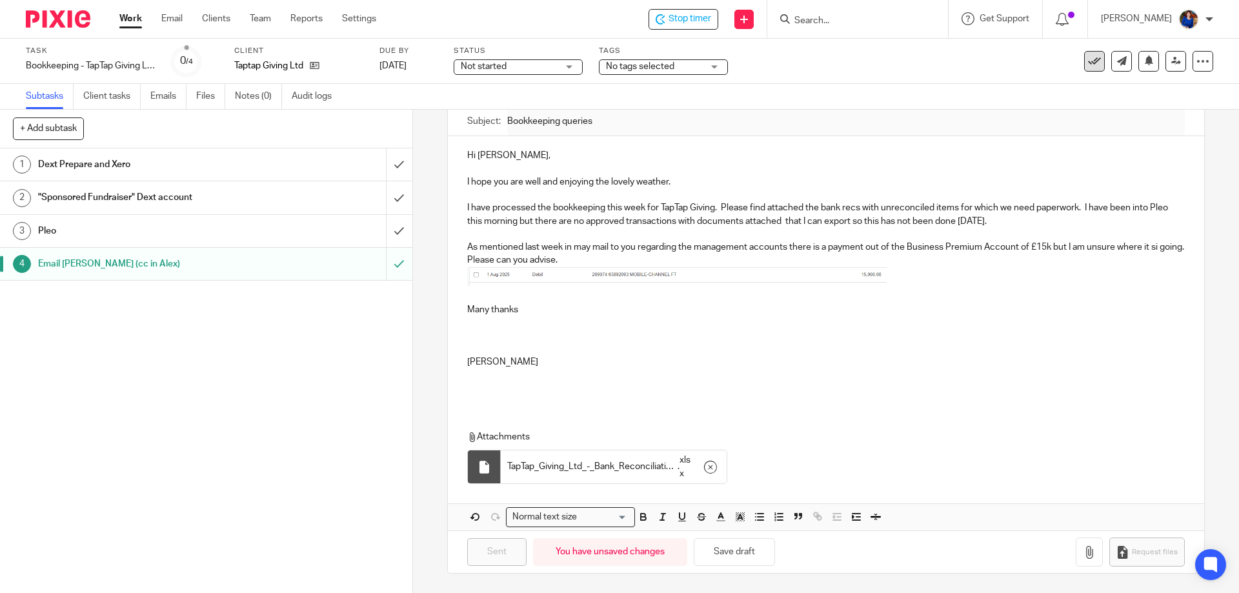
click at [1088, 60] on icon at bounding box center [1094, 61] width 13 height 13
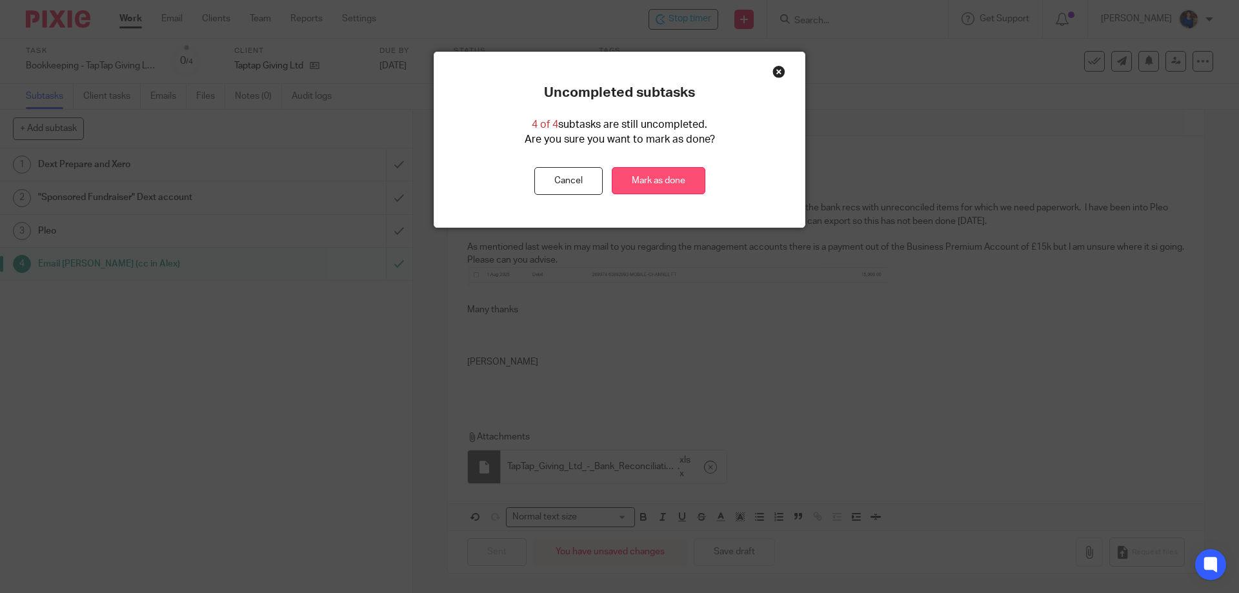
click at [661, 174] on link "Mark as done" at bounding box center [659, 181] width 94 height 28
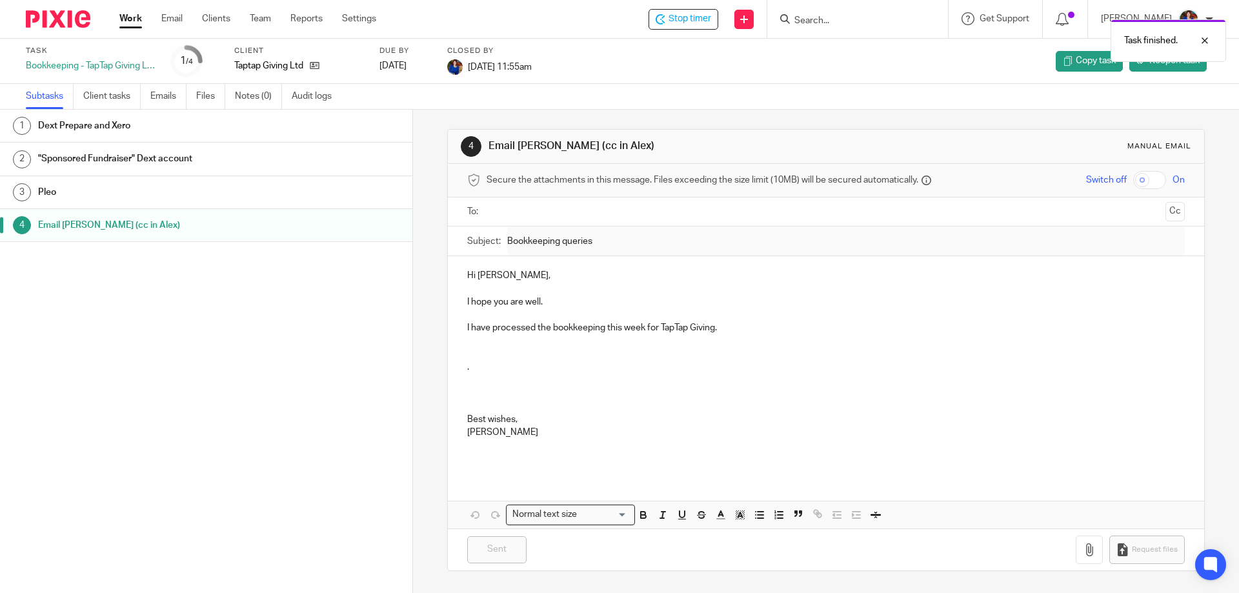
click at [116, 20] on div "Work Email Clients Team Reports Settings Work Email Clients Team Reports Settin…" at bounding box center [251, 19] width 289 height 38
click at [141, 17] on link "Work" at bounding box center [130, 18] width 23 height 13
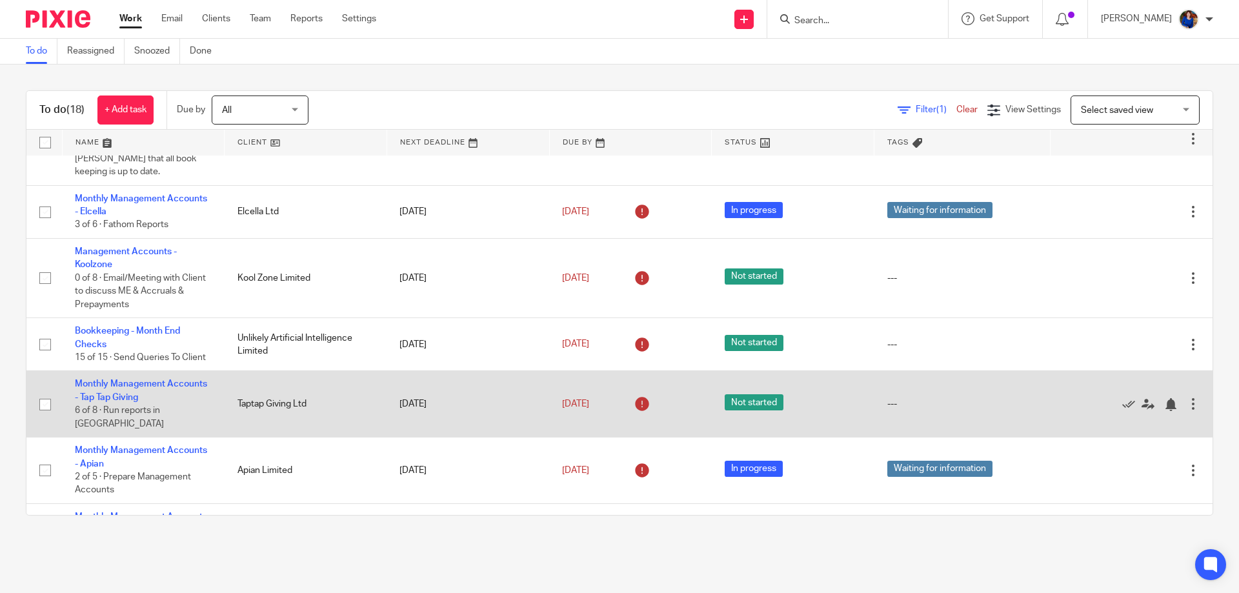
scroll to position [194, 0]
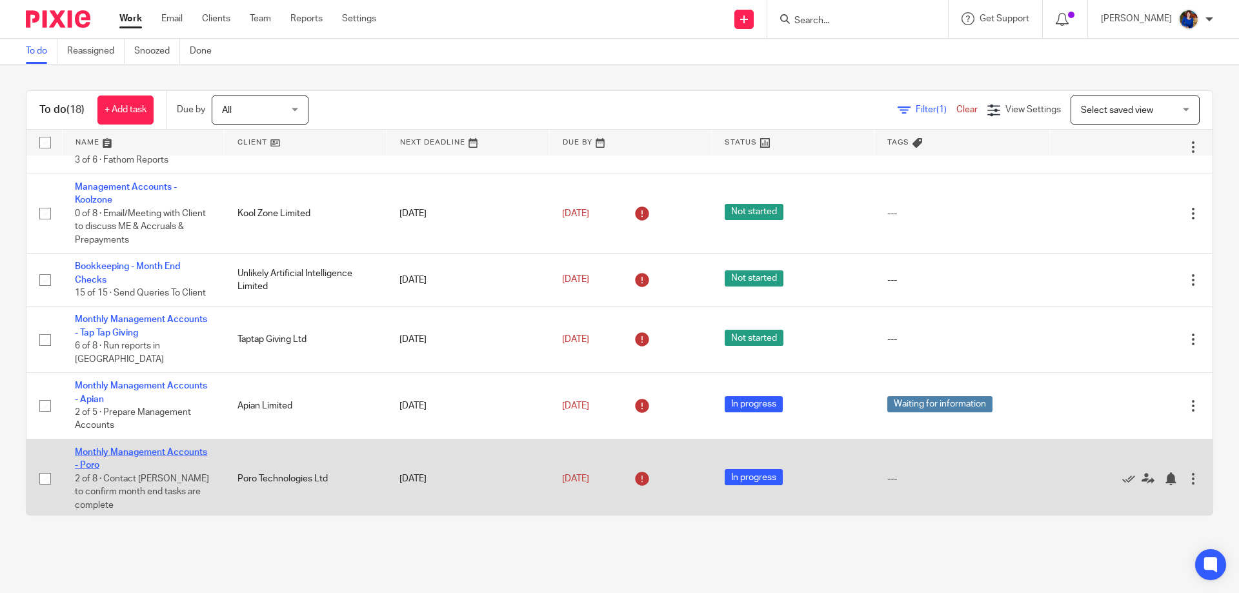
click at [144, 448] on link "Monthly Management Accounts - Poro" at bounding box center [141, 459] width 132 height 22
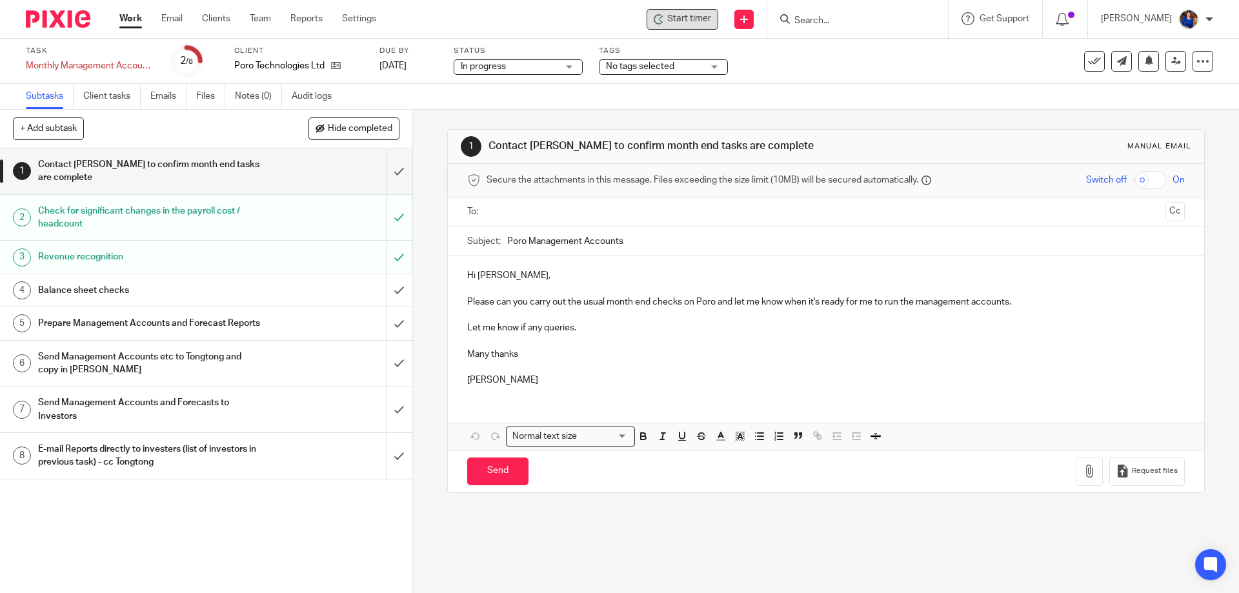
click at [693, 18] on span "Start timer" at bounding box center [689, 19] width 44 height 14
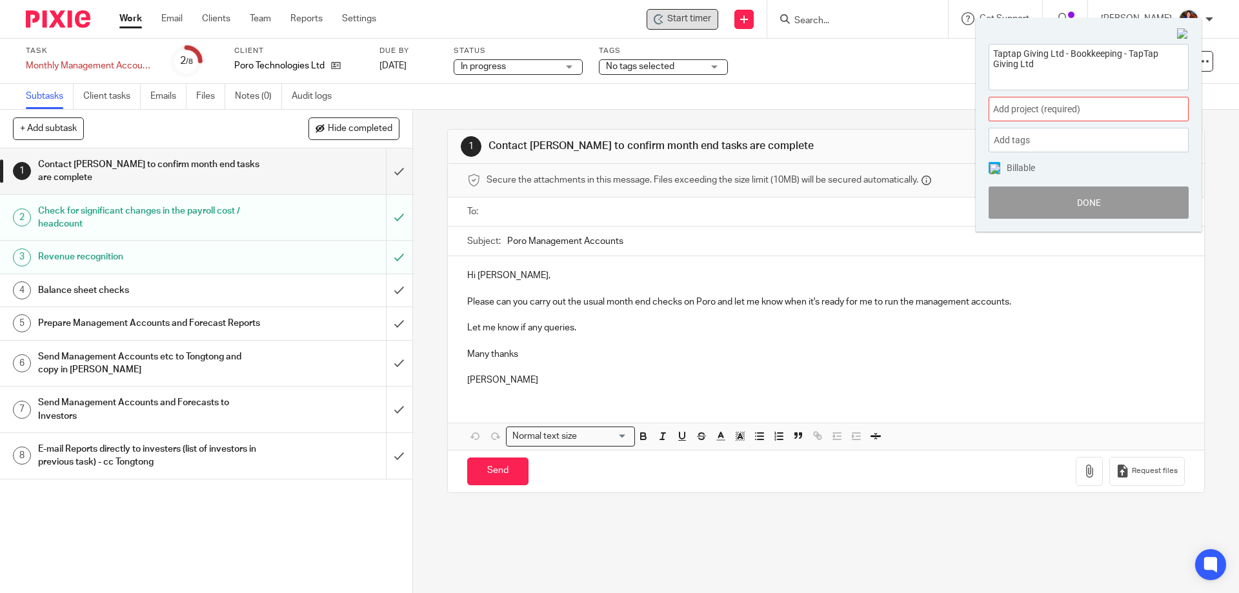
click at [1007, 115] on span "Add project (required) :" at bounding box center [1074, 110] width 163 height 14
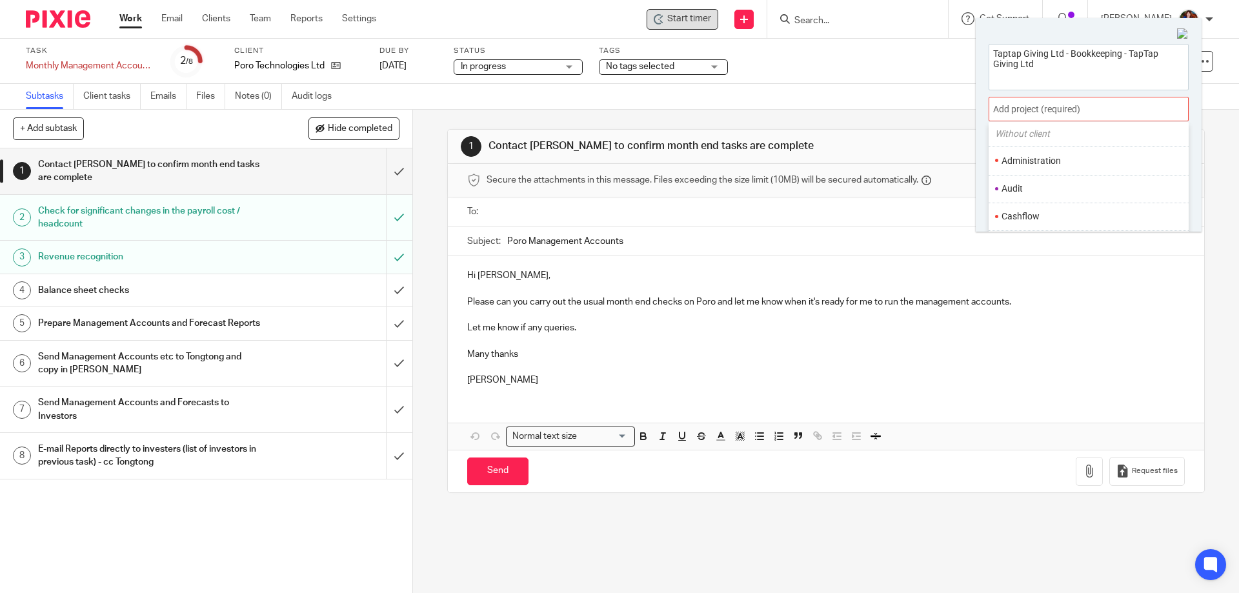
scroll to position [65, 0]
click at [1041, 168] on li "Management Accounts" at bounding box center [1086, 168] width 168 height 14
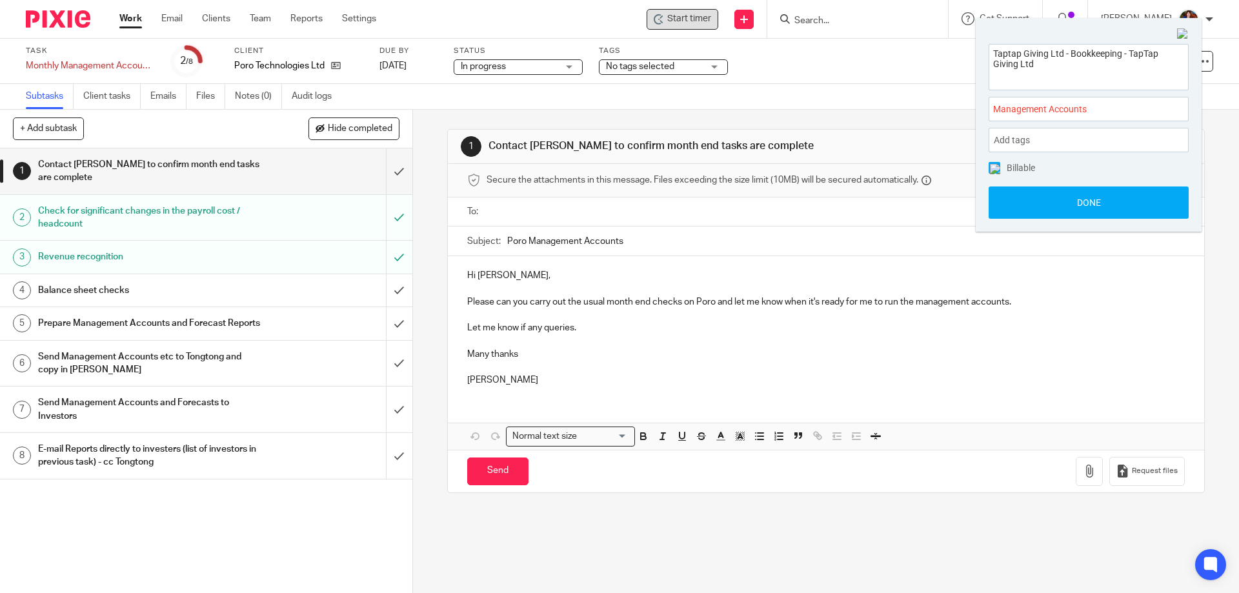
drag, startPoint x: 999, startPoint y: 165, endPoint x: 995, endPoint y: 172, distance: 8.1
click at [997, 167] on img at bounding box center [995, 169] width 10 height 10
click at [1019, 205] on button "Done" at bounding box center [1089, 203] width 200 height 32
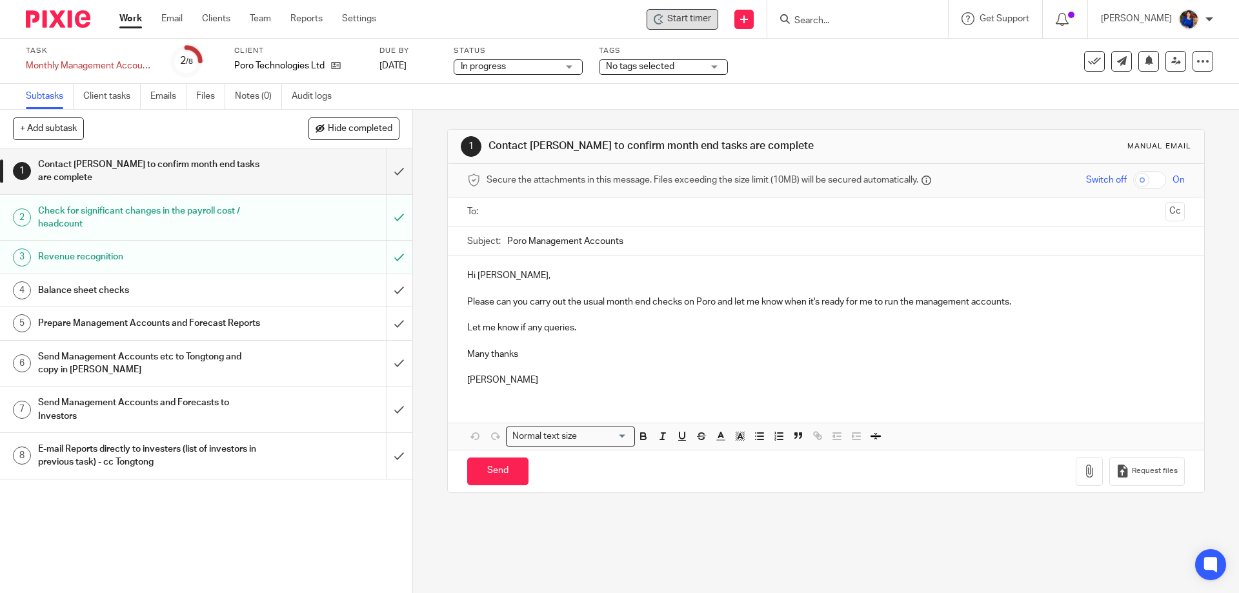
click at [688, 25] on span "Start timer" at bounding box center [689, 19] width 44 height 14
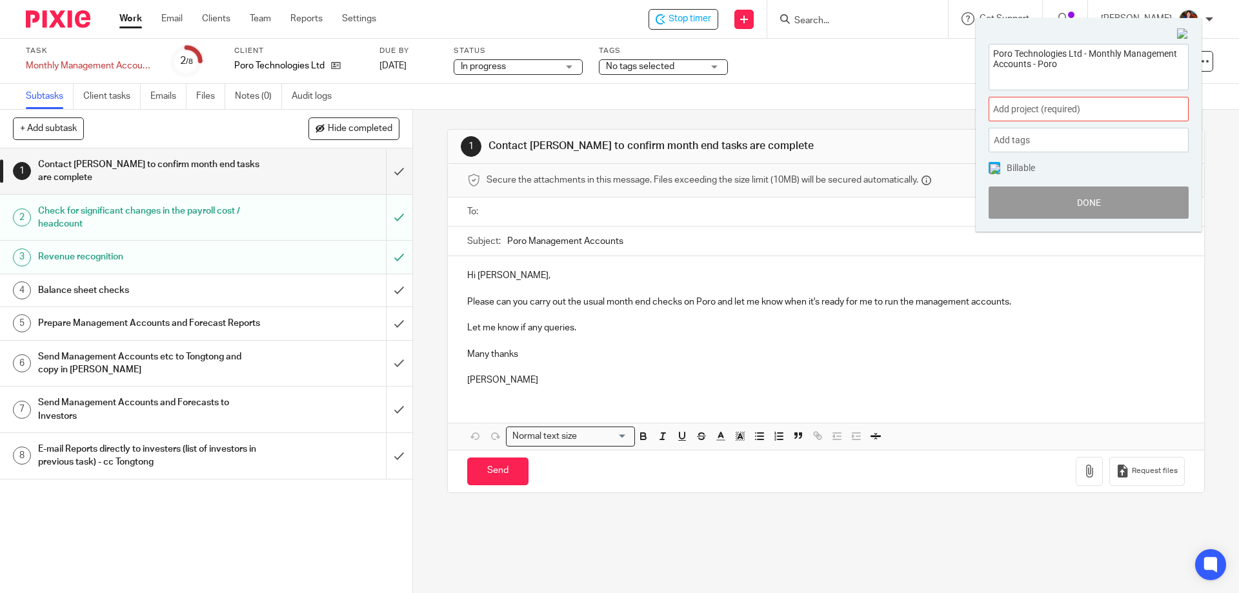
click at [1055, 104] on span "Add project (required) :" at bounding box center [1074, 110] width 163 height 14
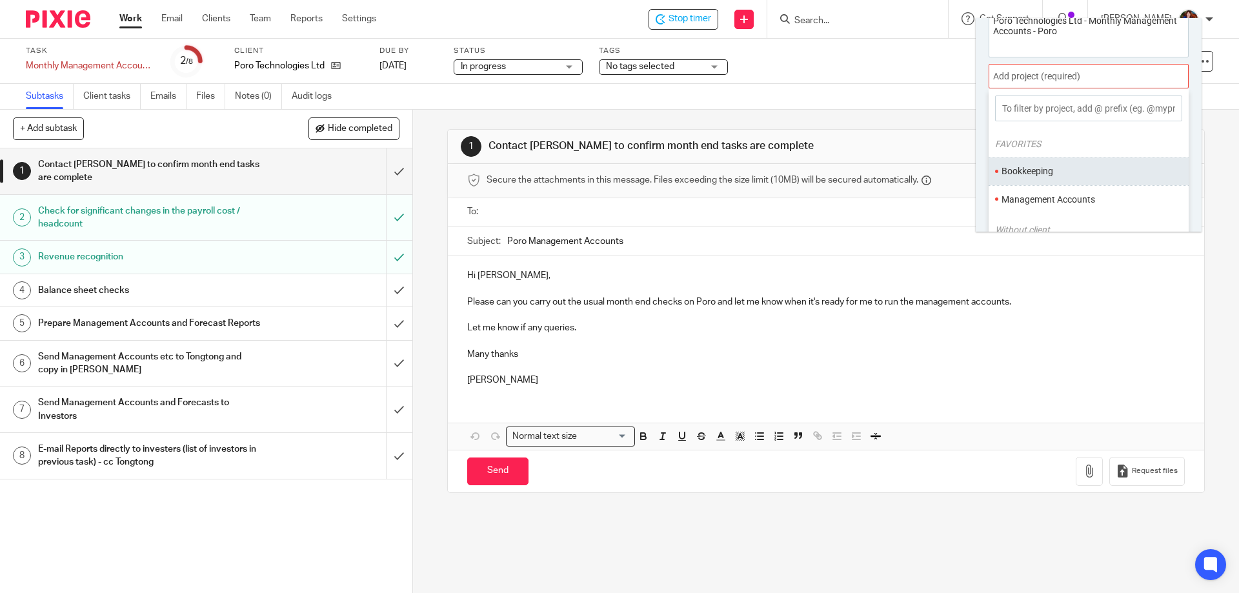
scroll to position [64, 0]
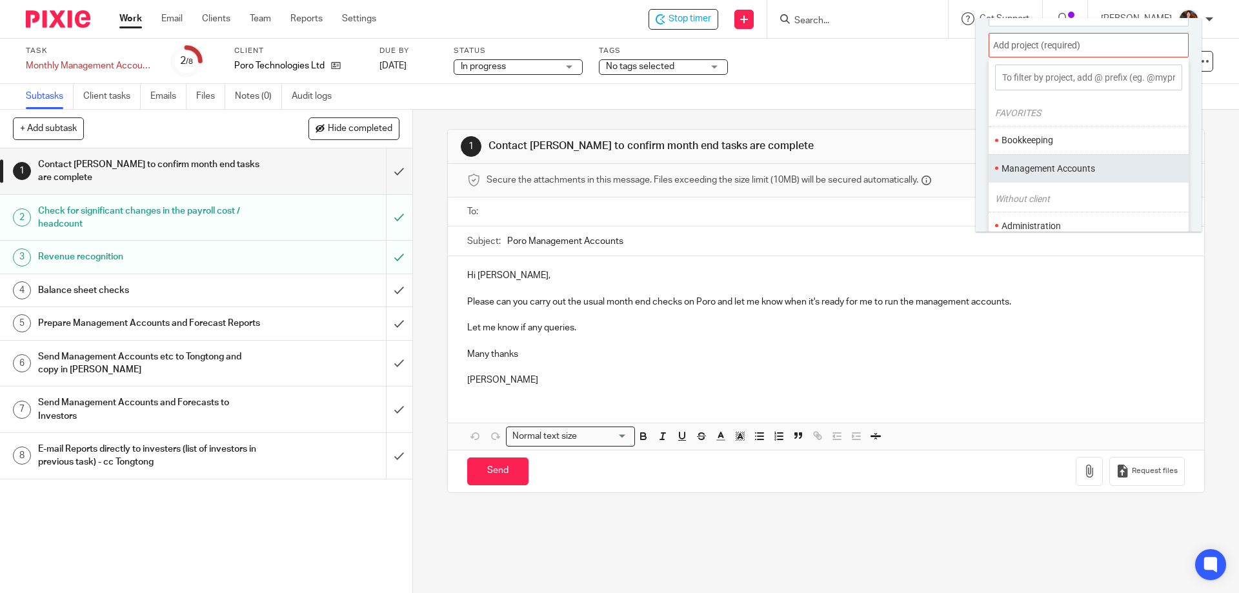
click at [1057, 159] on ul "Management Accounts" at bounding box center [1089, 168] width 200 height 28
click at [1018, 170] on li "Management Accounts" at bounding box center [1086, 169] width 168 height 14
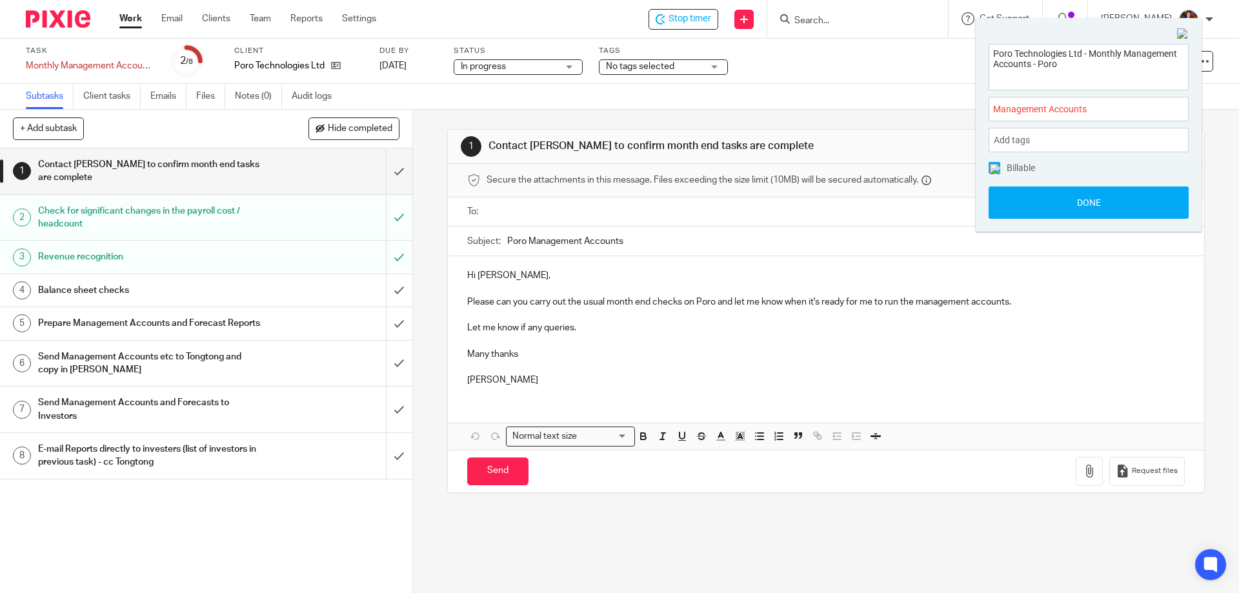
drag, startPoint x: 990, startPoint y: 168, endPoint x: 1000, endPoint y: 178, distance: 13.2
click at [992, 169] on img at bounding box center [995, 169] width 10 height 10
click at [1011, 199] on button "Done" at bounding box center [1089, 203] width 200 height 32
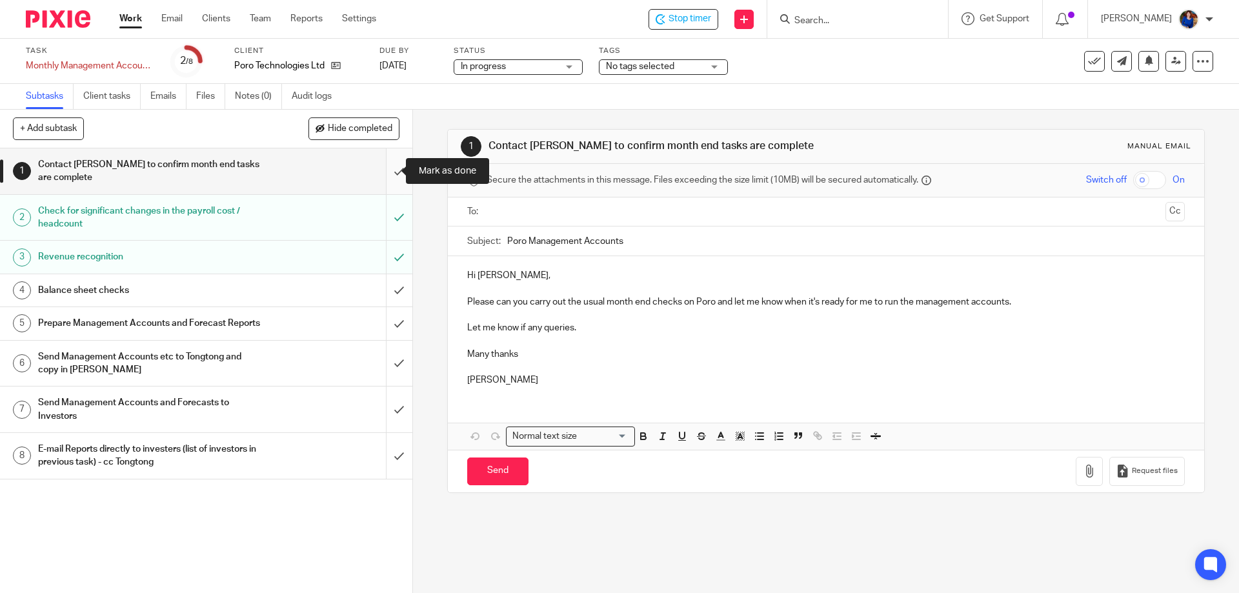
click at [384, 172] on input "submit" at bounding box center [206, 171] width 412 height 46
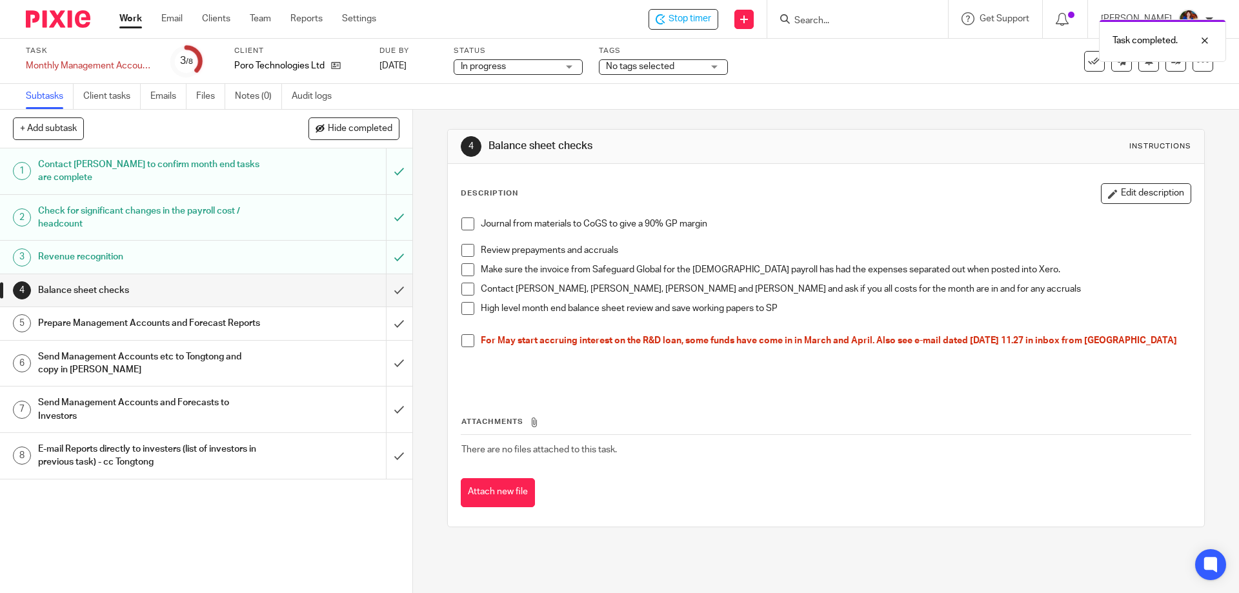
click at [115, 285] on h1 "Balance sheet checks" at bounding box center [149, 290] width 223 height 19
click at [174, 156] on h1 "Contact [PERSON_NAME] to confirm month end tasks are complete" at bounding box center [149, 171] width 223 height 33
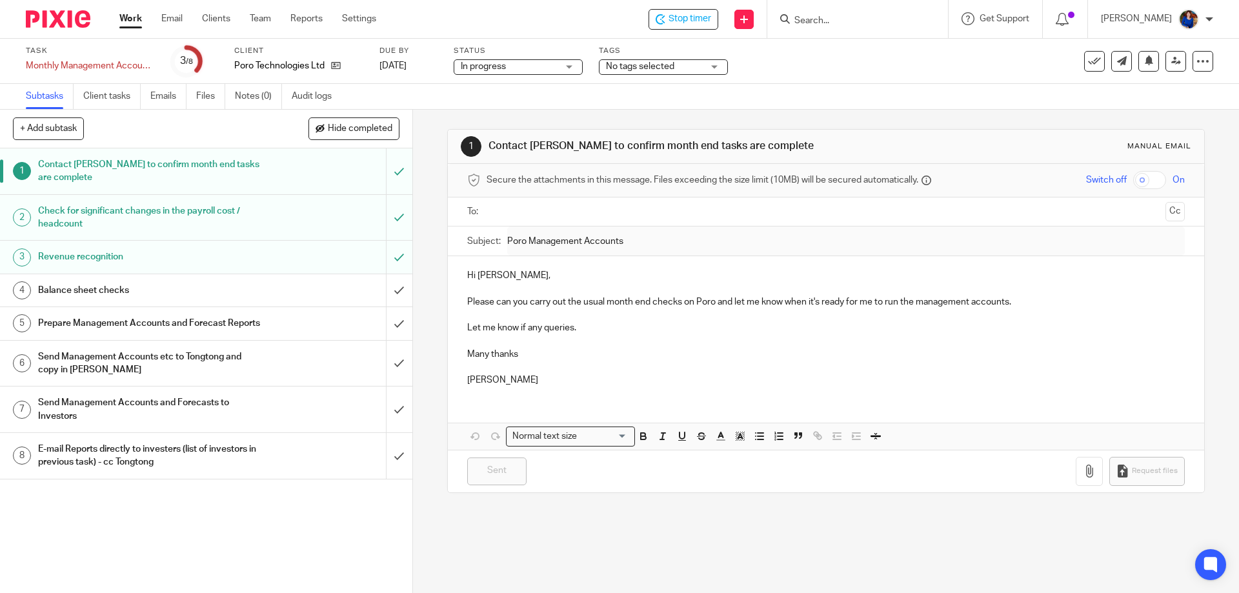
click at [174, 166] on h1 "Contact [PERSON_NAME] to confirm month end tasks are complete" at bounding box center [149, 171] width 223 height 33
drag, startPoint x: 190, startPoint y: 289, endPoint x: 248, endPoint y: 206, distance: 100.6
click at [190, 289] on h1 "Balance sheet checks" at bounding box center [149, 290] width 223 height 19
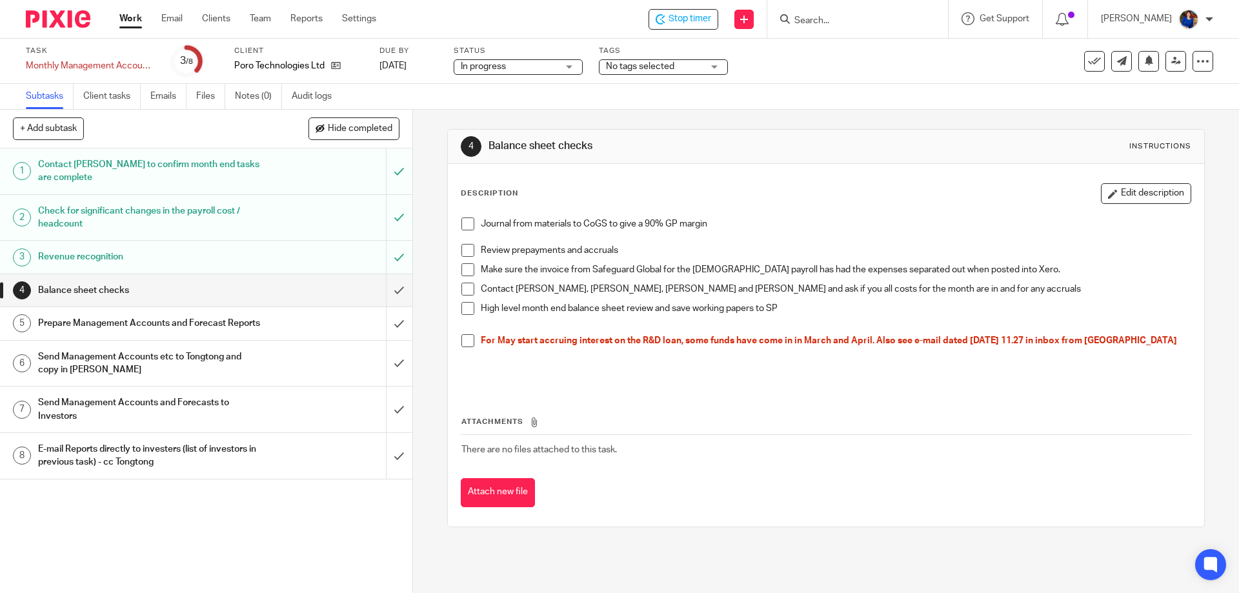
click at [465, 221] on span at bounding box center [468, 224] width 13 height 13
